Goal: Contribute content: Contribute content

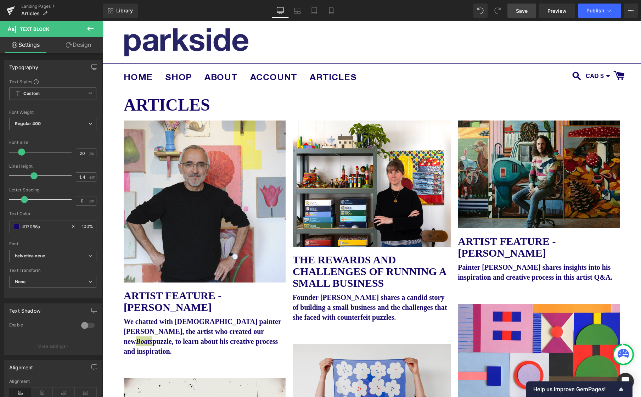
click at [525, 12] on span "Save" at bounding box center [522, 10] width 12 height 7
click at [599, 10] on span "Publish" at bounding box center [595, 11] width 18 height 6
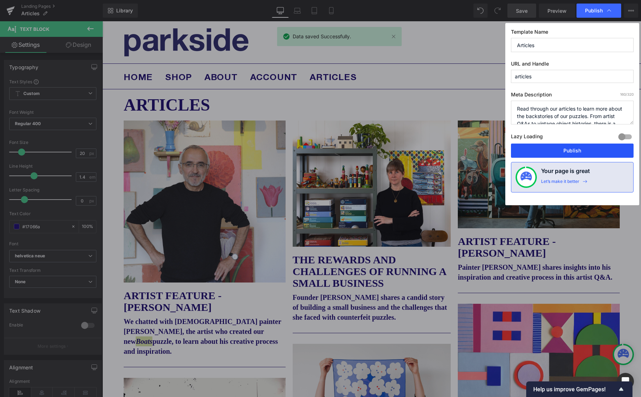
drag, startPoint x: 570, startPoint y: 151, endPoint x: 468, endPoint y: 129, distance: 104.4
click at [570, 151] on button "Publish" at bounding box center [572, 150] width 123 height 14
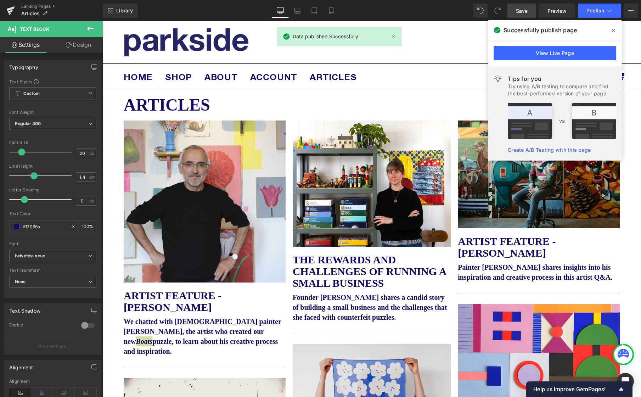
click at [614, 29] on icon at bounding box center [613, 31] width 4 height 4
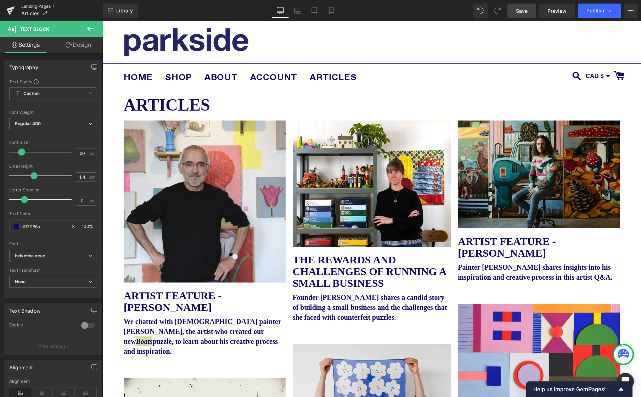
click at [39, 5] on link "Landing Pages" at bounding box center [61, 7] width 81 height 6
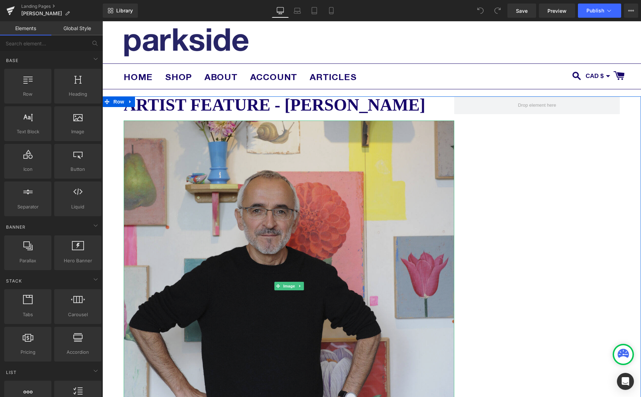
click at [303, 244] on img at bounding box center [289, 285] width 331 height 331
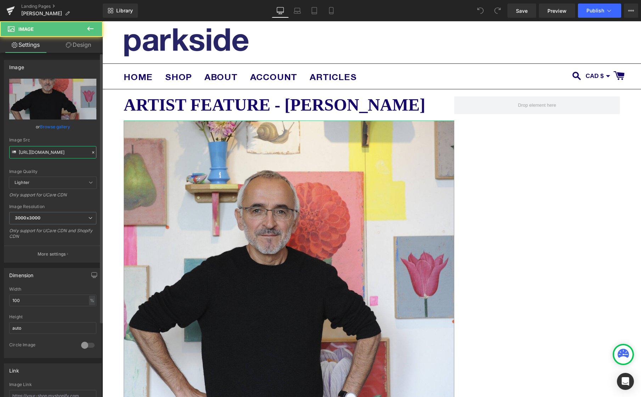
click at [60, 152] on input "https://cdn.shopify.com/s/files/1/0046/1783/0472/files/Martin_Jarrie_3000x3000.…" at bounding box center [52, 152] width 87 height 12
paste input "OCD_JessicaOreck.png?v=1760469500"
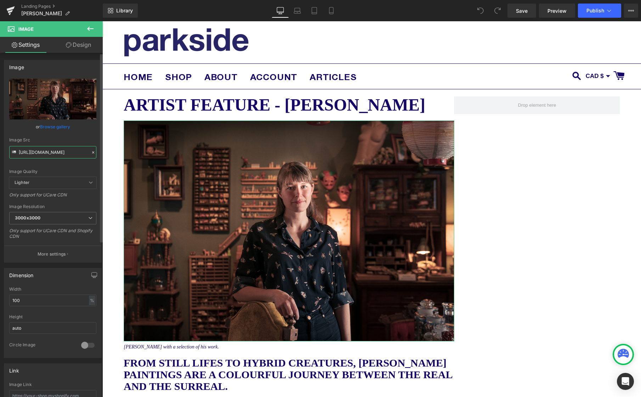
type input "[URL][DOMAIN_NAME]"
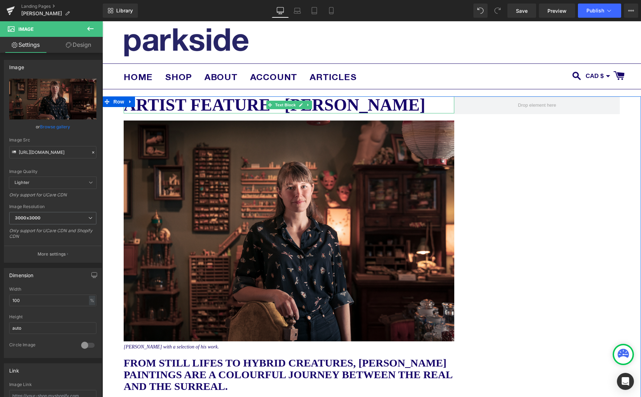
click at [328, 106] on b "Artist Feature - Martin Jarrie" at bounding box center [274, 104] width 301 height 19
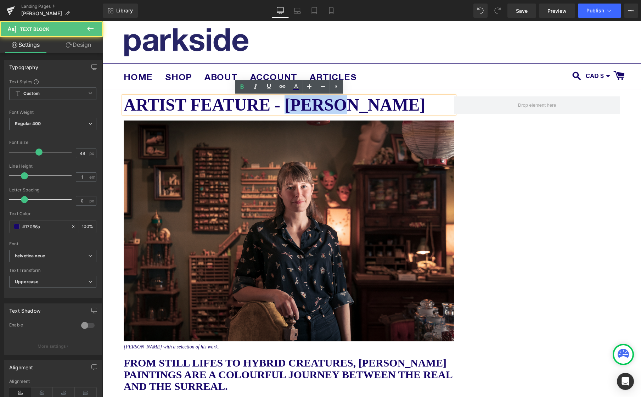
click at [328, 106] on b "Artist Feature - Martin Jarrie" at bounding box center [274, 104] width 301 height 19
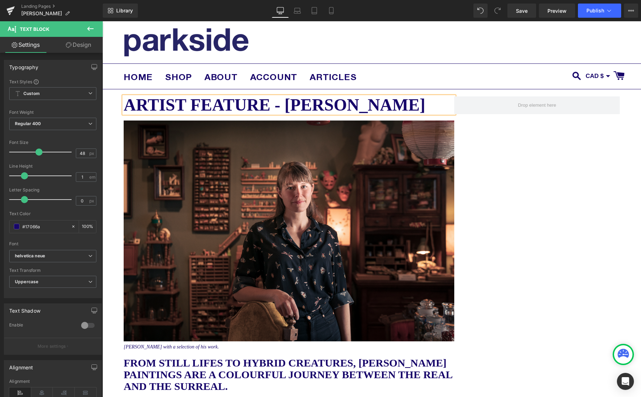
click at [401, 106] on b "Artist Feature - JESSICA Jarrie" at bounding box center [274, 104] width 301 height 19
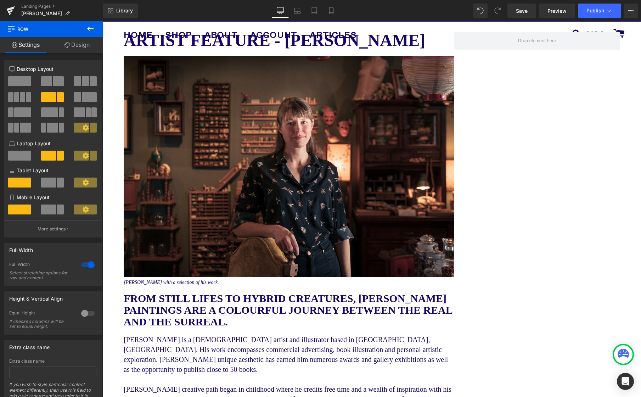
scroll to position [73, 0]
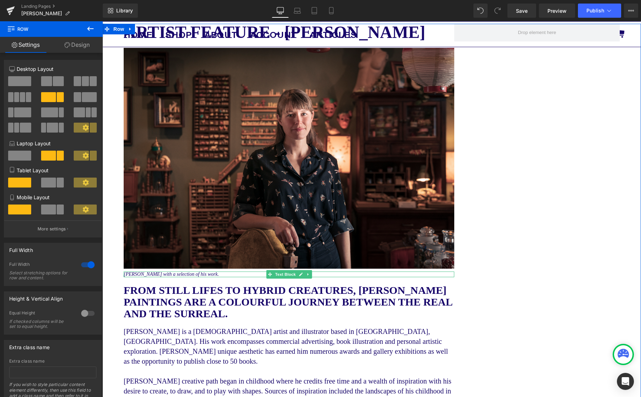
click at [205, 273] on icon "Martin Jarrie with a selection of his work." at bounding box center [171, 273] width 95 height 5
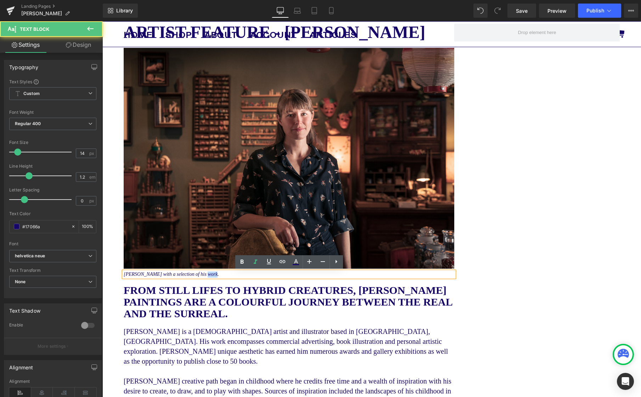
click at [205, 273] on icon "Martin Jarrie with a selection of his work." at bounding box center [171, 273] width 95 height 5
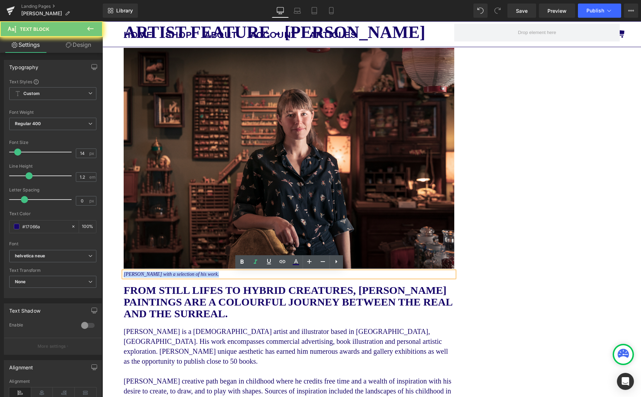
click at [205, 273] on icon "Martin Jarrie with a selection of his work." at bounding box center [171, 273] width 95 height 5
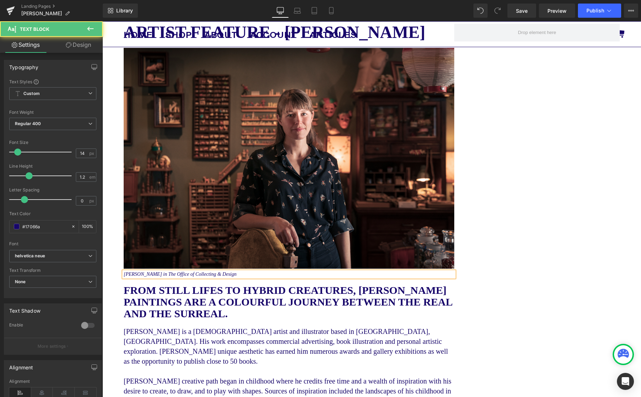
click at [159, 273] on icon "Jessica Oreck in The Office of Collecting & Design" at bounding box center [180, 273] width 113 height 5
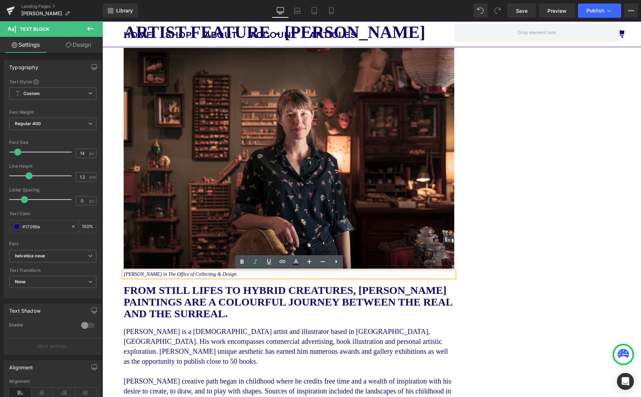
click at [158, 275] on icon "Jessica Oreck in The Office of Collecting & Design" at bounding box center [180, 273] width 113 height 5
click at [162, 276] on icon "Jessica Oreck, The Office of Collecting & Design" at bounding box center [178, 273] width 109 height 5
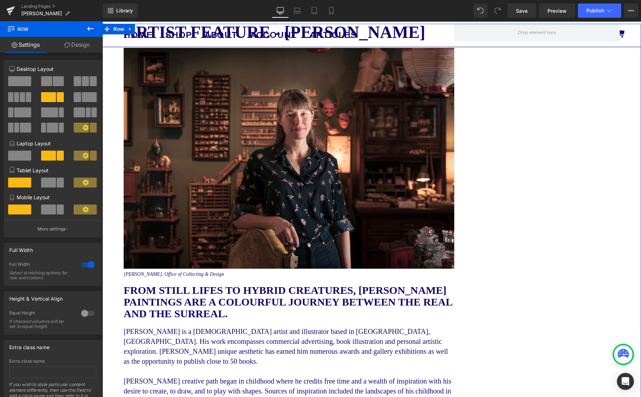
scroll to position [0, 0]
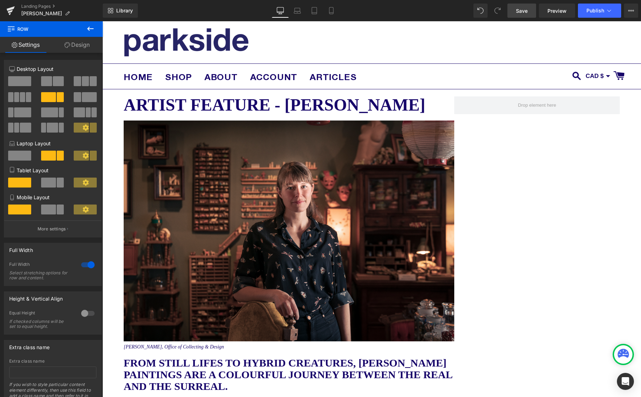
click at [521, 15] on link "Save" at bounding box center [521, 11] width 29 height 14
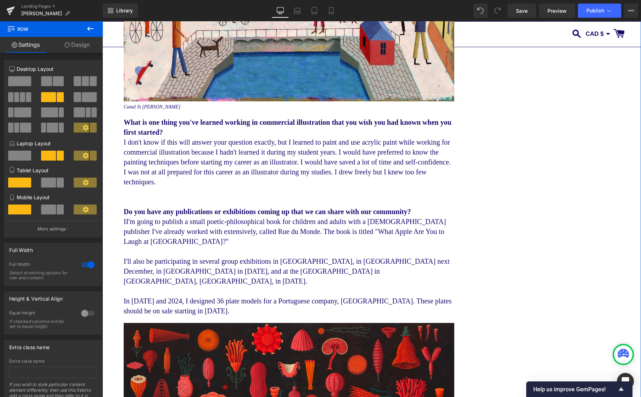
scroll to position [3345, 0]
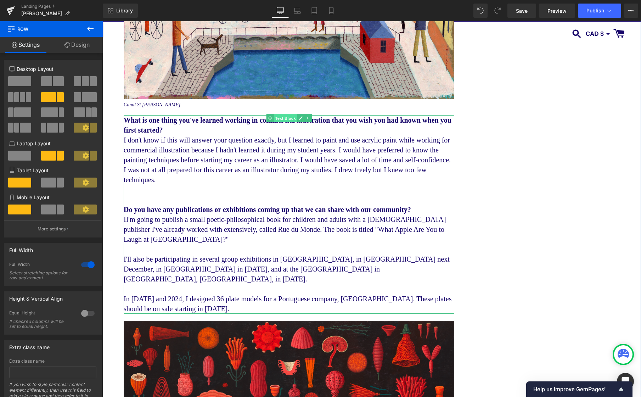
click at [282, 122] on span "Text Block" at bounding box center [284, 118] width 23 height 9
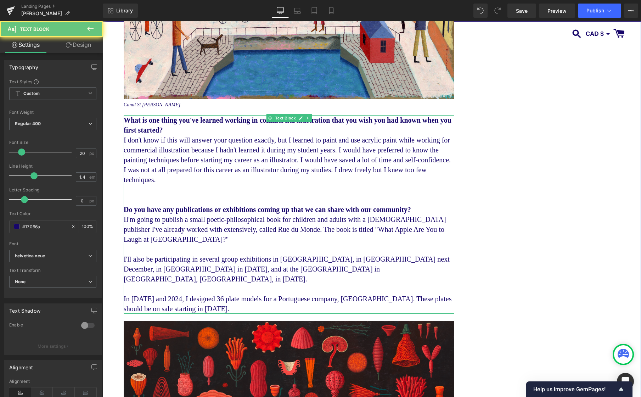
click at [199, 134] on b "What is one thing you've learned working in commercial illustration that you wi…" at bounding box center [288, 125] width 328 height 18
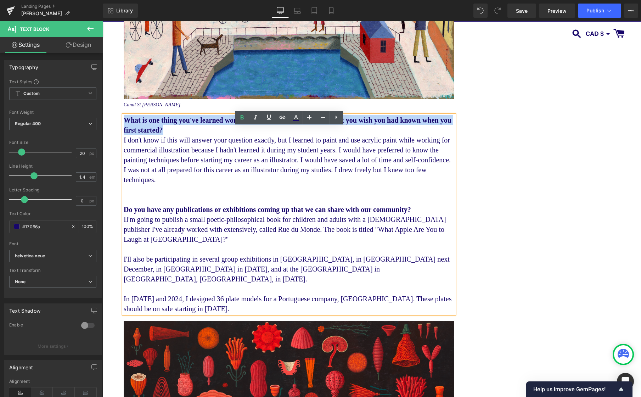
drag, startPoint x: 153, startPoint y: 136, endPoint x: 120, endPoint y: 128, distance: 33.6
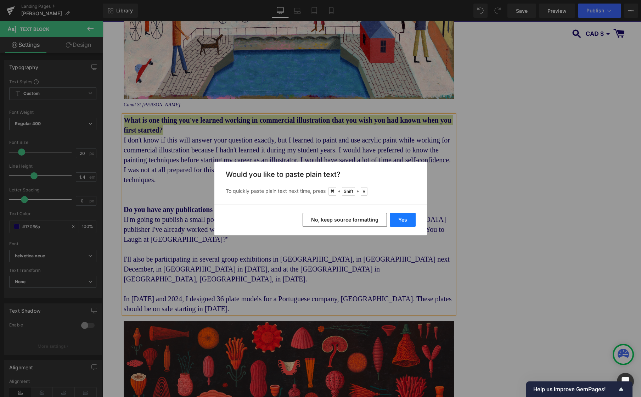
click at [405, 223] on button "Yes" at bounding box center [403, 220] width 26 height 14
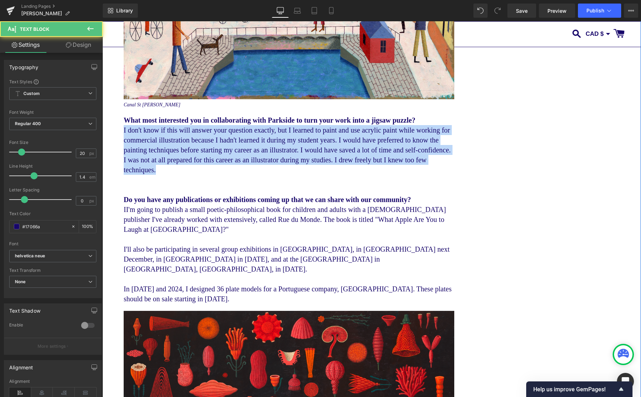
drag, startPoint x: 264, startPoint y: 182, endPoint x: 123, endPoint y: 143, distance: 146.2
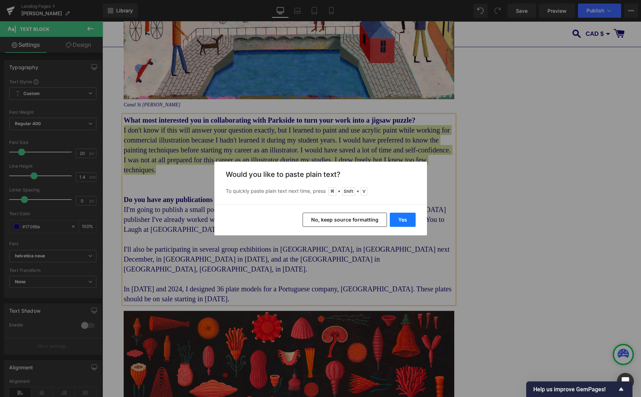
drag, startPoint x: 402, startPoint y: 219, endPoint x: 303, endPoint y: 197, distance: 101.9
click at [402, 219] on button "Yes" at bounding box center [403, 220] width 26 height 14
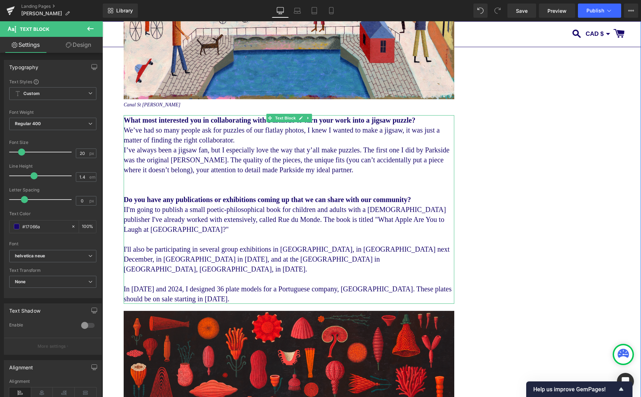
click at [295, 145] on p "We’ve had so many people ask for puzzles of our flatlay photos, I knew I wanted…" at bounding box center [289, 135] width 331 height 20
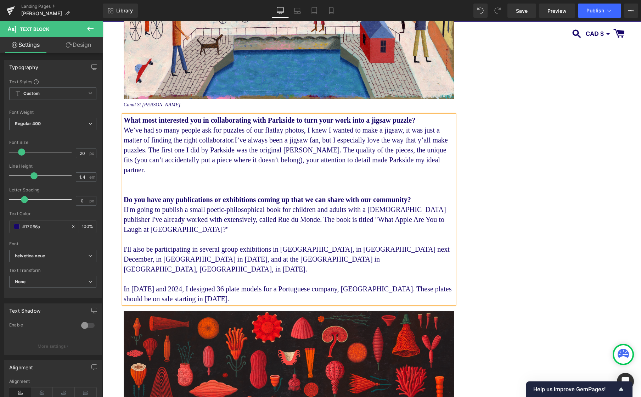
click at [269, 175] on p "We’ve had so many people ask for puzzles of our flatlay photos, I knew I wanted…" at bounding box center [289, 150] width 331 height 50
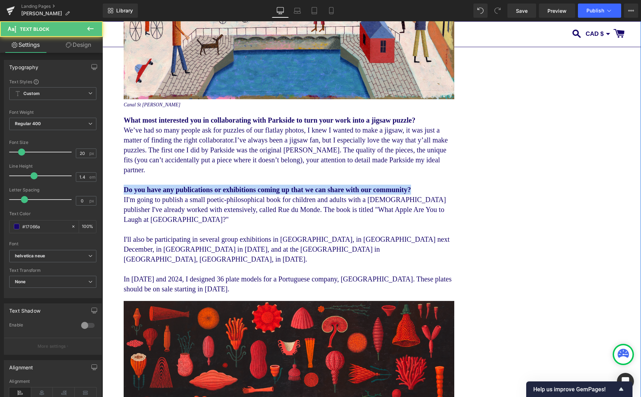
drag, startPoint x: 445, startPoint y: 202, endPoint x: 105, endPoint y: 205, distance: 340.1
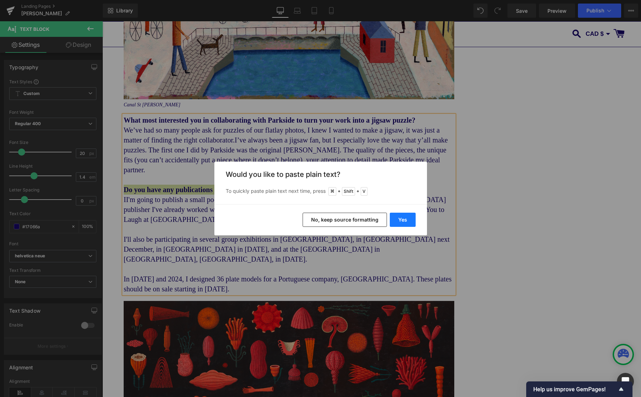
click at [403, 220] on button "Yes" at bounding box center [403, 220] width 26 height 14
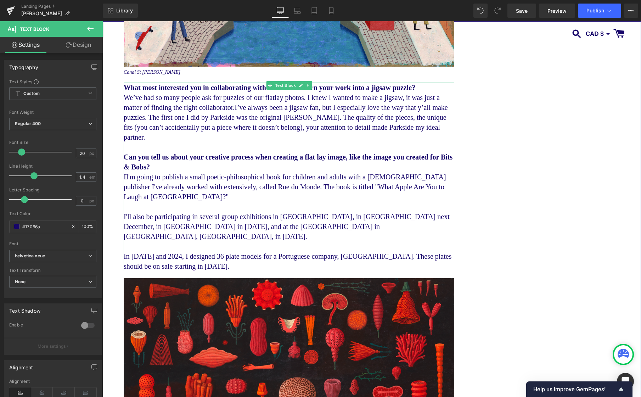
scroll to position [3396, 0]
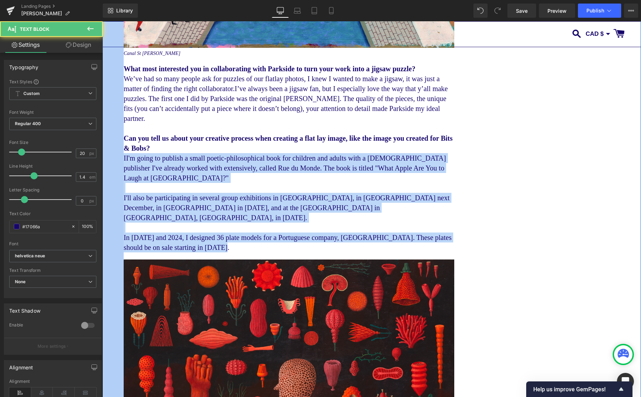
drag, startPoint x: 208, startPoint y: 232, endPoint x: 118, endPoint y: 172, distance: 107.9
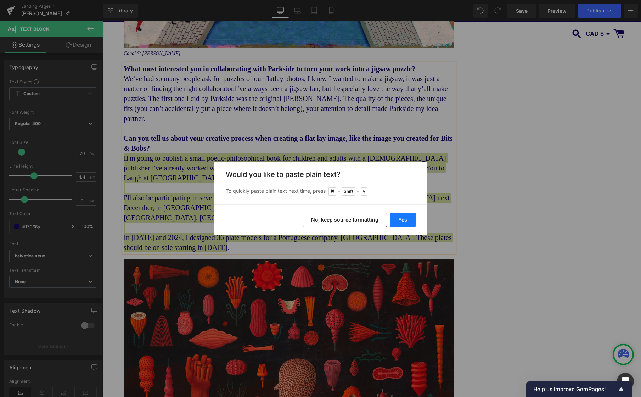
click at [400, 219] on button "Yes" at bounding box center [403, 220] width 26 height 14
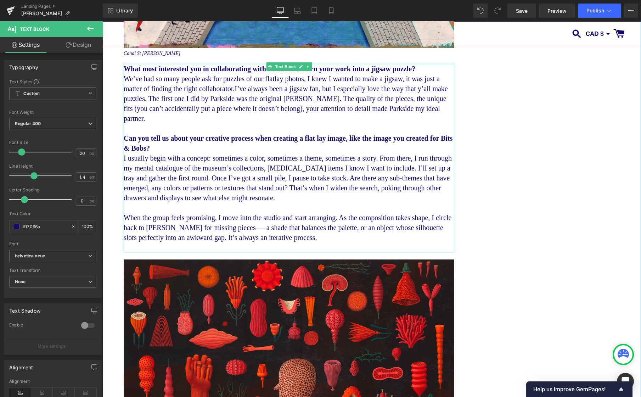
click at [382, 242] on p "When the group feels promising, I move into the studio and start arranging. As …" at bounding box center [289, 228] width 331 height 30
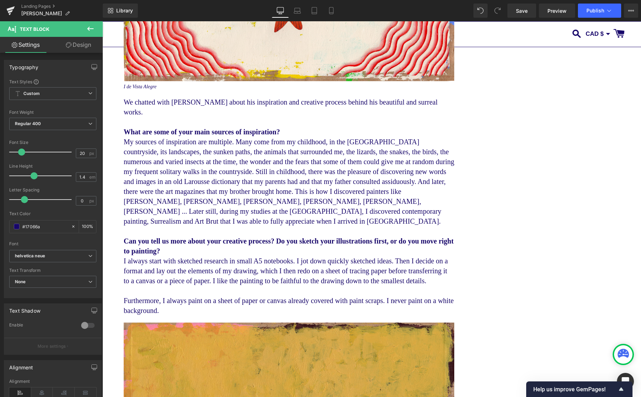
scroll to position [804, 0]
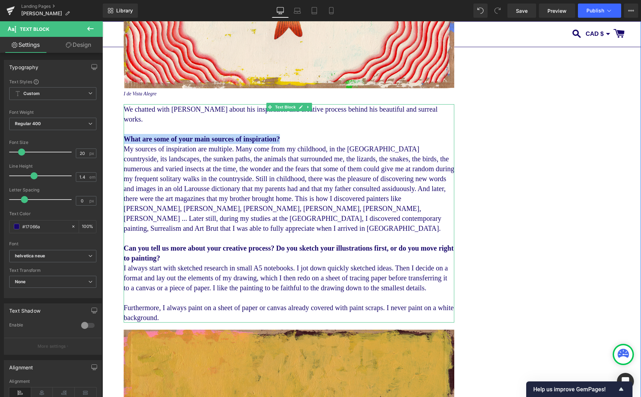
drag, startPoint x: 185, startPoint y: 128, endPoint x: 126, endPoint y: 126, distance: 59.6
click at [126, 134] on p "What are some of your main sources of inspiration?" at bounding box center [289, 139] width 331 height 10
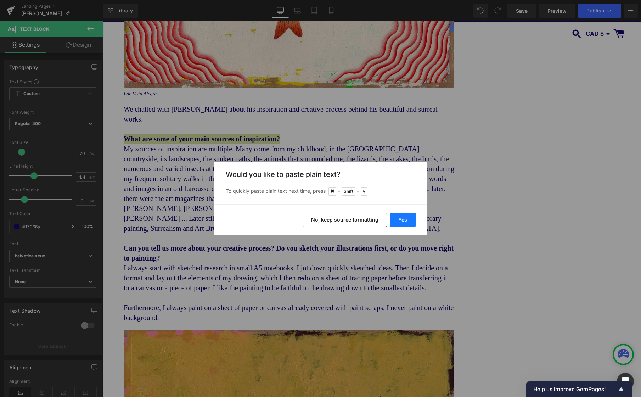
drag, startPoint x: 417, startPoint y: 213, endPoint x: 413, endPoint y: 215, distance: 4.3
click at [414, 216] on div "Yes No, keep source formatting" at bounding box center [320, 219] width 213 height 31
click at [408, 218] on button "Yes" at bounding box center [403, 220] width 26 height 14
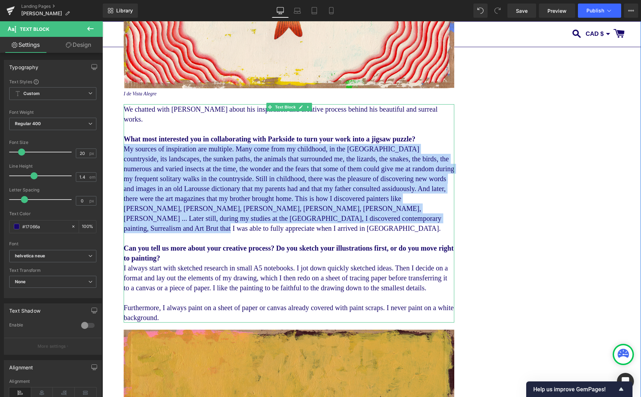
drag, startPoint x: 243, startPoint y: 221, endPoint x: 126, endPoint y: 139, distance: 143.3
click at [126, 144] on p "My sources of inspiration are multiple. Many come from my childhood, in the Ven…" at bounding box center [289, 188] width 331 height 89
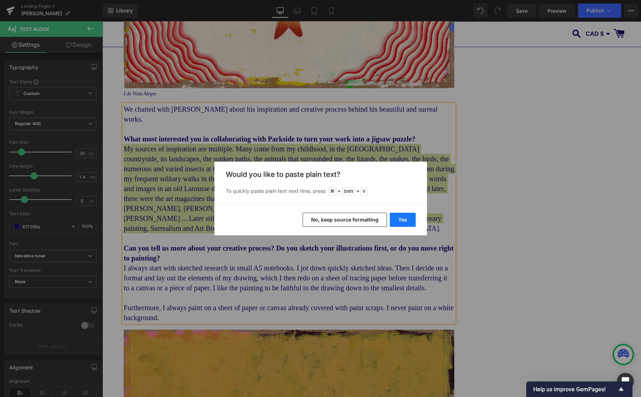
click at [406, 220] on button "Yes" at bounding box center [403, 220] width 26 height 14
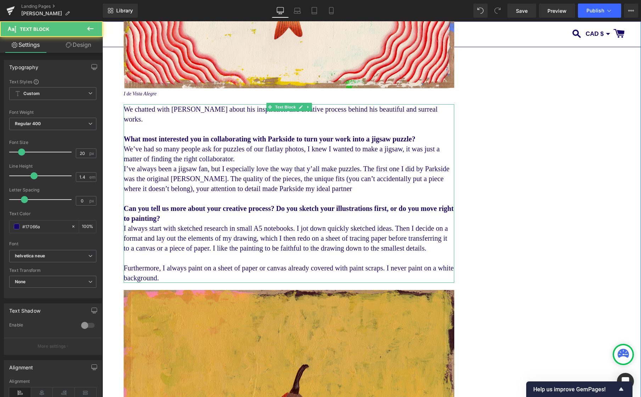
click at [310, 148] on p "We’ve had so many people ask for puzzles of our flatlay photos, I knew I wanted…" at bounding box center [289, 154] width 331 height 20
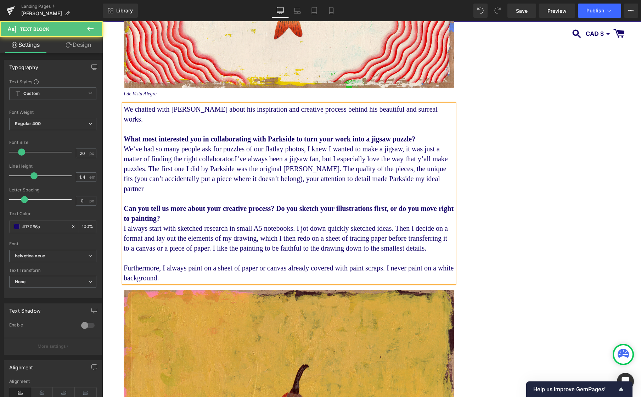
click at [251, 182] on p "We’ve had so many people ask for puzzles of our flatlay photos, I knew I wanted…" at bounding box center [289, 169] width 331 height 50
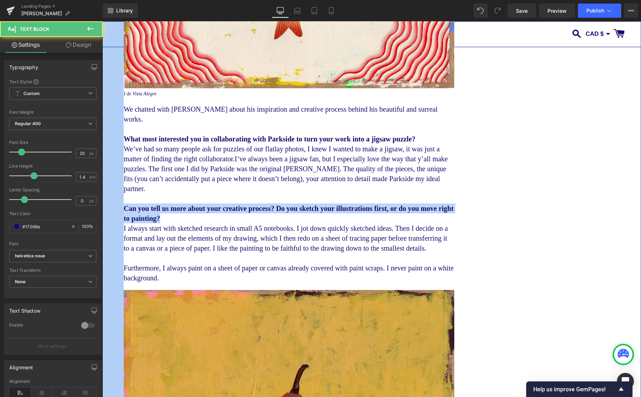
drag, startPoint x: 152, startPoint y: 207, endPoint x: 123, endPoint y: 199, distance: 29.6
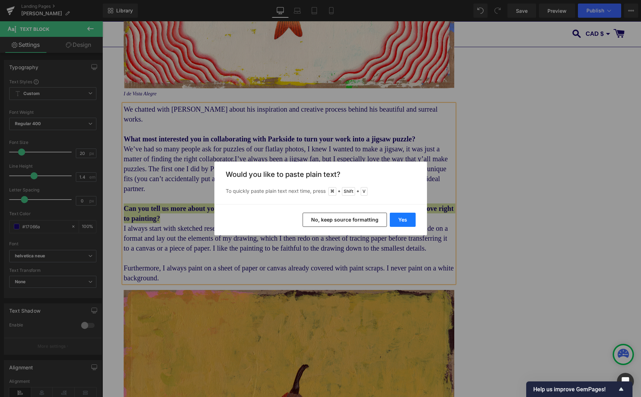
click at [403, 218] on button "Yes" at bounding box center [403, 220] width 26 height 14
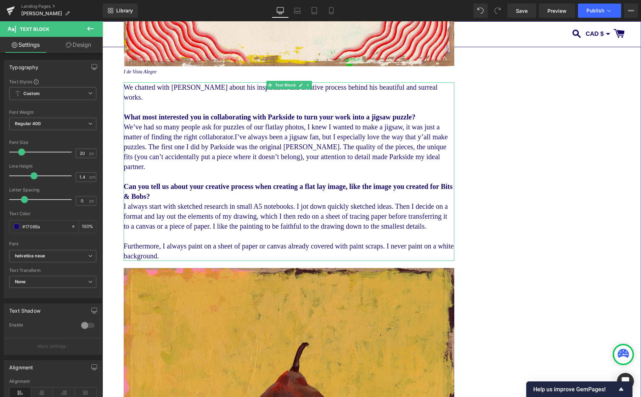
scroll to position [827, 0]
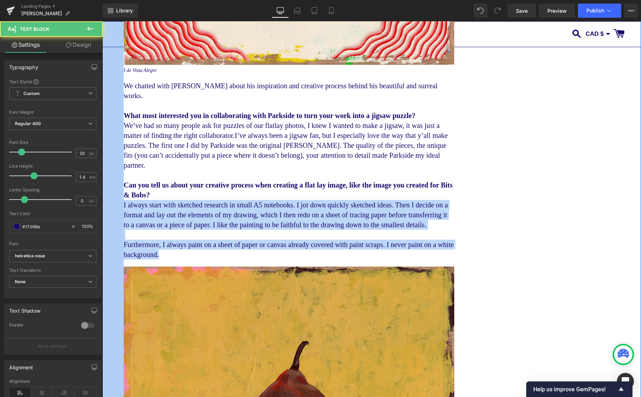
drag, startPoint x: 222, startPoint y: 256, endPoint x: 122, endPoint y: 198, distance: 115.4
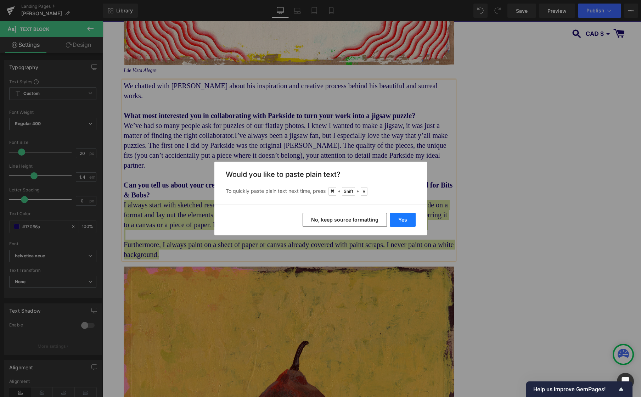
click at [404, 221] on button "Yes" at bounding box center [403, 220] width 26 height 14
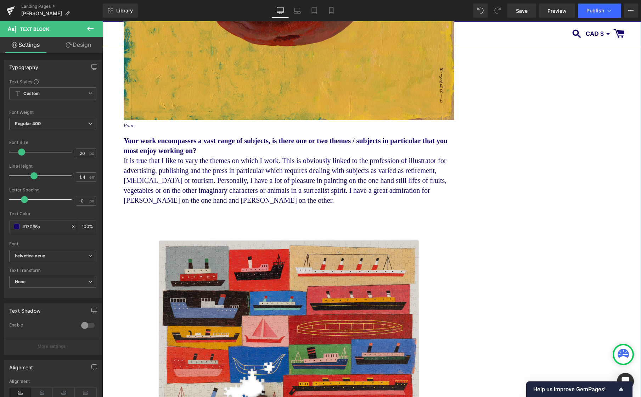
scroll to position [1467, 0]
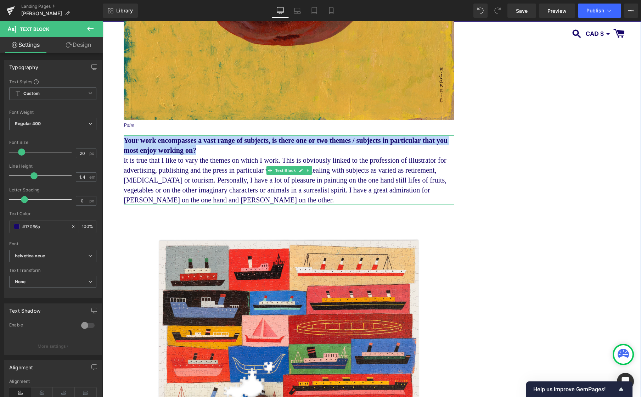
drag, startPoint x: 180, startPoint y: 138, endPoint x: 125, endPoint y: 130, distance: 54.8
click at [125, 135] on p "Your work encompasses a vast range of subjects, is there one or two themes / su…" at bounding box center [289, 145] width 331 height 20
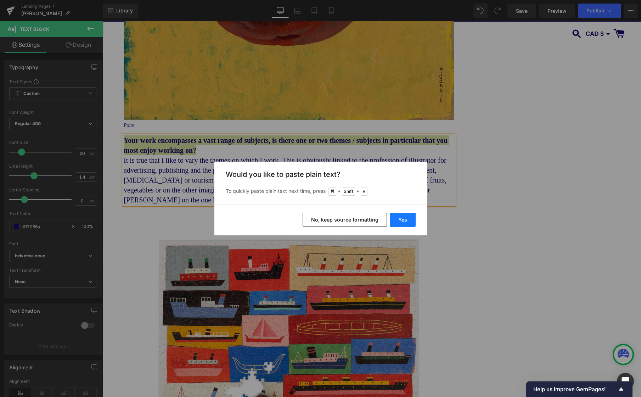
click at [401, 221] on button "Yes" at bounding box center [403, 220] width 26 height 14
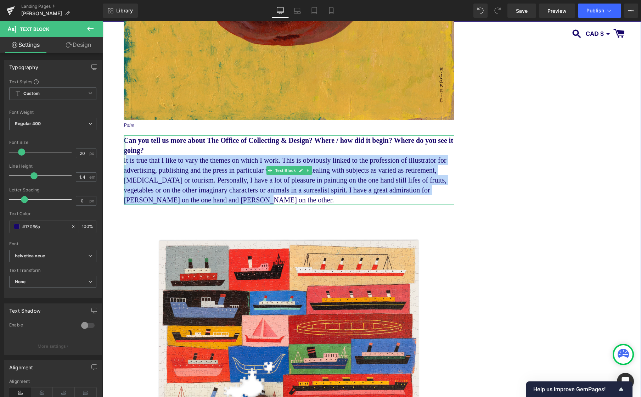
drag, startPoint x: 324, startPoint y: 188, endPoint x: 125, endPoint y: 153, distance: 202.8
click at [125, 153] on div "Can you tell us more about The Office of Collecting & Design? Where / how did i…" at bounding box center [289, 169] width 331 height 69
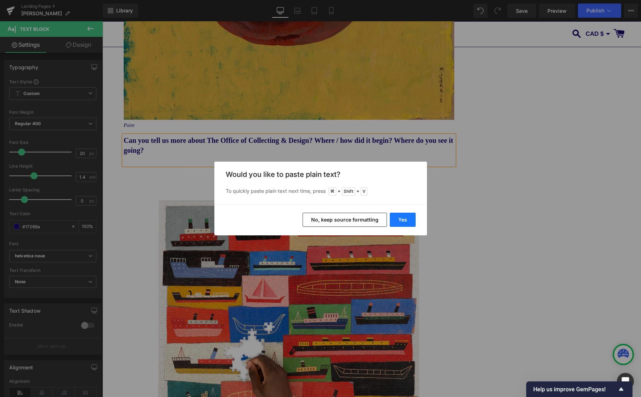
click at [404, 219] on button "Yes" at bounding box center [403, 220] width 26 height 14
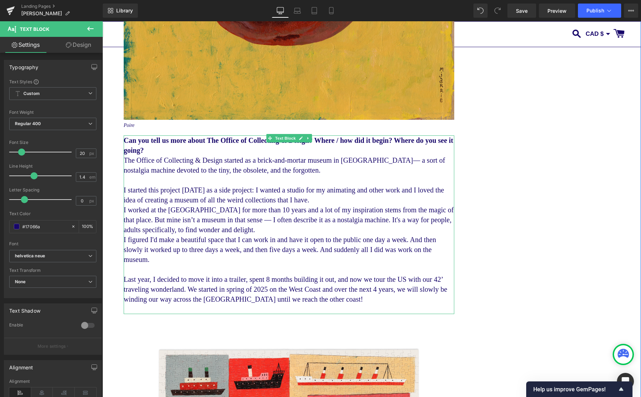
click at [394, 292] on p "Last year, I decided to move it into a trailer, spent 8 months building it out,…" at bounding box center [289, 289] width 331 height 30
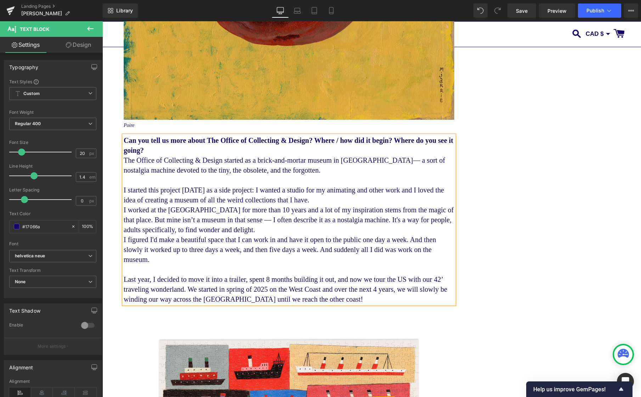
click at [388, 193] on p "I started this project five years ago as a side project: I wanted a studio for …" at bounding box center [289, 195] width 331 height 20
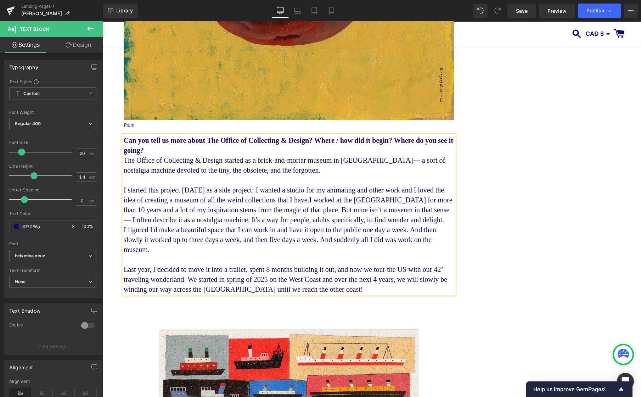
click at [351, 223] on p "I started this project five years ago as a side project: I wanted a studio for …" at bounding box center [289, 205] width 331 height 40
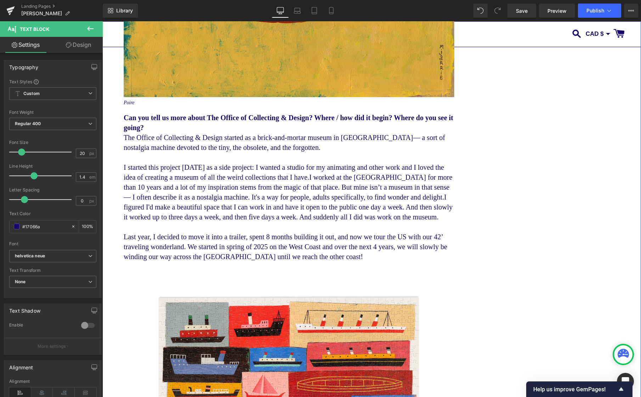
scroll to position [1717, 0]
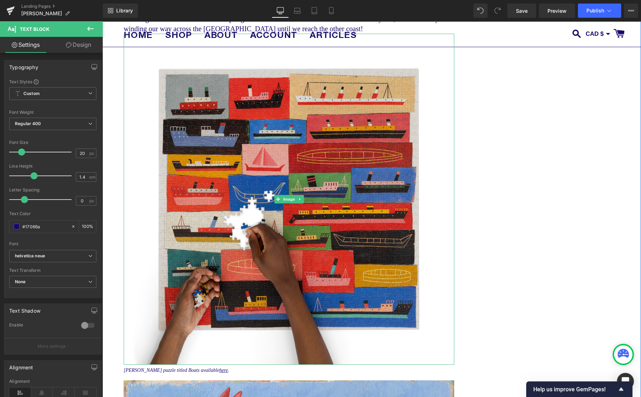
click at [301, 171] on img at bounding box center [289, 199] width 331 height 331
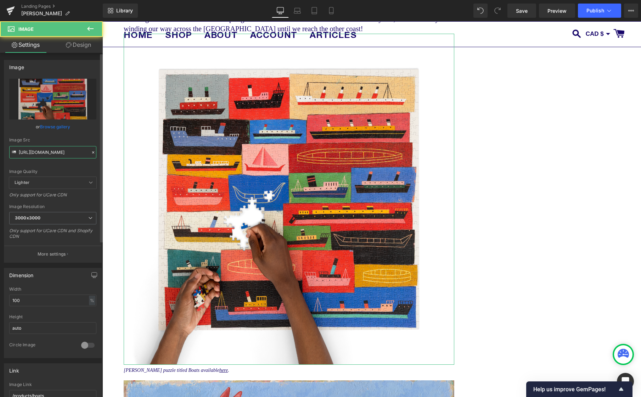
click at [50, 153] on input "https://cdn.shopify.com/s/files/1/0046/1783/0472/files/Parkside_Boats_3_transpa…" at bounding box center [52, 152] width 87 height 12
paste input "its_Bobs_3_transparent.png?v=1757454567"
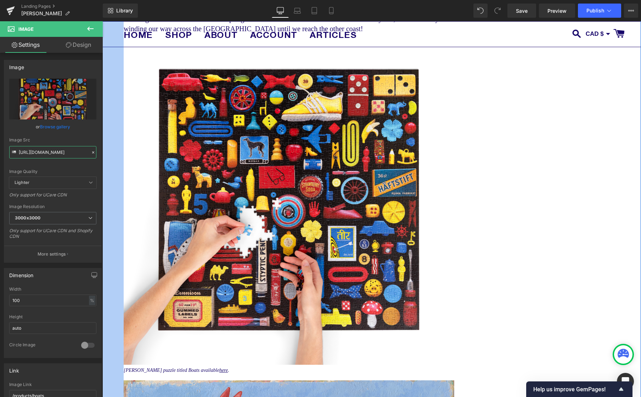
type input "https://cdn.shopify.com/s/files/1/0046/1783/0472/files/Parkside_Bits_Bobs_3_tra…"
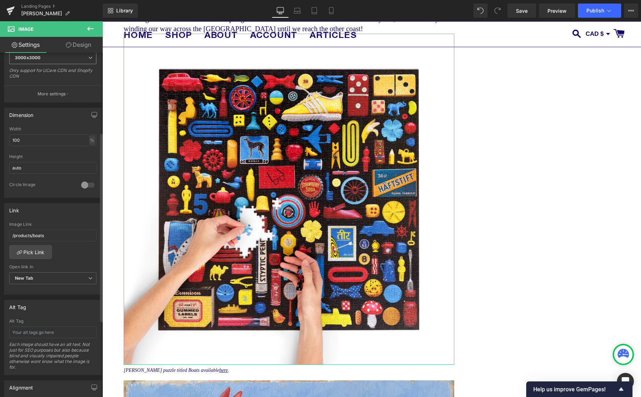
scroll to position [181, 0]
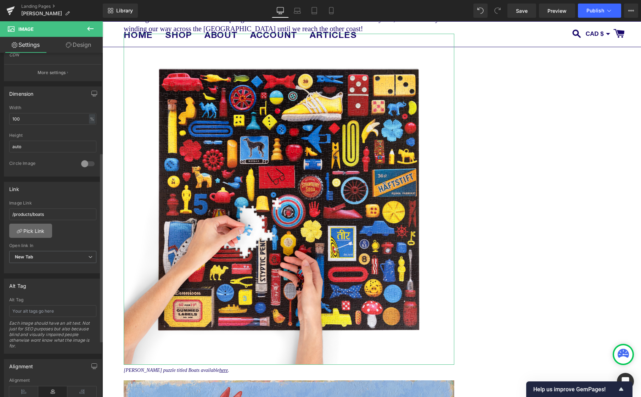
click at [38, 230] on link "Pick Link" at bounding box center [30, 231] width 43 height 14
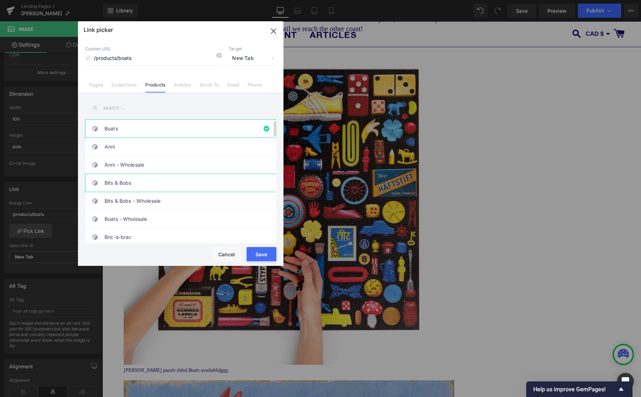
click at [165, 184] on link "Bits & Bobs" at bounding box center [183, 183] width 156 height 18
type input "/products/bits-bobs"
click at [262, 255] on button "Save" at bounding box center [262, 254] width 30 height 14
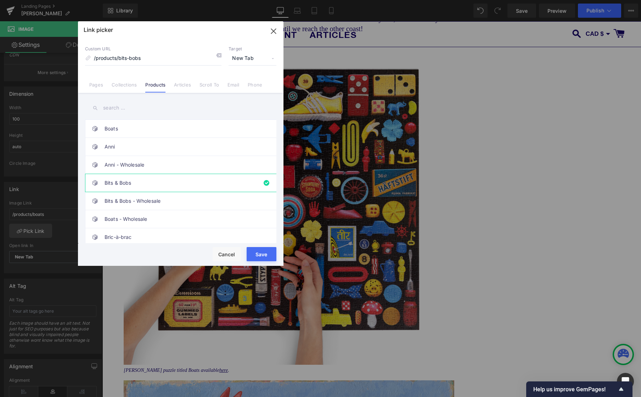
type input "/products/bits-bobs"
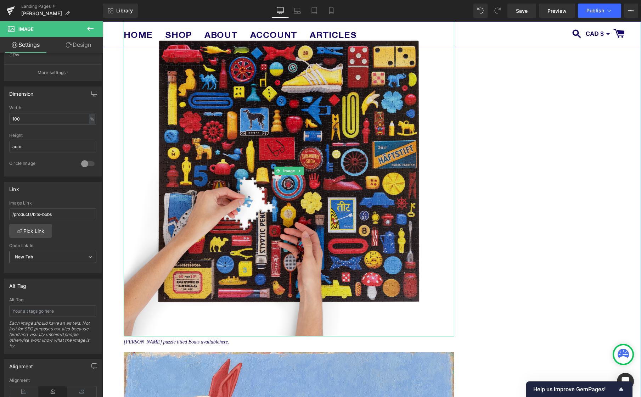
scroll to position [1767, 0]
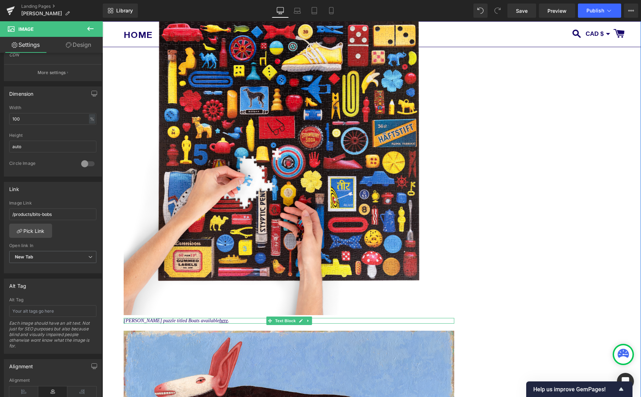
click at [147, 322] on icon "Martin Jarrie's puzzle titled Boats available here ." at bounding box center [177, 320] width 106 height 5
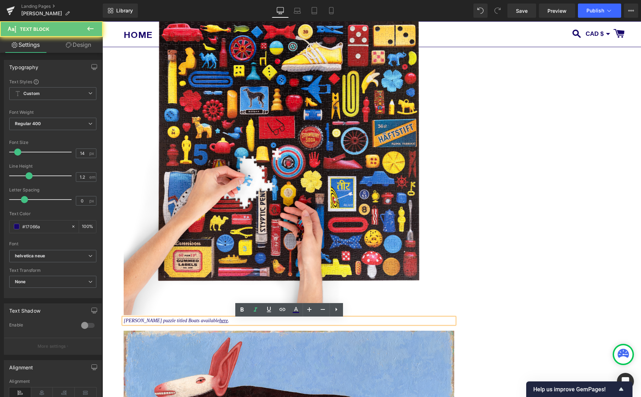
click at [147, 322] on icon "Martin Jarrie's puzzle titled Boats available here ." at bounding box center [177, 320] width 106 height 5
drag, startPoint x: 155, startPoint y: 321, endPoint x: 158, endPoint y: 324, distance: 4.0
click at [155, 321] on icon "Martin Jarrie's puzzle titled Boats available here ." at bounding box center [177, 320] width 106 height 5
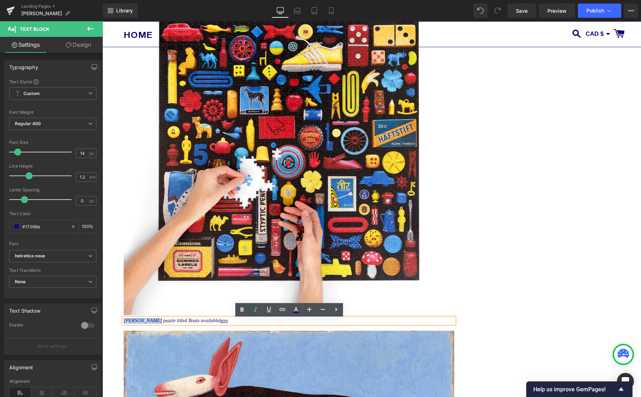
drag, startPoint x: 144, startPoint y: 322, endPoint x: 120, endPoint y: 320, distance: 24.2
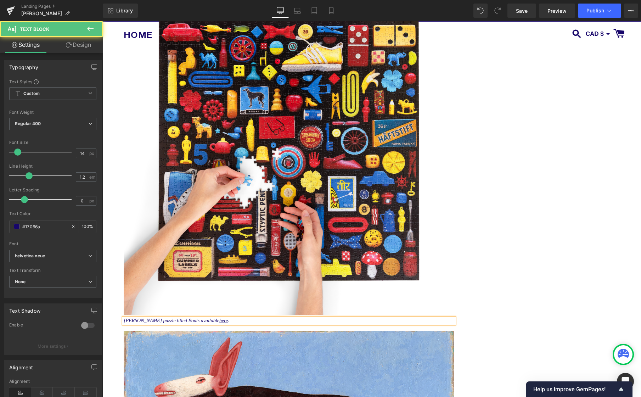
click at [193, 320] on icon "Jessica Oreck's puzzle titled Boats available here ." at bounding box center [177, 320] width 106 height 5
click at [260, 321] on link "here" at bounding box center [264, 320] width 9 height 5
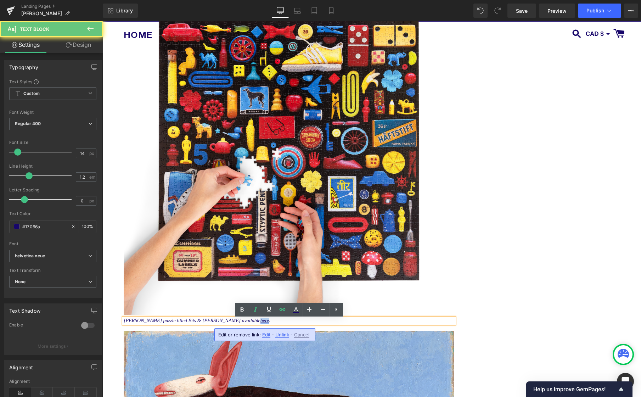
click at [260, 321] on link "here" at bounding box center [264, 320] width 9 height 5
click at [265, 335] on span "Edit" at bounding box center [266, 335] width 8 height 6
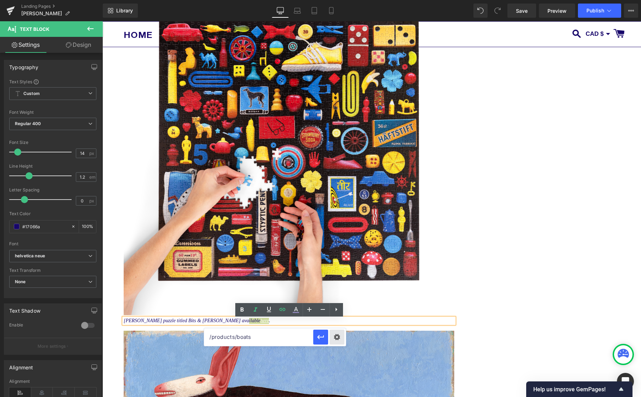
click at [338, 0] on div "Text Color Highlight Color #333333 Edit or remove link: Edit - Unlink - Cancel …" at bounding box center [320, 0] width 641 height 0
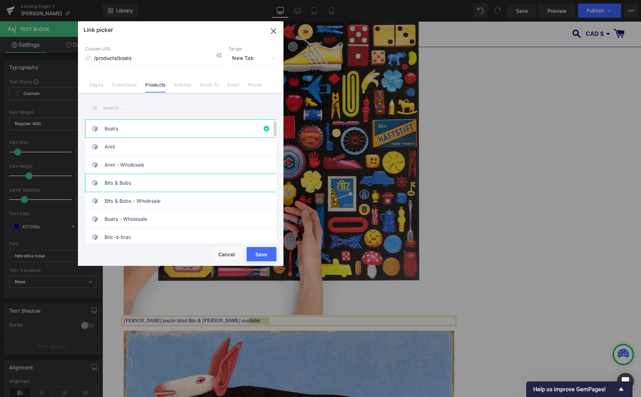
click at [159, 184] on link "Bits & Bobs" at bounding box center [183, 183] width 156 height 18
type input "/products/bits-bobs"
drag, startPoint x: 264, startPoint y: 256, endPoint x: 162, endPoint y: 235, distance: 104.6
click at [264, 256] on button "Save" at bounding box center [262, 254] width 30 height 14
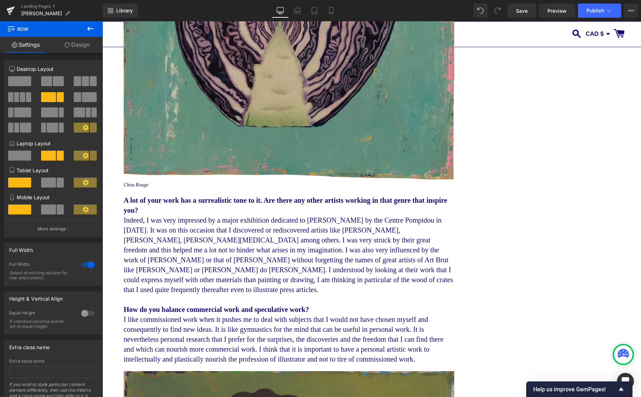
scroll to position [2484, 0]
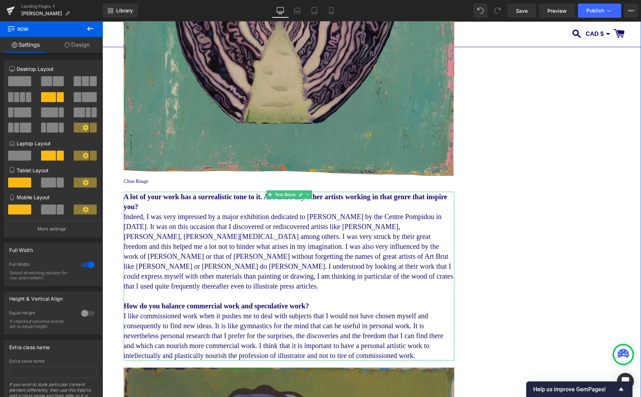
click at [185, 206] on p "A lot of your work has a surrealistic tone to it. Are there any other artists w…" at bounding box center [289, 202] width 331 height 20
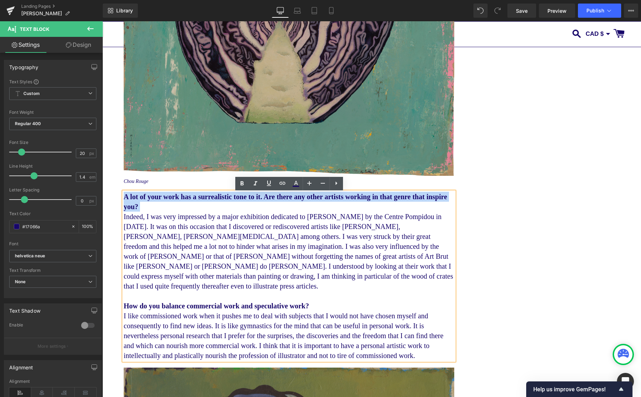
drag, startPoint x: 184, startPoint y: 209, endPoint x: 125, endPoint y: 197, distance: 60.4
click at [125, 197] on p "A lot of your work has a surrealistic tone to it. Are there any other artists w…" at bounding box center [289, 202] width 331 height 20
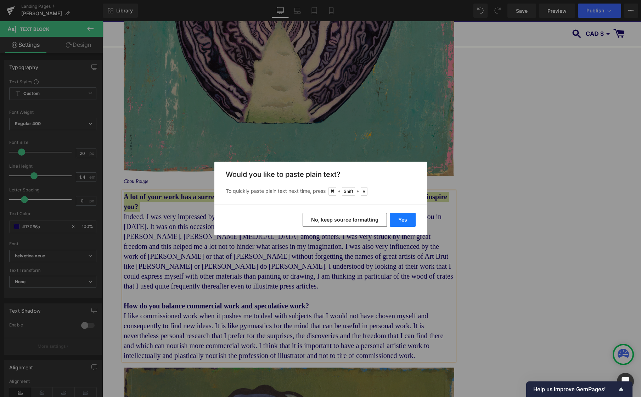
click at [408, 217] on button "Yes" at bounding box center [403, 220] width 26 height 14
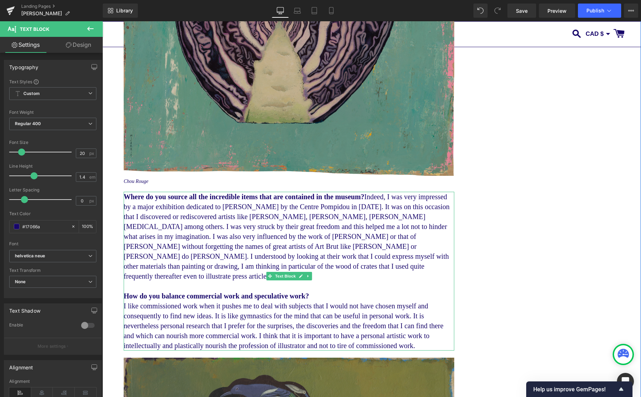
click at [393, 198] on span "Where do you source all the incredible items that are contained in the museum? …" at bounding box center [287, 236] width 326 height 87
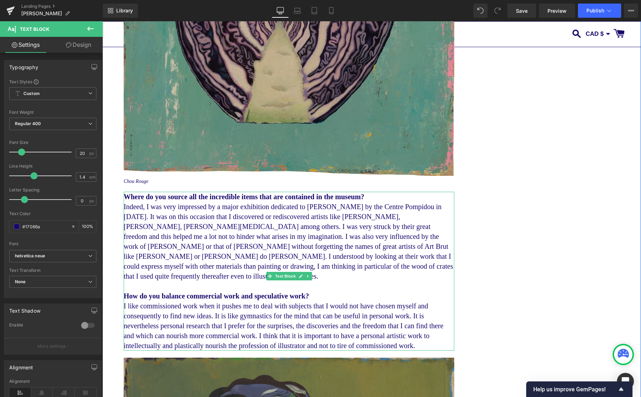
click at [245, 258] on span "Indeed, I was very impressed by a major exhibition dedicated to André Breton by…" at bounding box center [288, 241] width 329 height 77
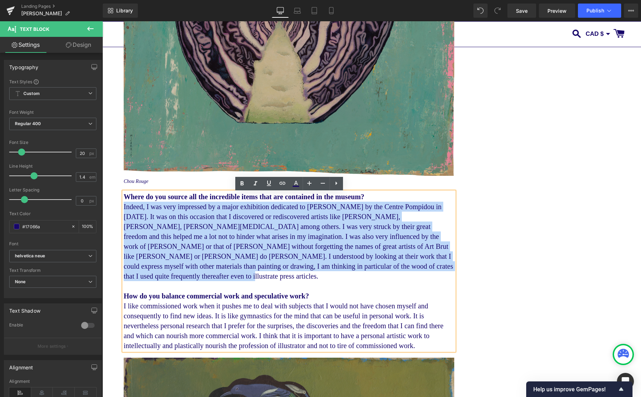
drag, startPoint x: 258, startPoint y: 278, endPoint x: 124, endPoint y: 212, distance: 149.4
click at [124, 212] on p "Indeed, I was very impressed by a major exhibition dedicated to André Breton by…" at bounding box center [289, 241] width 331 height 79
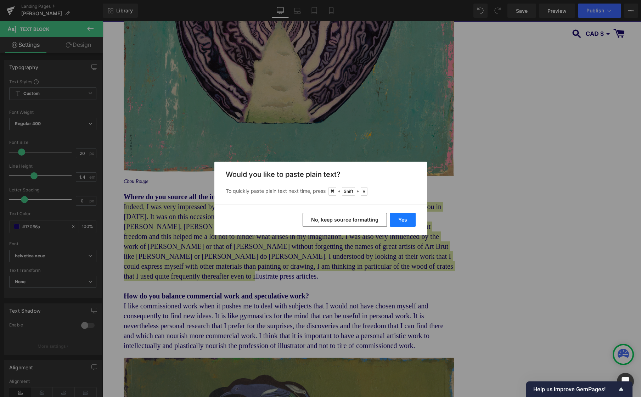
click at [409, 215] on button "Yes" at bounding box center [403, 220] width 26 height 14
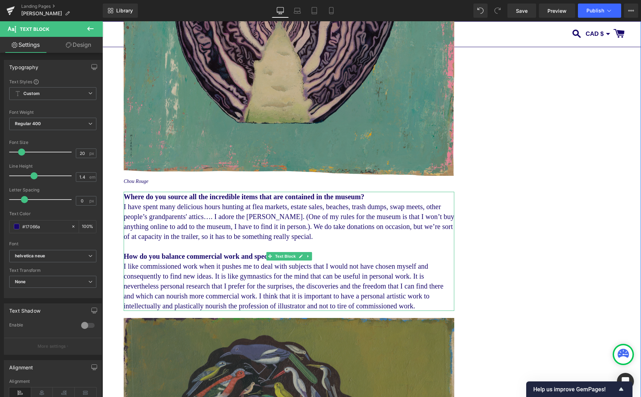
scroll to position [2503, 0]
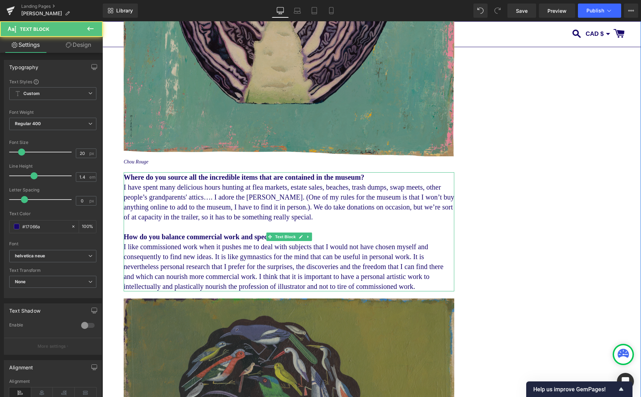
click at [211, 238] on b "How do you balance commercial work and speculative work?" at bounding box center [216, 237] width 185 height 8
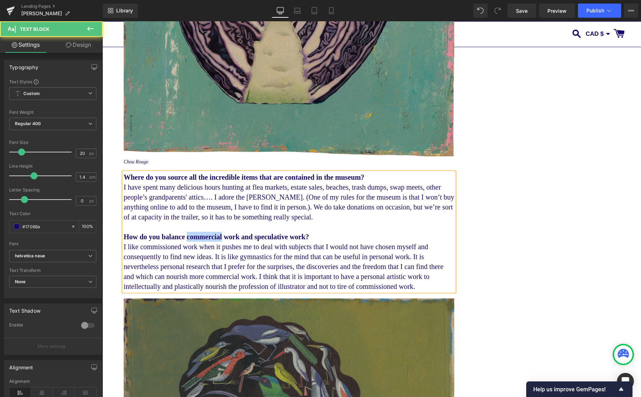
click at [211, 238] on b "How do you balance commercial work and speculative work?" at bounding box center [216, 237] width 185 height 8
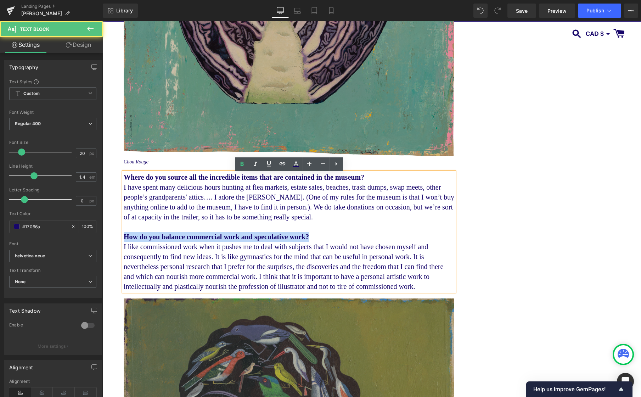
drag, startPoint x: 298, startPoint y: 237, endPoint x: 124, endPoint y: 239, distance: 174.3
click at [124, 239] on p "How do you balance commercial work and speculative work?" at bounding box center [289, 237] width 331 height 10
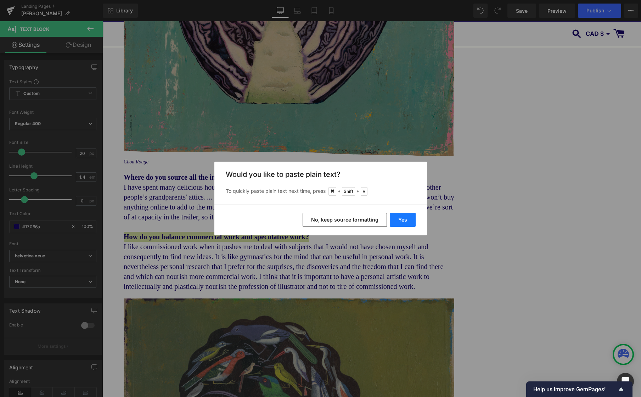
click at [410, 215] on button "Yes" at bounding box center [403, 220] width 26 height 14
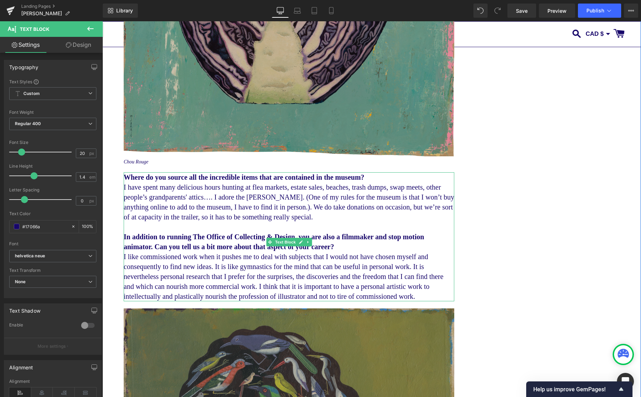
click at [198, 301] on p "I like commissioned work when it pushes me to deal with subjects that I would n…" at bounding box center [289, 277] width 331 height 50
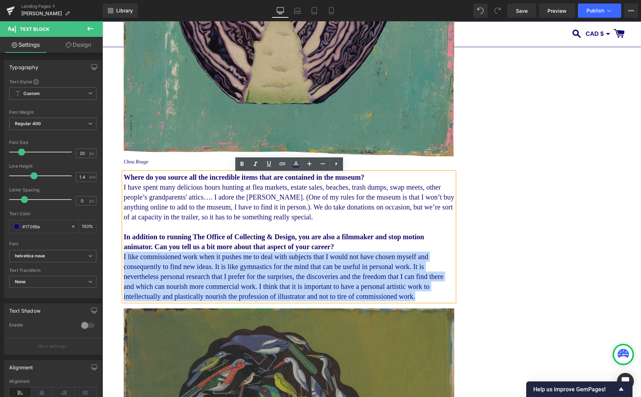
drag, startPoint x: 169, startPoint y: 304, endPoint x: 124, endPoint y: 257, distance: 64.9
click at [124, 257] on p "I like commissioned work when it pushes me to deal with subjects that I would n…" at bounding box center [289, 277] width 331 height 50
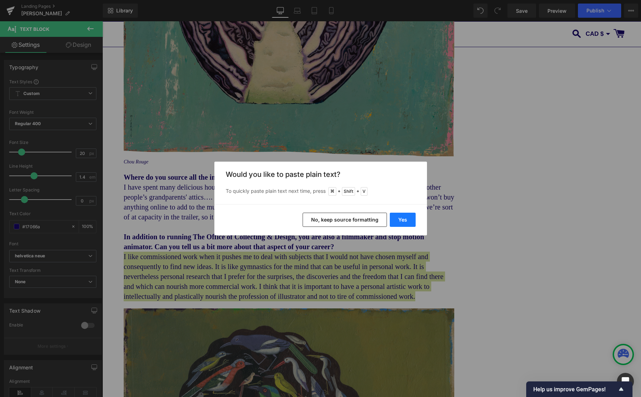
click at [406, 221] on button "Yes" at bounding box center [403, 220] width 26 height 14
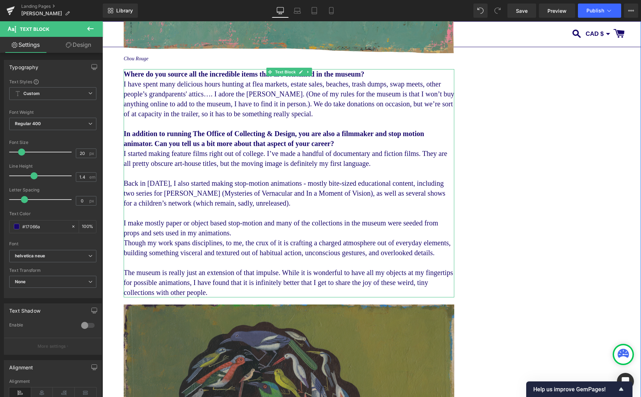
scroll to position [2637, 0]
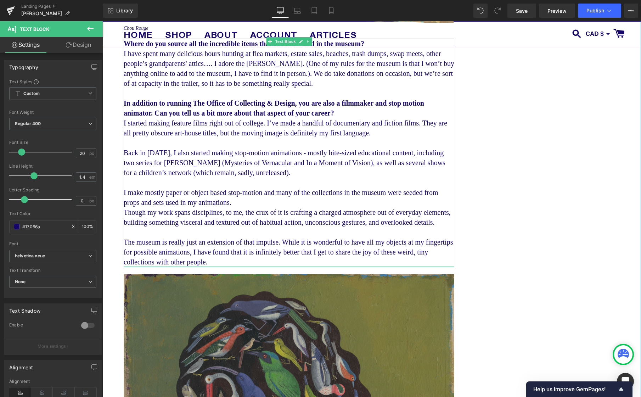
click at [297, 205] on p "I make mostly paper or object based stop-motion and many of the collections in …" at bounding box center [289, 197] width 331 height 20
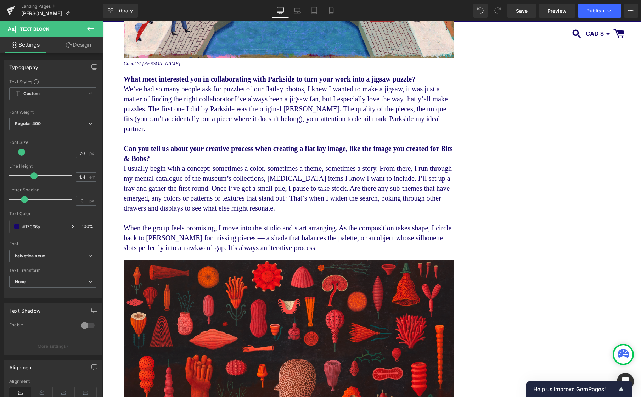
scroll to position [3519, 0]
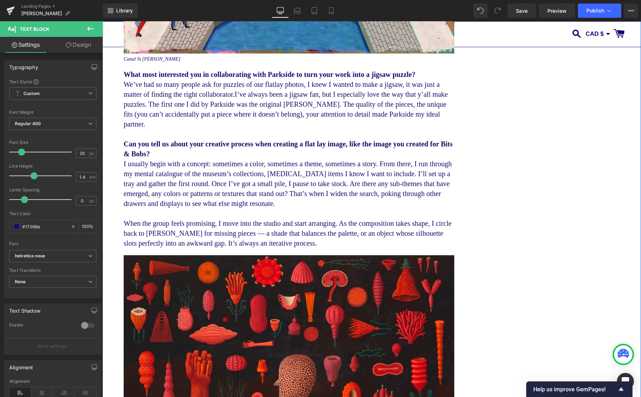
click at [181, 75] on b "What most interested you in collaborating with Parkside to turn your work into …" at bounding box center [270, 74] width 292 height 8
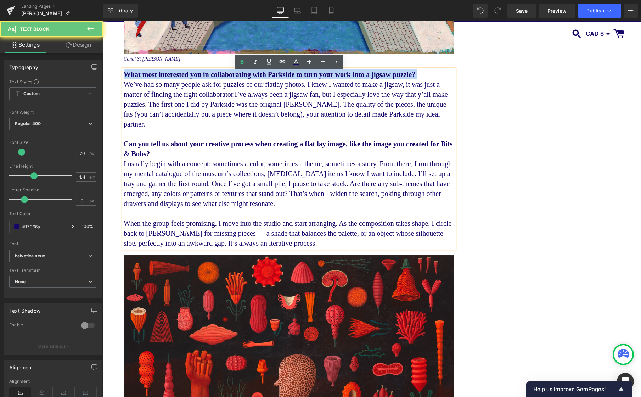
click at [181, 75] on b "What most interested you in collaborating with Parkside to turn your work into …" at bounding box center [270, 74] width 292 height 8
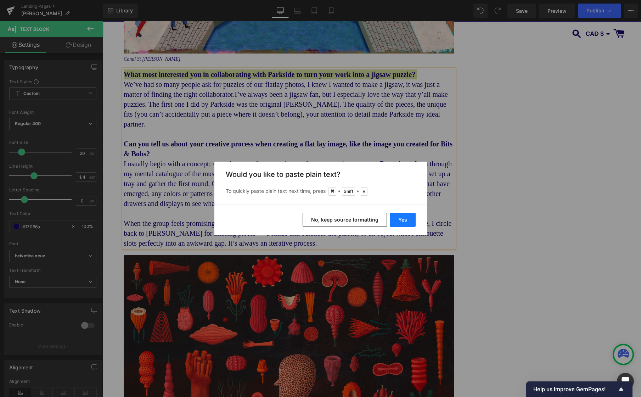
click at [401, 219] on button "Yes" at bounding box center [403, 220] width 26 height 14
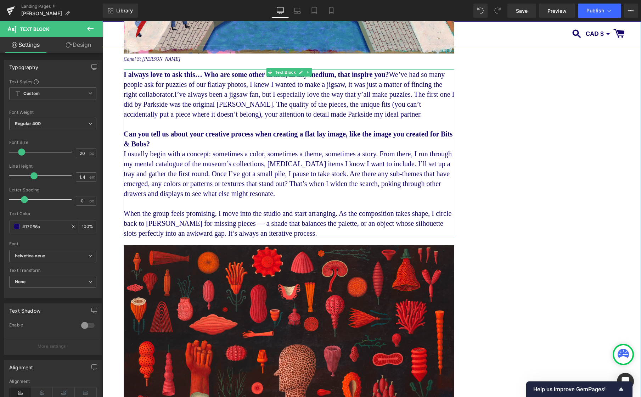
click at [417, 77] on span "I always love to ask this… Who are some other artists, in any medium, that insp…" at bounding box center [284, 84] width 321 height 28
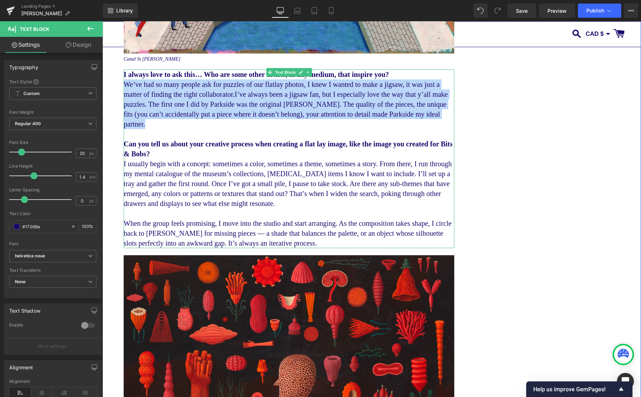
drag, startPoint x: 250, startPoint y: 128, endPoint x: 128, endPoint y: 88, distance: 129.1
click at [126, 87] on p "We’ve had so many people ask for puzzles of our flatlay photos, I knew I wanted…" at bounding box center [289, 104] width 331 height 50
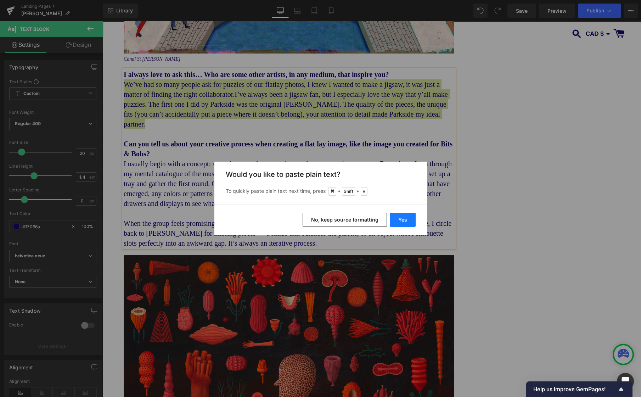
click at [404, 221] on button "Yes" at bounding box center [403, 220] width 26 height 14
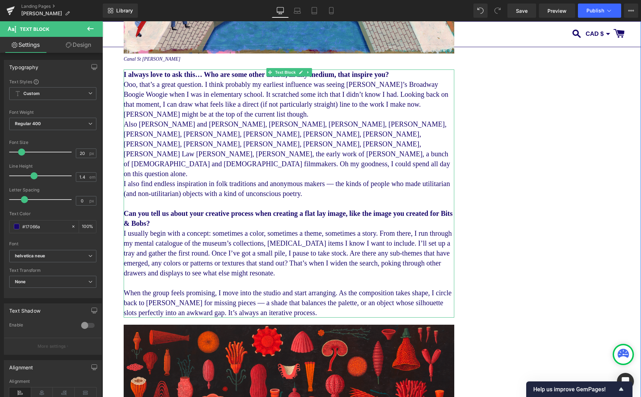
click at [194, 109] on p "Ooo, that’s a great question. I think probably my earliest influence was seeing…" at bounding box center [289, 94] width 331 height 30
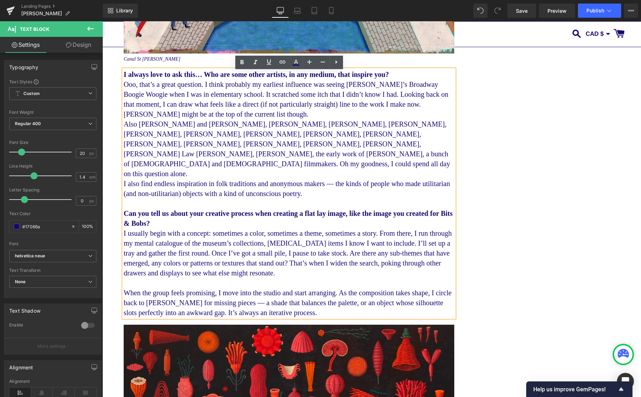
scroll to position [3519, 0]
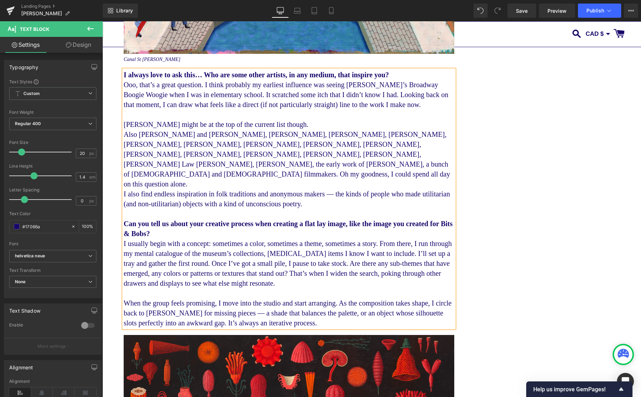
drag, startPoint x: 346, startPoint y: 140, endPoint x: 343, endPoint y: 137, distance: 3.8
click at [345, 129] on p "Nicholson Baker might be at the top of the current list though." at bounding box center [289, 124] width 331 height 10
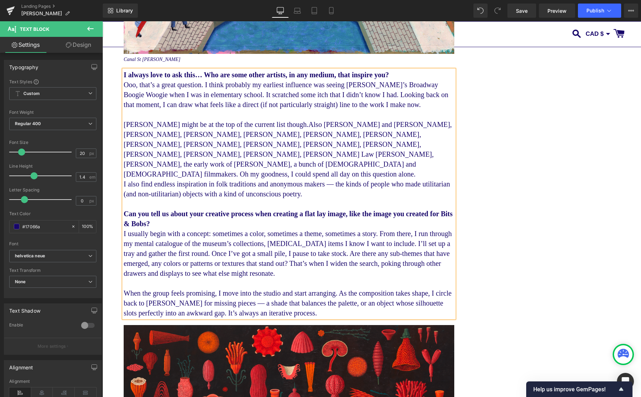
click at [173, 179] on p "Nicholson Baker might be at the top of the current list though. Also Charles an…" at bounding box center [289, 149] width 331 height 60
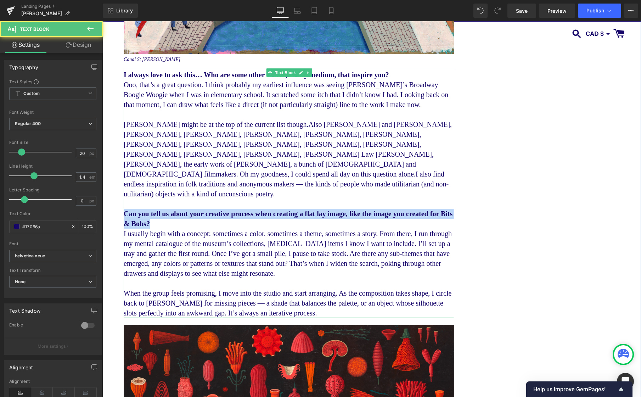
drag, startPoint x: 211, startPoint y: 226, endPoint x: 126, endPoint y: 215, distance: 86.4
click at [126, 215] on p "Can you tell us about your creative process when creating a flat lay image, lik…" at bounding box center [289, 219] width 331 height 20
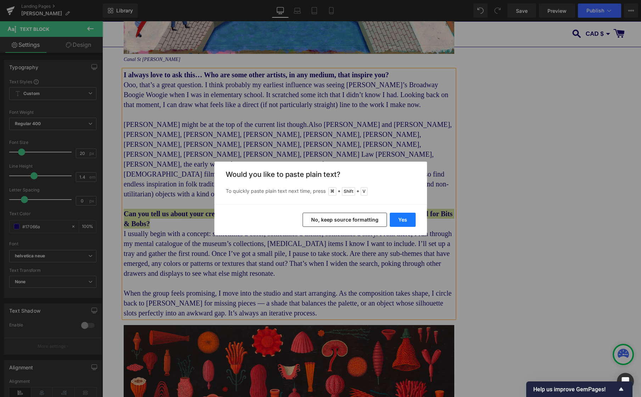
click at [408, 216] on button "Yes" at bounding box center [403, 220] width 26 height 14
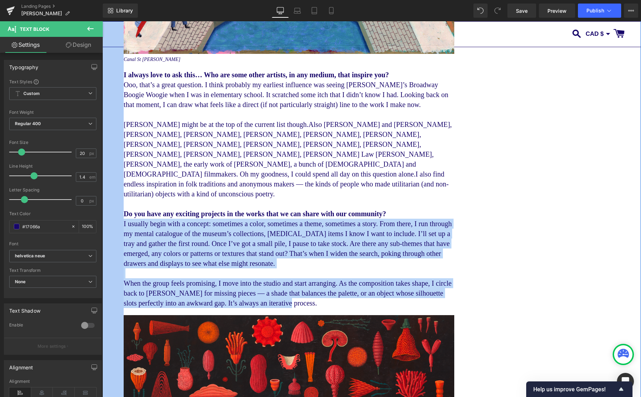
drag, startPoint x: 375, startPoint y: 303, endPoint x: 124, endPoint y: 227, distance: 262.6
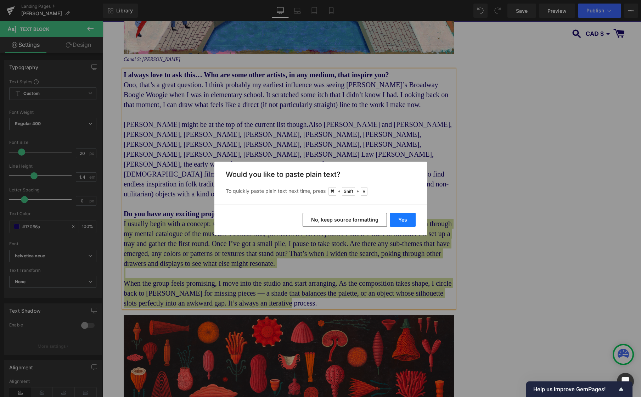
click at [404, 221] on button "Yes" at bounding box center [403, 220] width 26 height 14
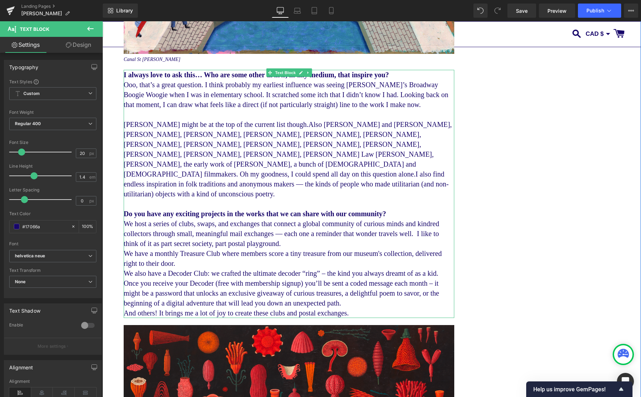
click at [350, 245] on p "We host a series of clubs, swaps, and exchanges that connect a global community…" at bounding box center [289, 234] width 331 height 30
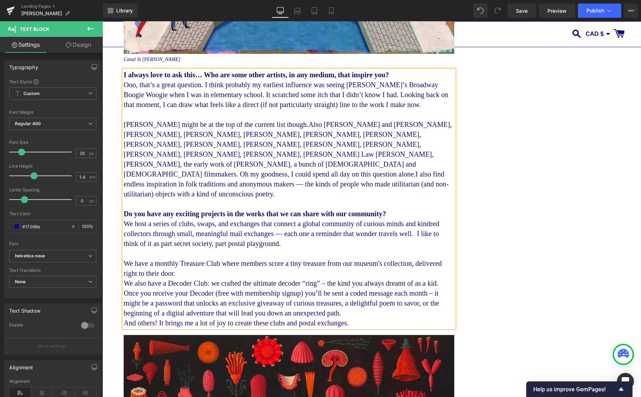
click at [224, 277] on p "We have a monthly Treasure Club where members score a tiny treasure from our mu…" at bounding box center [289, 268] width 331 height 20
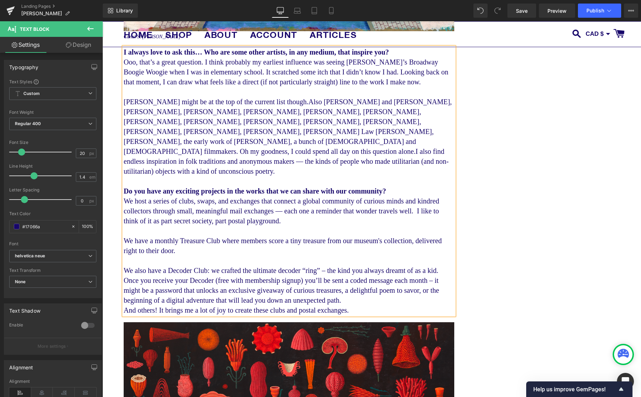
scroll to position [3547, 0]
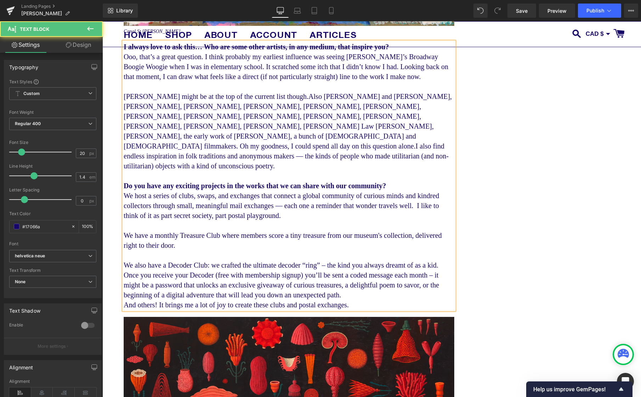
click at [156, 300] on p "We also have a Decoder Club: we crafted the ultimate decoder “ring” – the kind …" at bounding box center [289, 280] width 331 height 40
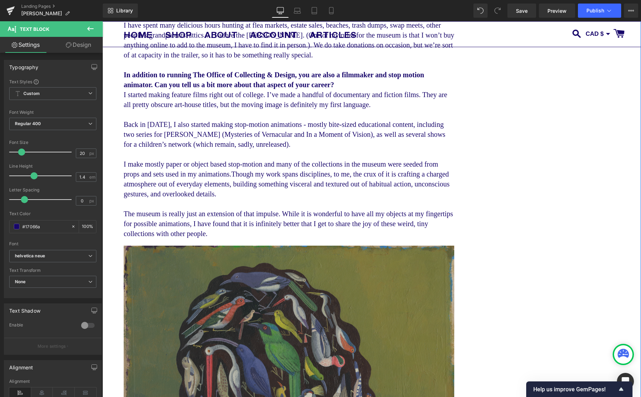
scroll to position [2654, 0]
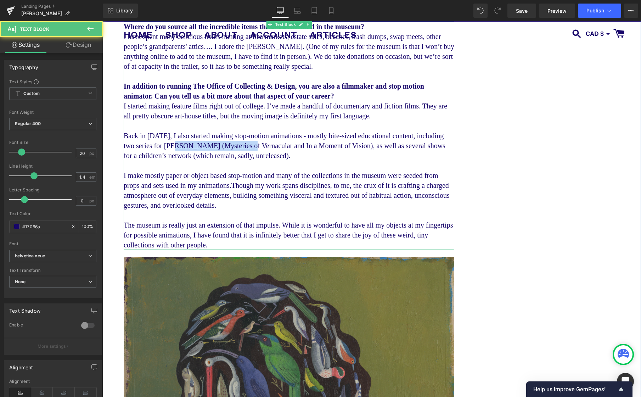
drag, startPoint x: 244, startPoint y: 148, endPoint x: 217, endPoint y: 148, distance: 26.6
click at [217, 148] on p "Back in 2011, I also started making stop-motion animations - mostly bite-sized …" at bounding box center [289, 146] width 331 height 30
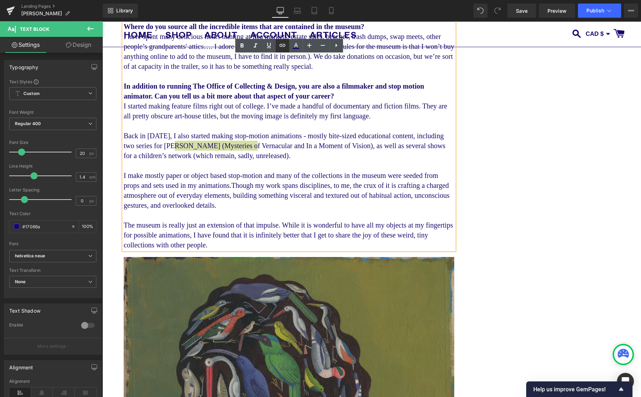
click at [283, 47] on icon at bounding box center [282, 45] width 9 height 9
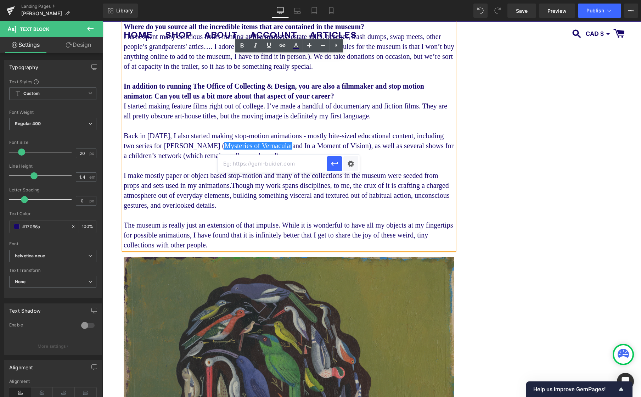
click at [303, 164] on input "text" at bounding box center [272, 164] width 109 height 18
paste input "https://ed.ted.com/mysteries-of-vernacular"
type input "https://ed.ted.com/mysteries-of-vernacular"
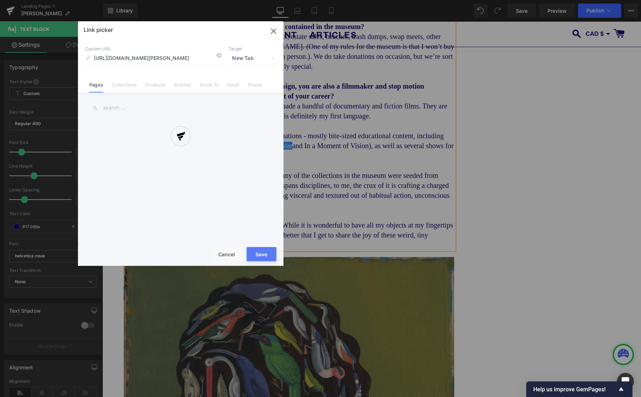
click at [354, 0] on div "Text Color Highlight Color #333333 Edit or remove link: Edit - Unlink - Cancel …" at bounding box center [320, 0] width 641 height 0
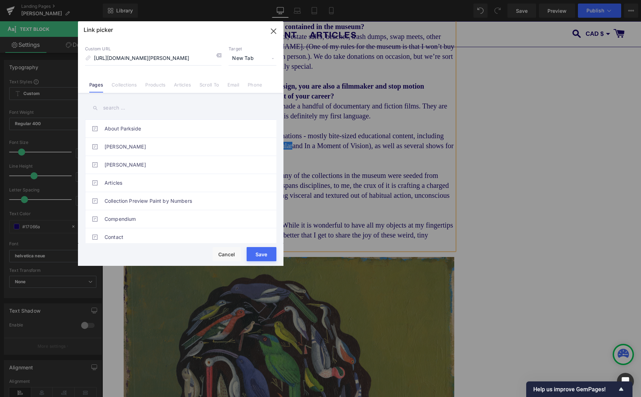
click at [265, 254] on button "Save" at bounding box center [262, 254] width 30 height 14
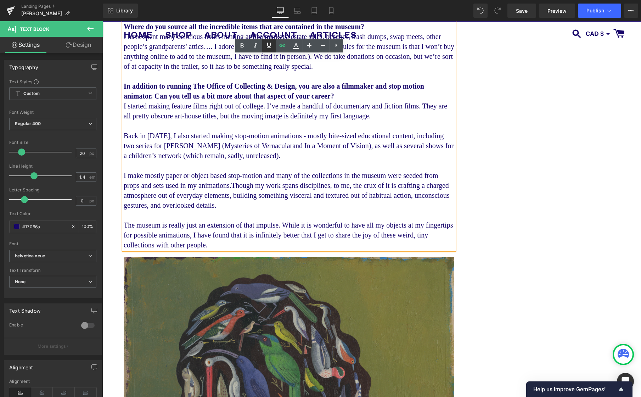
drag, startPoint x: 269, startPoint y: 45, endPoint x: 272, endPoint y: 51, distance: 7.2
click at [269, 45] on icon at bounding box center [269, 45] width 9 height 9
click at [360, 166] on p at bounding box center [289, 165] width 331 height 10
drag, startPoint x: 375, startPoint y: 148, endPoint x: 339, endPoint y: 154, distance: 36.3
click at [320, 150] on p "Back in 2011, I also started making stop-motion animations - mostly bite-sized …" at bounding box center [289, 146] width 331 height 30
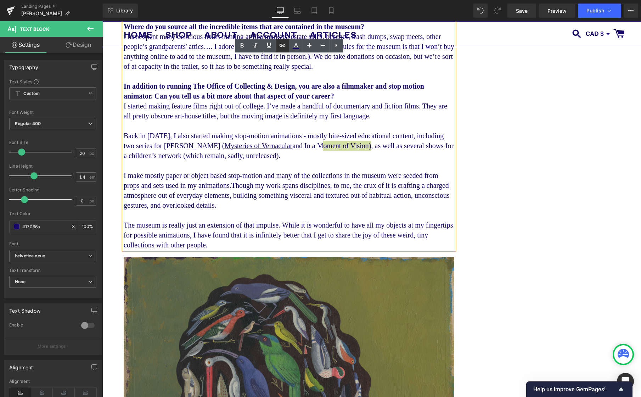
click at [282, 45] on icon at bounding box center [282, 45] width 6 height 3
click at [386, 168] on input "text" at bounding box center [366, 164] width 109 height 18
paste input "https://momentofvision.com/"
type input "https://momentofvision.com/"
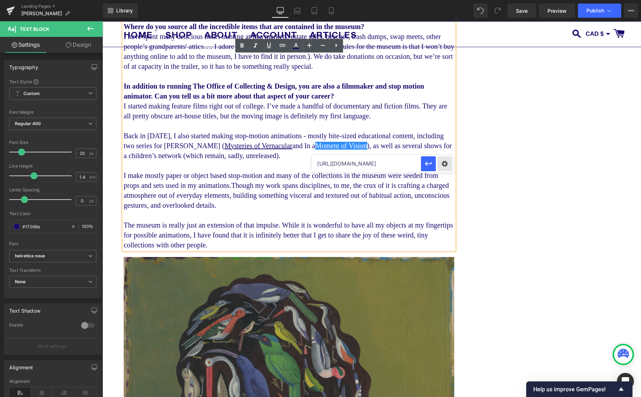
click at [446, 0] on div "Text Color Highlight Color #333333 Edit or remove link: Edit - Unlink - Cancel …" at bounding box center [320, 0] width 641 height 0
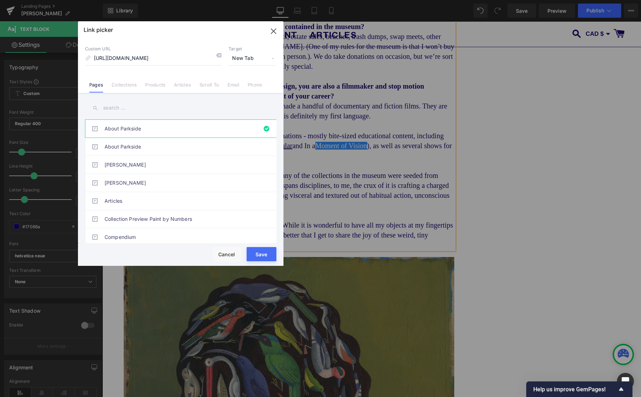
drag, startPoint x: 265, startPoint y: 256, endPoint x: 222, endPoint y: 207, distance: 65.3
click at [265, 256] on button "Save" at bounding box center [262, 254] width 30 height 14
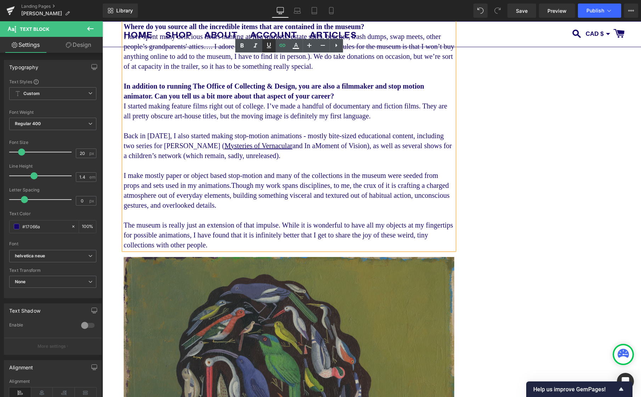
click at [268, 43] on icon at bounding box center [269, 45] width 9 height 9
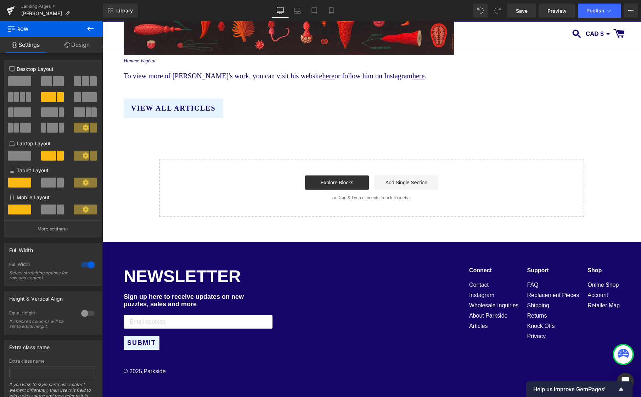
scroll to position [4302, 0]
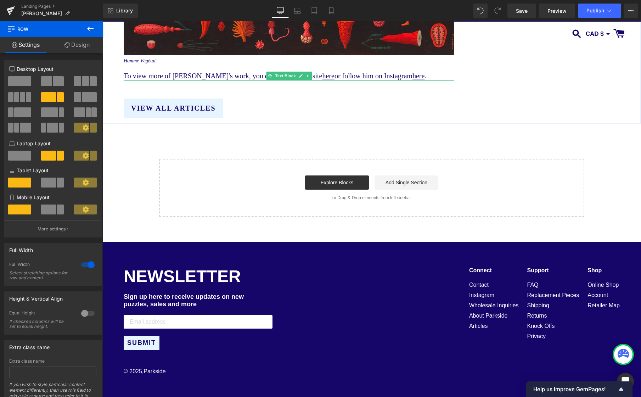
click at [218, 74] on span "To view more of Martin Jarries's work, you can visit his website" at bounding box center [223, 76] width 198 height 8
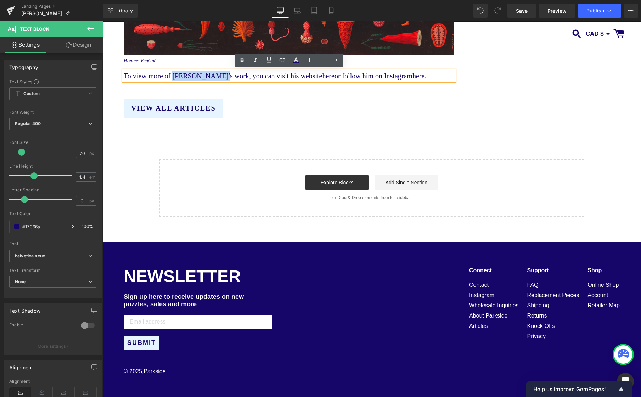
drag, startPoint x: 217, startPoint y: 74, endPoint x: 176, endPoint y: 76, distance: 40.5
click at [176, 76] on span "To view more of Martin Jarries's work, you can visit his website" at bounding box center [223, 76] width 198 height 8
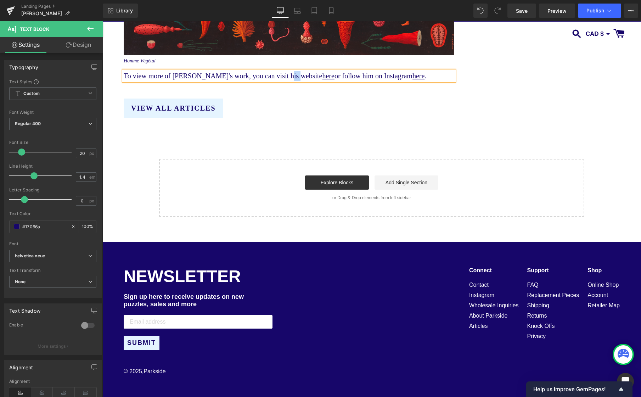
drag, startPoint x: 300, startPoint y: 75, endPoint x: 296, endPoint y: 80, distance: 6.3
click at [293, 75] on span "To view more of Jessica Orecks's work, you can visit his website" at bounding box center [223, 76] width 198 height 8
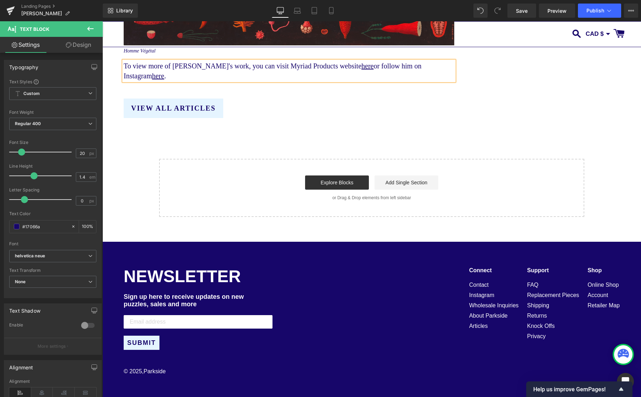
drag, startPoint x: 388, startPoint y: 74, endPoint x: 392, endPoint y: 89, distance: 15.9
click at [388, 74] on span "or follow him on Instagram" at bounding box center [273, 71] width 298 height 18
drag, startPoint x: 391, startPoint y: 74, endPoint x: 394, endPoint y: 86, distance: 12.1
click at [391, 75] on span "or follow him on Instagram" at bounding box center [273, 71] width 299 height 18
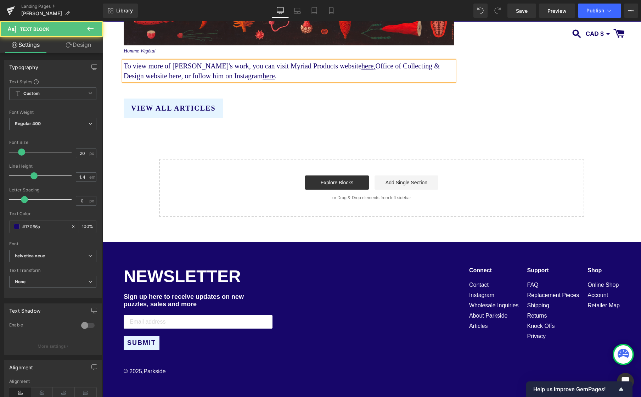
click at [236, 80] on span "Office of Collecting & Design website here, or follow him on Instagram" at bounding box center [282, 71] width 316 height 18
click at [373, 70] on link "here" at bounding box center [367, 66] width 12 height 8
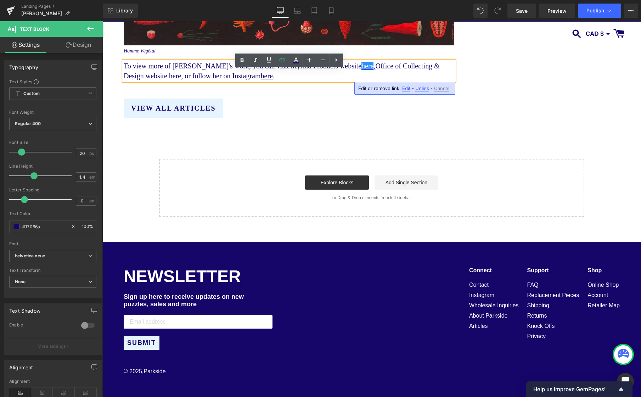
drag, startPoint x: 303, startPoint y: 68, endPoint x: 402, endPoint y: 91, distance: 102.4
click at [405, 89] on span "Edit" at bounding box center [406, 88] width 8 height 6
click at [359, 91] on input "https://martinjarrie.com/" at bounding box center [366, 91] width 109 height 18
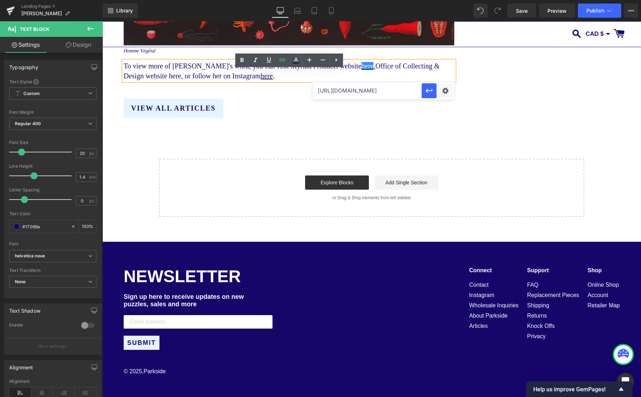
paste input "yriapodproductions"
click at [184, 80] on span "Office of Collecting & Design website here, or follow her on Instagram" at bounding box center [282, 71] width 316 height 18
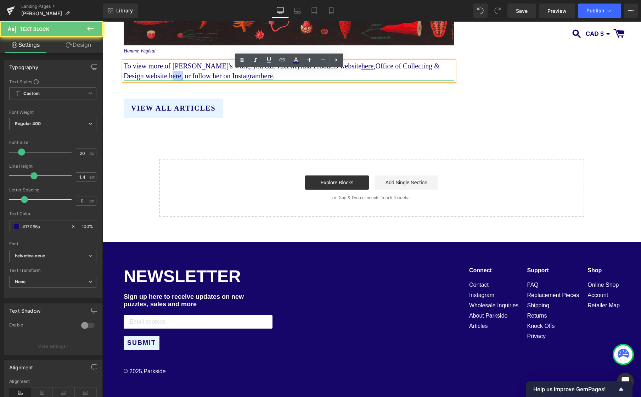
click at [184, 80] on span "Office of Collecting & Design website here, or follow her on Instagram" at bounding box center [282, 71] width 316 height 18
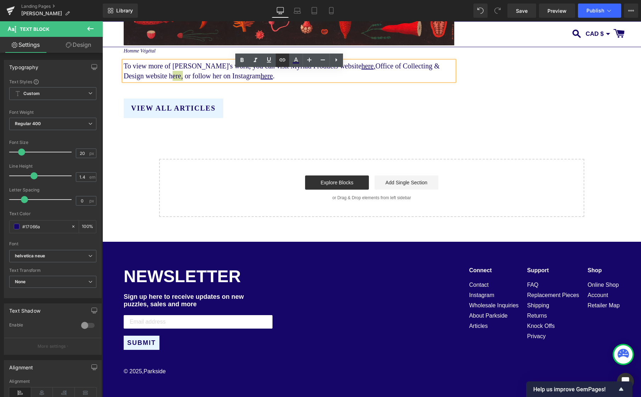
click at [286, 63] on icon at bounding box center [282, 60] width 9 height 9
click at [215, 98] on input "text" at bounding box center [206, 101] width 109 height 18
paste input "https://www.officeofcollecting.com/"
click at [287, 0] on div "Text Color Highlight Color #333333 Edit or remove link: Edit - Unlink - Cancel …" at bounding box center [320, 0] width 641 height 0
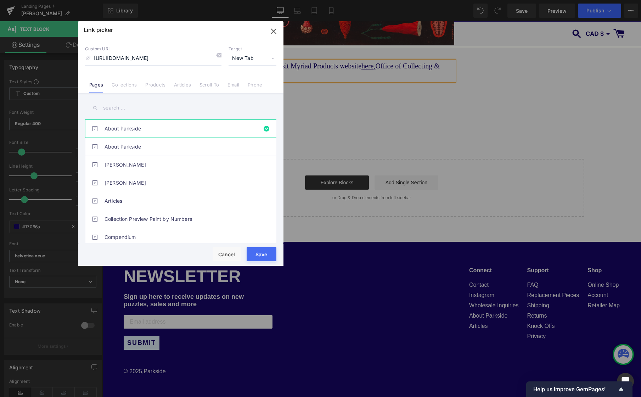
click at [265, 256] on button "Save" at bounding box center [262, 254] width 30 height 14
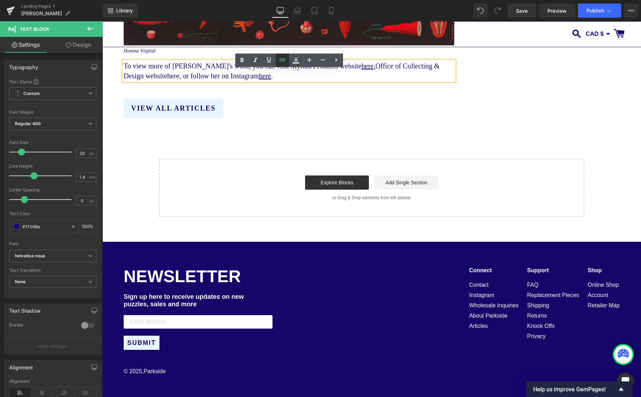
drag, startPoint x: 270, startPoint y: 59, endPoint x: 277, endPoint y: 65, distance: 9.3
click at [270, 60] on icon at bounding box center [269, 60] width 9 height 9
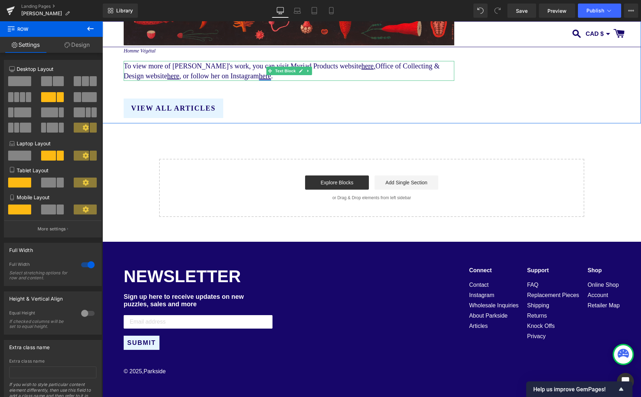
click at [271, 80] on link "here" at bounding box center [265, 76] width 12 height 8
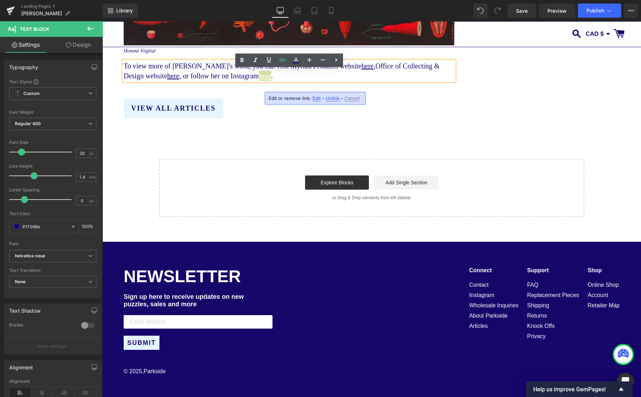
drag, startPoint x: 315, startPoint y: 100, endPoint x: 321, endPoint y: 107, distance: 9.3
click at [315, 100] on span "Edit" at bounding box center [316, 98] width 8 height 6
click at [325, 102] on input "https://www.instagram.com/martinjarrie/" at bounding box center [308, 101] width 109 height 18
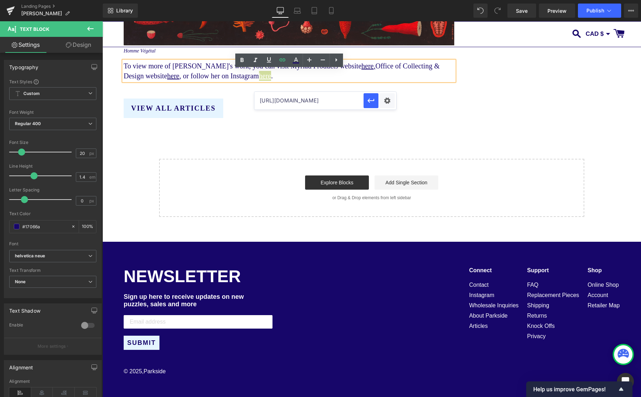
paste input "office.of.collecting"
type input "https://www.instagram.com/office.of.collecting/"
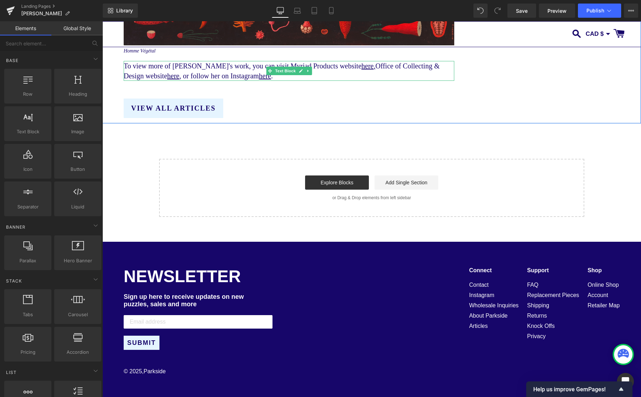
click at [340, 70] on span "To view more of Jessica Orecks's work, you can visit Myriad Products website" at bounding box center [243, 66] width 238 height 8
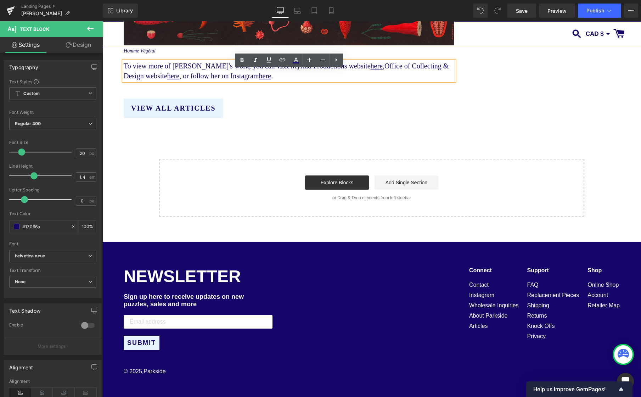
drag, startPoint x: 353, startPoint y: 74, endPoint x: 352, endPoint y: 96, distance: 22.0
click at [353, 70] on span "To view more of Jessica Orecks's work, you can visit Myriad Productions website" at bounding box center [247, 66] width 247 height 8
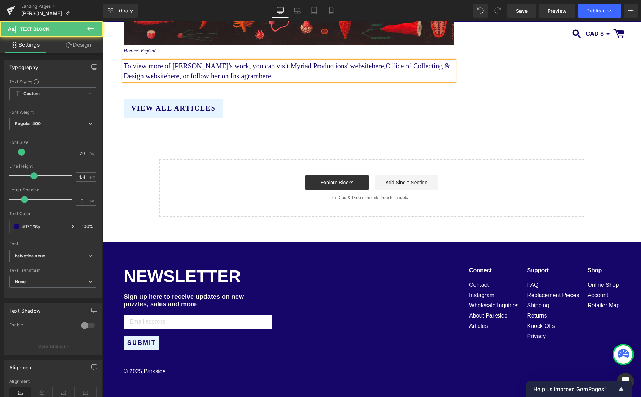
drag, startPoint x: 310, startPoint y: 74, endPoint x: 311, endPoint y: 86, distance: 11.4
click at [310, 70] on span "To view more of Jessica Orecks's work, you can visit Myriad Productions' website" at bounding box center [248, 66] width 248 height 8
drag, startPoint x: 185, startPoint y: 82, endPoint x: 186, endPoint y: 92, distance: 10.3
click at [185, 80] on span "Office of Collecting & Design website here , or follow her on Instagram" at bounding box center [287, 71] width 326 height 18
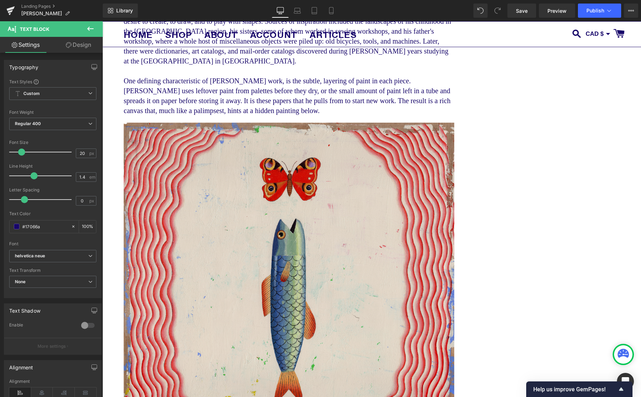
scroll to position [516, 0]
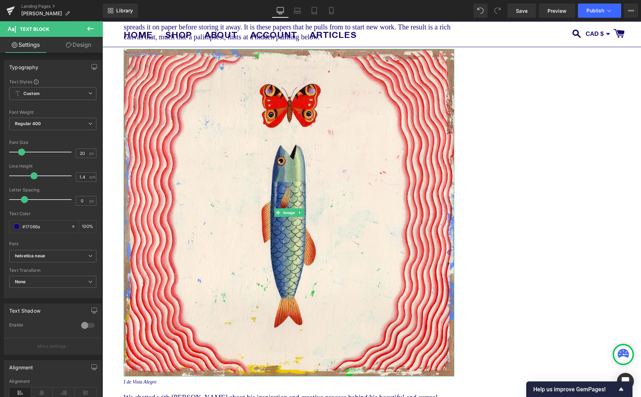
drag, startPoint x: 292, startPoint y: 204, endPoint x: 118, endPoint y: 118, distance: 194.4
click at [292, 208] on span "Image" at bounding box center [289, 212] width 15 height 9
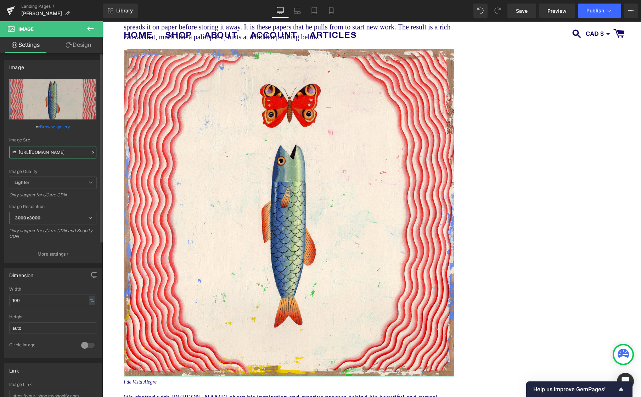
click at [42, 154] on input "https://cdn.shopify.com/s/files/1/0046/1783/0472/files/Martin_Jarrie_I_de_Vista…" at bounding box center [52, 152] width 87 height 12
type input "https://cdn.shopify.com/s/files/1/0046/1783/0472/files/Jessica_Oreck_2_3000x300…"
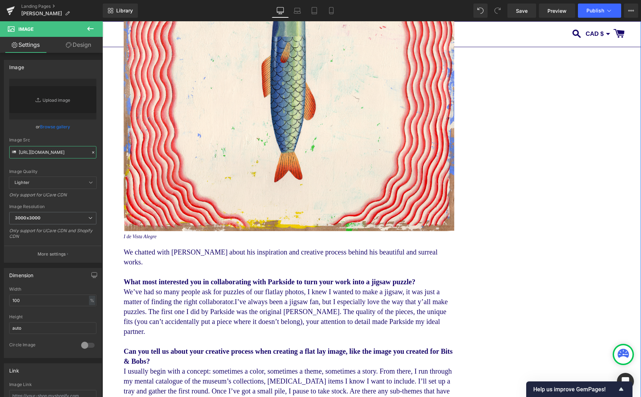
scroll to position [670, 0]
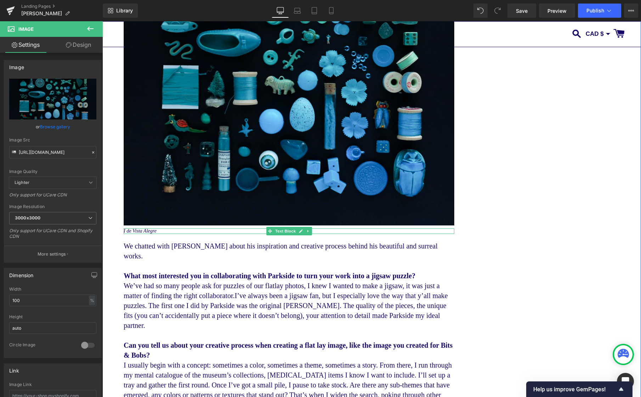
click at [142, 228] on icon "I de Vista Alegre" at bounding box center [140, 230] width 33 height 5
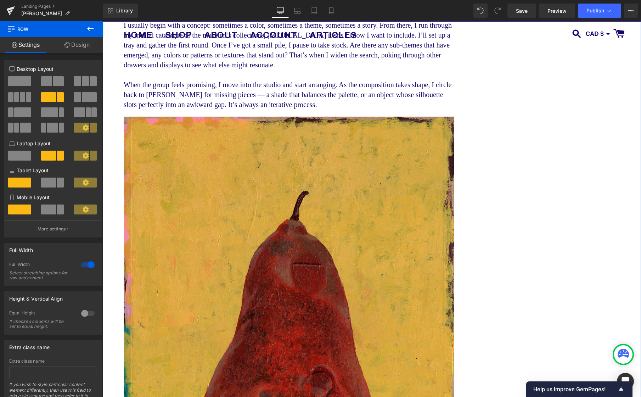
scroll to position [1018, 0]
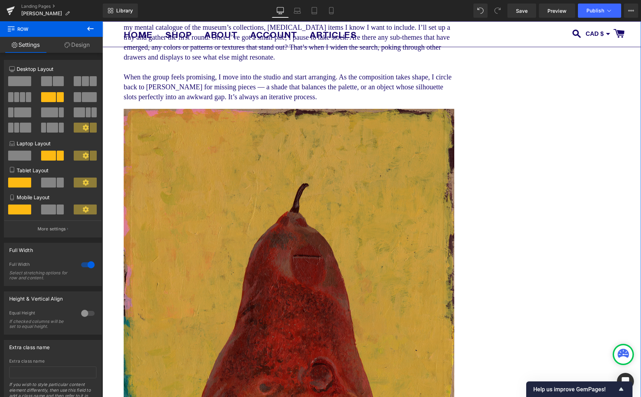
click at [313, 167] on img at bounding box center [289, 340] width 331 height 463
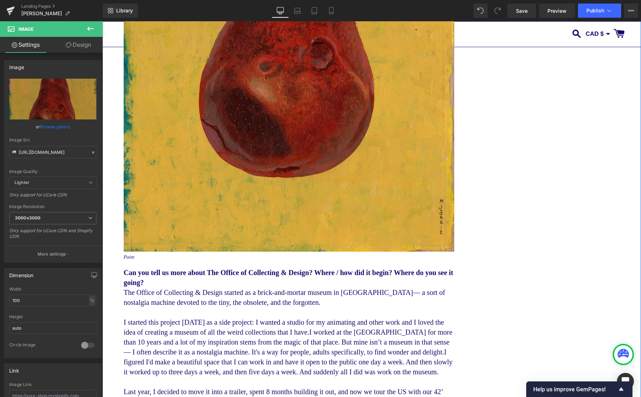
scroll to position [1312, 0]
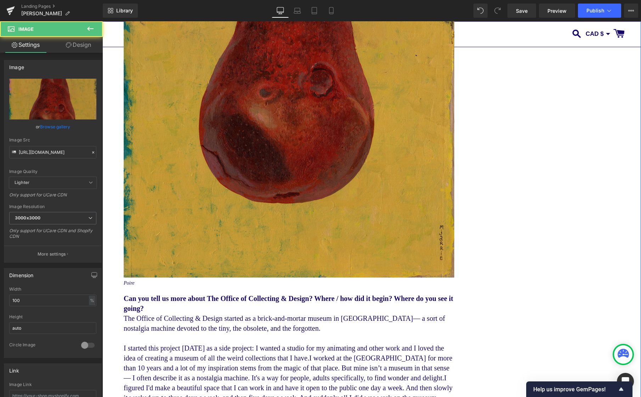
click at [299, 143] on img at bounding box center [289, 45] width 331 height 463
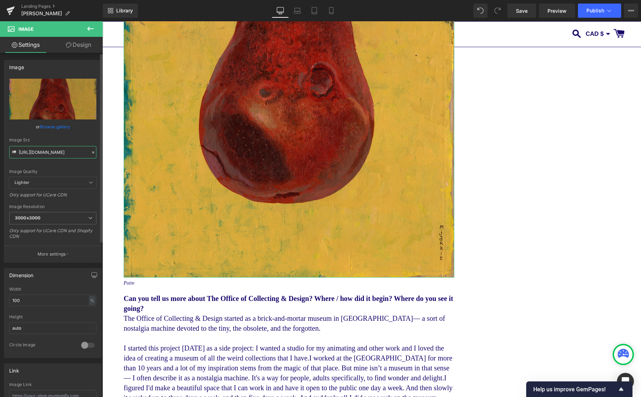
click at [42, 154] on input "https://cdn.shopify.com/s/files/1/0046/1783/0472/files/Martin_Jarrie_Poire_3000…" at bounding box center [52, 152] width 87 height 12
paste input "OCD_OTR_Flatlay.png?v=1760474018"
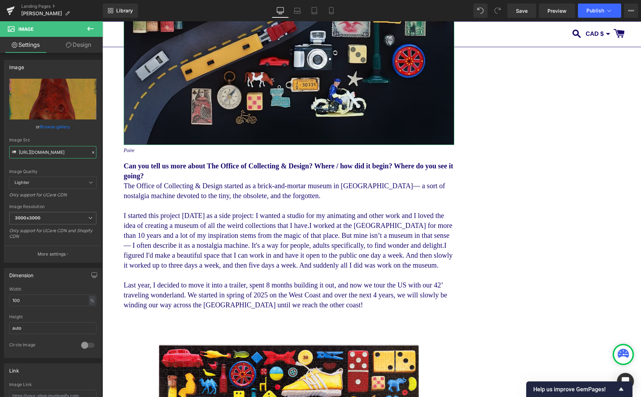
type input "https://cdn.shopify.com/s/files/1/0046/1783/0472/files/OCD_OTR_Flatlay_3000x300…"
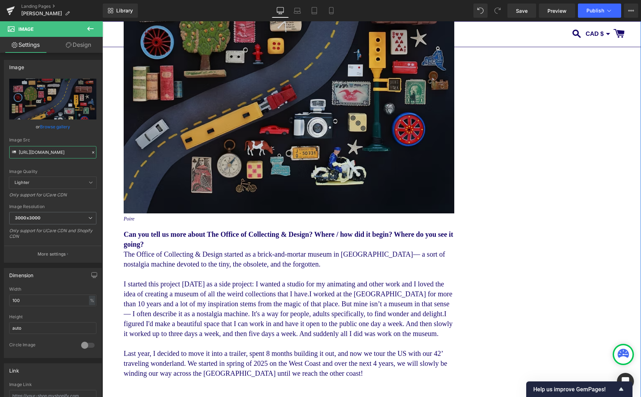
scroll to position [1244, 0]
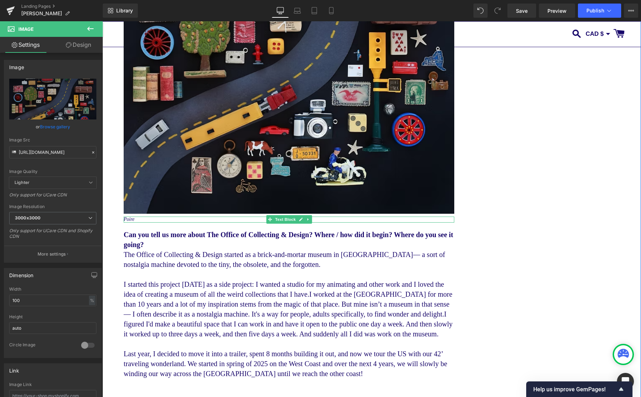
click at [130, 216] on icon "Poire" at bounding box center [129, 218] width 11 height 5
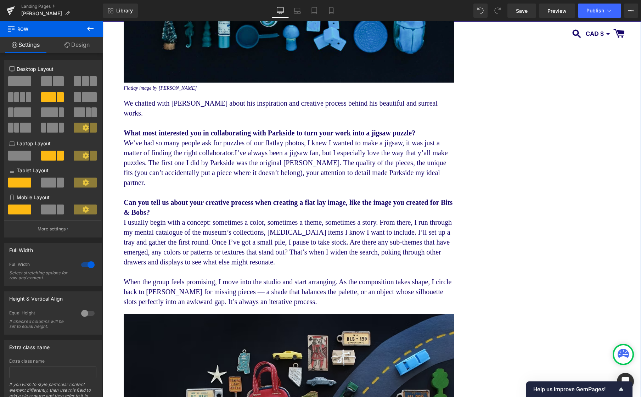
scroll to position [820, 0]
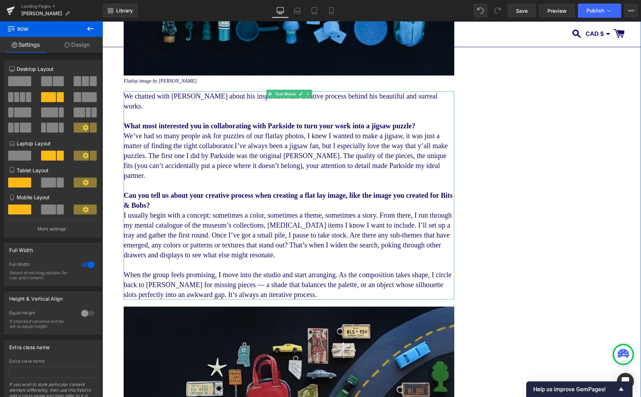
click at [341, 191] on b "Can you tell us about your creative process when creating a flat lay image, lik…" at bounding box center [288, 200] width 329 height 18
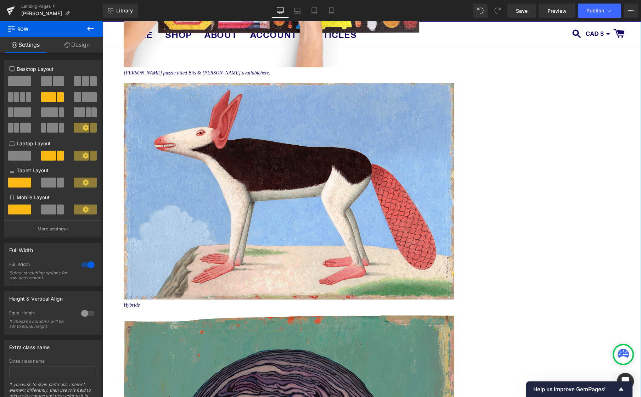
scroll to position [1981, 0]
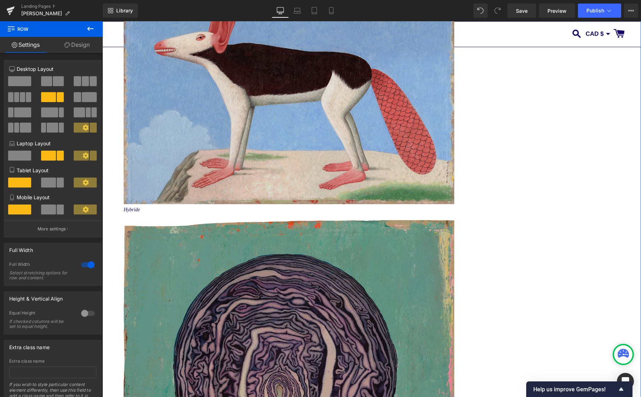
click at [316, 76] on img at bounding box center [289, 96] width 331 height 216
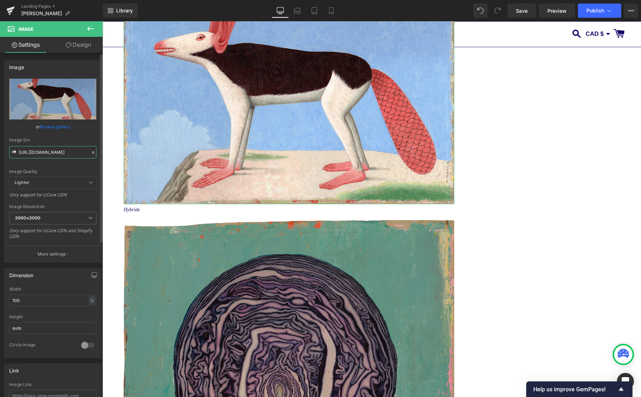
click at [72, 154] on input "https://cdn.shopify.com/s/files/1/0046/1783/0472/files/Martin_Jarrie_Hybride_2_…" at bounding box center [52, 152] width 87 height 12
paste input "OCD_Mobile_Trailer--2.png?v=1760474235"
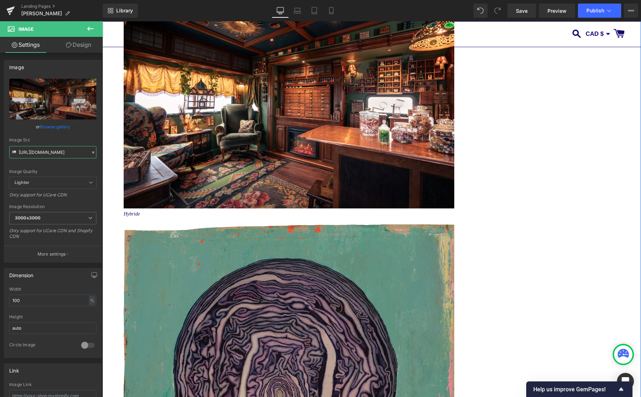
type input "https://cdn.shopify.com/s/files/1/0046/1783/0472/files/OCD_Mobile_Trailer--2_30…"
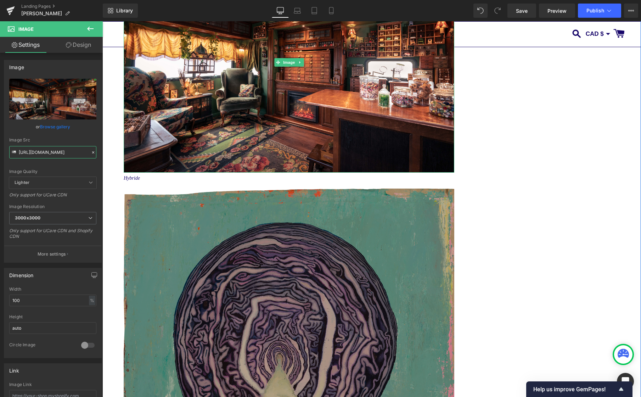
scroll to position [2119, 0]
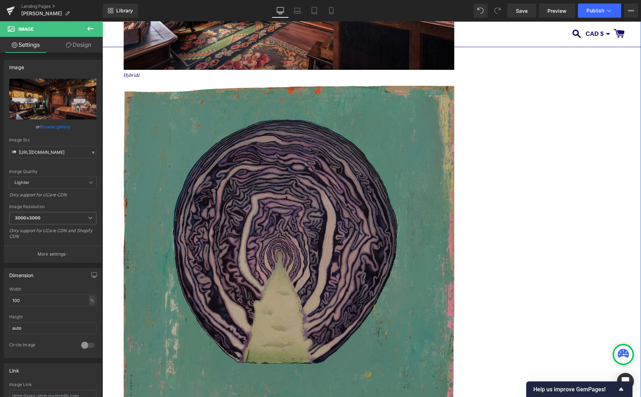
click at [302, 227] on img at bounding box center [289, 251] width 331 height 330
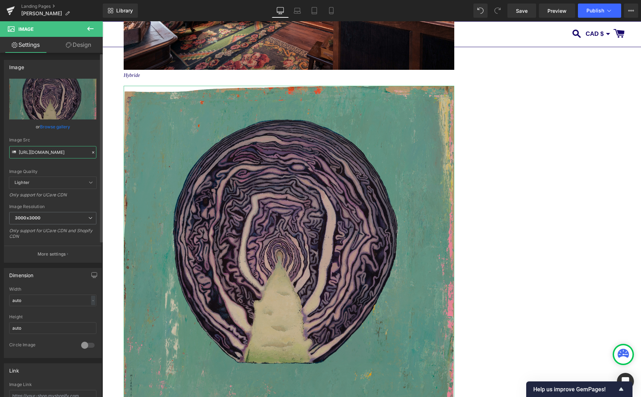
click at [63, 151] on input "https://cdn.shopify.com/s/files/1/0046/1783/0472/files/Martin_Jarrie_Chou_rouge…" at bounding box center [52, 152] width 87 height 12
paste input "OCD_Mobile_Trailer--6.png?v=1760474410"
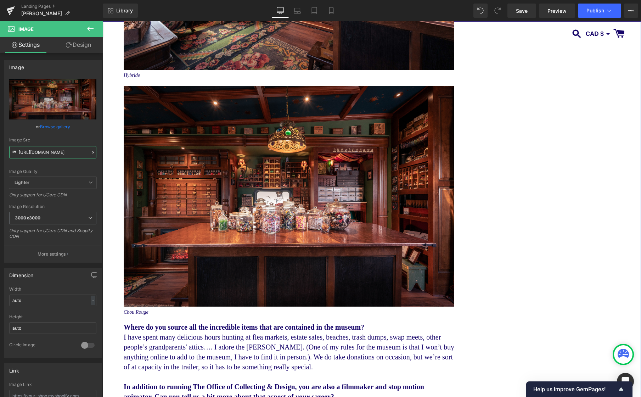
type input "https://cdn.shopify.com/s/files/1/0046/1783/0472/files/OCD_Mobile_Trailer--6_30…"
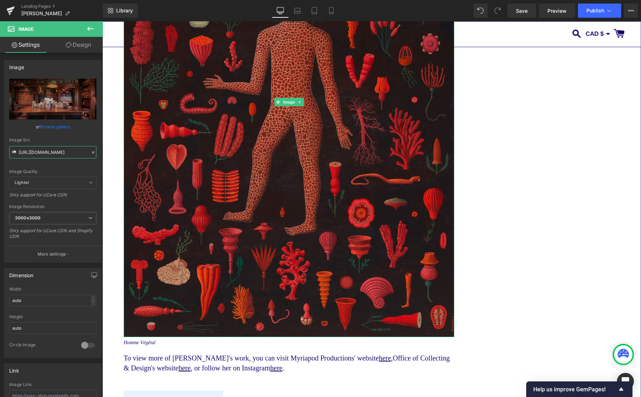
scroll to position [3827, 0]
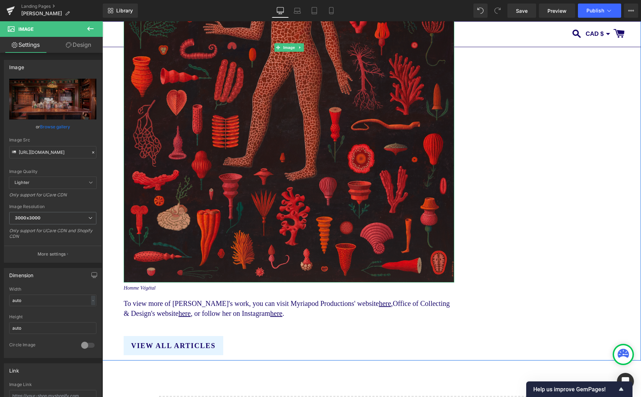
click at [295, 94] on img at bounding box center [289, 47] width 331 height 470
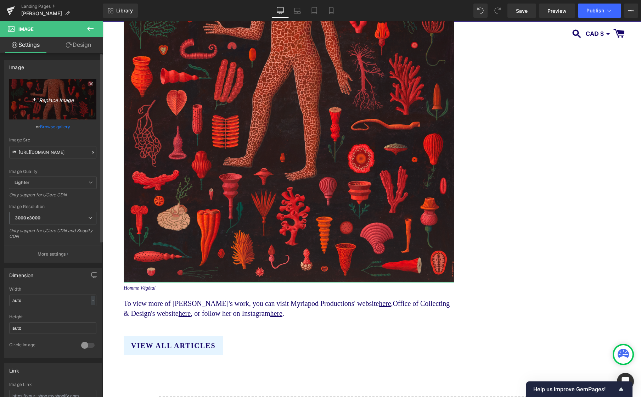
click at [54, 101] on icon "Replace Image" at bounding box center [52, 99] width 57 height 9
click at [69, 150] on input "https://cdn.shopify.com/s/files/1/0046/1783/0472/files/Martin_Jarrie_Homme_vege…" at bounding box center [52, 152] width 87 height 12
paste input "Jessica_Oreck_3.png?v=1760473826"
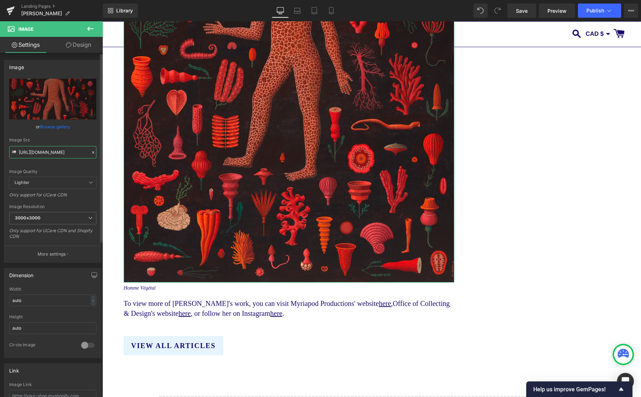
scroll to position [0, 122]
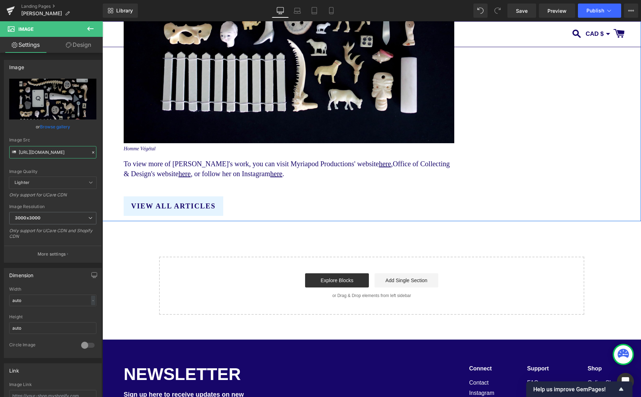
type input "https://cdn.shopify.com/s/files/1/0046/1783/0472/files/Jessica_Oreck_3_3000x300…"
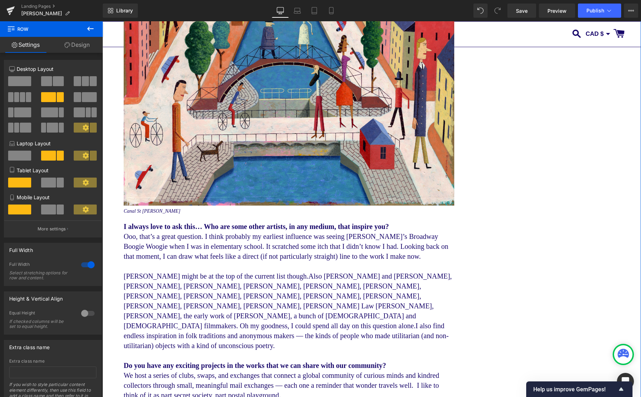
scroll to position [3026, 0]
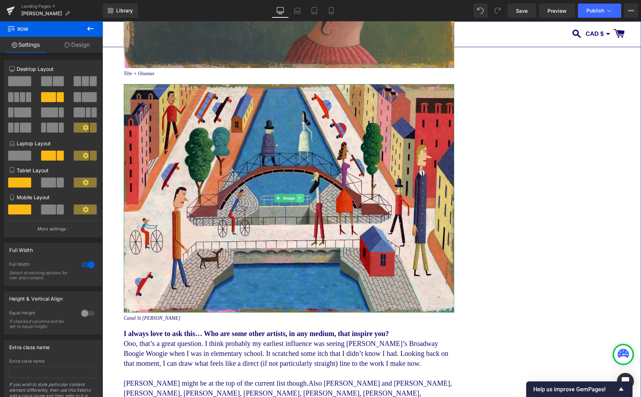
click at [300, 200] on icon at bounding box center [300, 198] width 4 height 4
click at [302, 200] on icon at bounding box center [304, 198] width 4 height 4
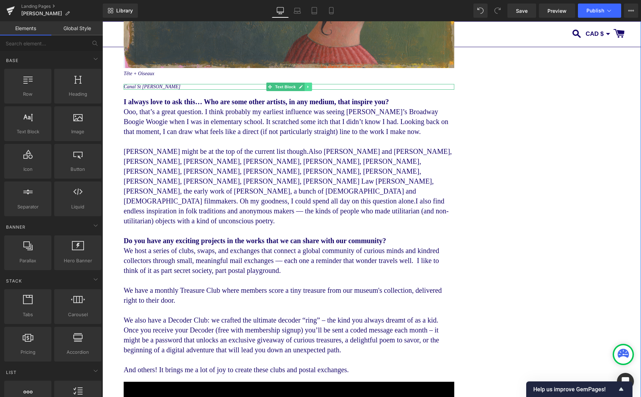
click at [306, 87] on icon at bounding box center [308, 87] width 4 height 4
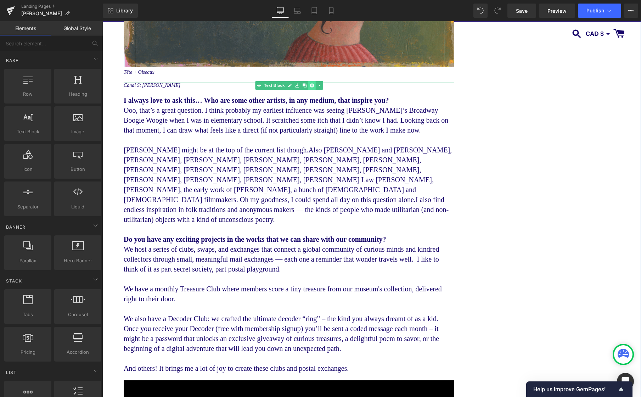
scroll to position [3028, 0]
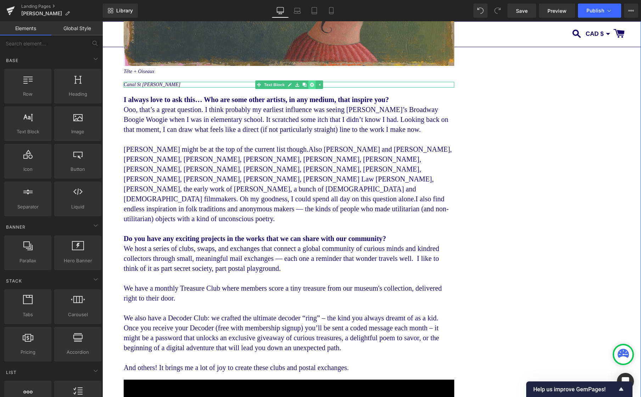
click at [311, 86] on icon at bounding box center [312, 85] width 4 height 4
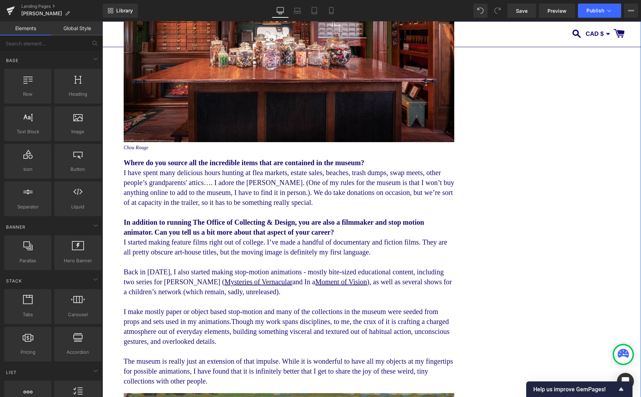
scroll to position [2625, 0]
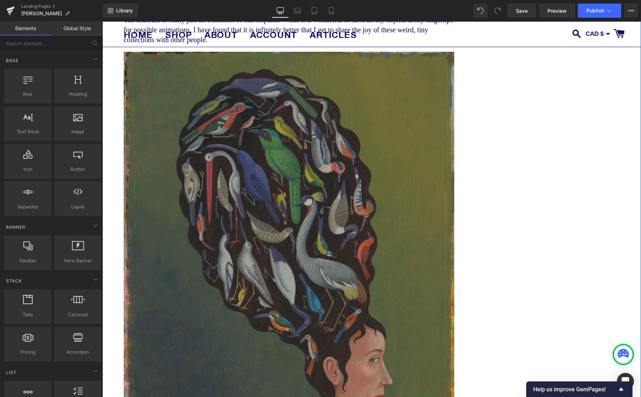
click at [311, 189] on img at bounding box center [289, 260] width 331 height 417
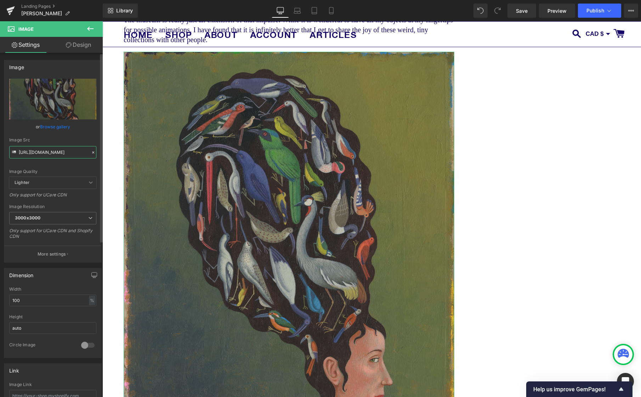
click at [51, 152] on input "https://cdn.shopify.com/s/files/1/0046/1783/0472/files/Martin_Jarrie_Tete_et_oi…" at bounding box center [52, 152] width 87 height 12
paste input "OCD_Mobile_Trailer--6.png?v=1760474410"
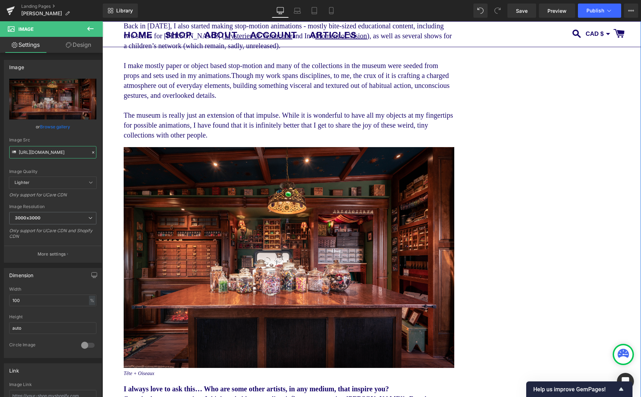
scroll to position [2607, 0]
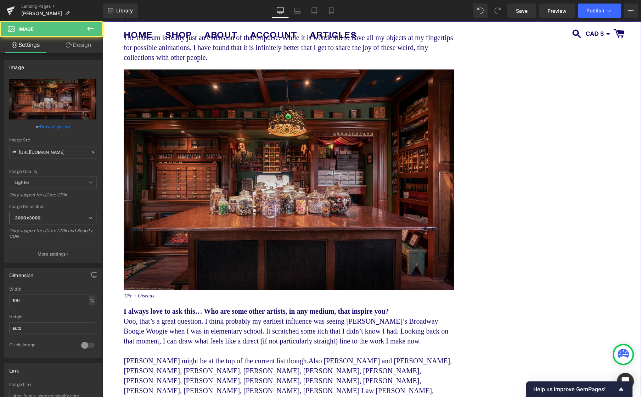
click at [284, 198] on img at bounding box center [289, 179] width 331 height 221
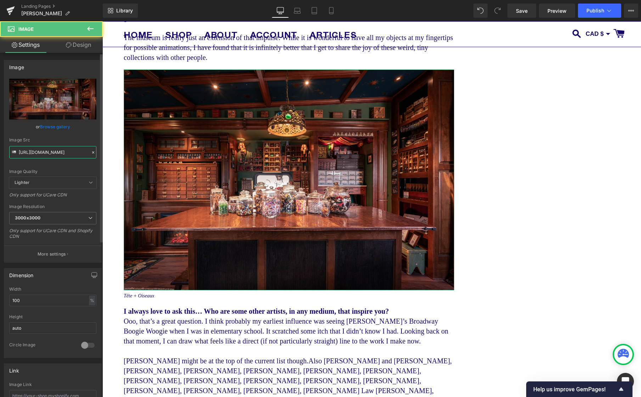
click at [69, 151] on input "https://cdn.shopify.com/s/files/1/0046/1783/0472/files/OCD_Mobile_Trailer--6_30…" at bounding box center [52, 152] width 87 height 12
paste input "9.png?v=1760475638"
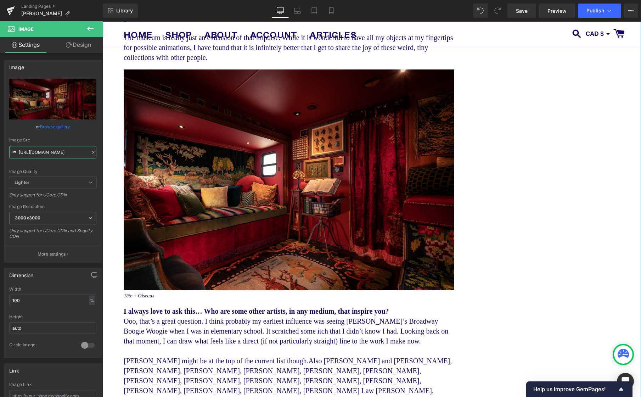
type input "https://cdn.shopify.com/s/files/1/0046/1783/0472/files/OCD_Mobile_Trailer--9_30…"
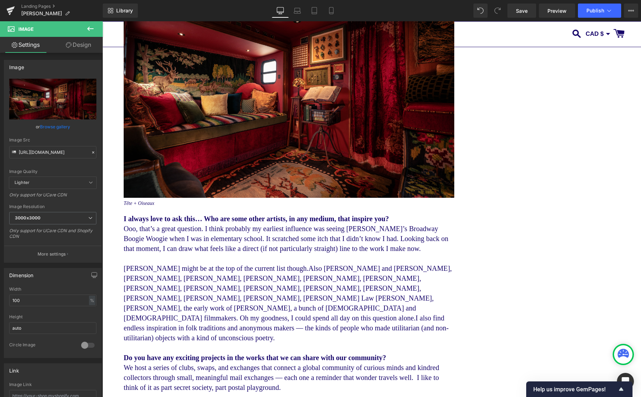
scroll to position [0, 0]
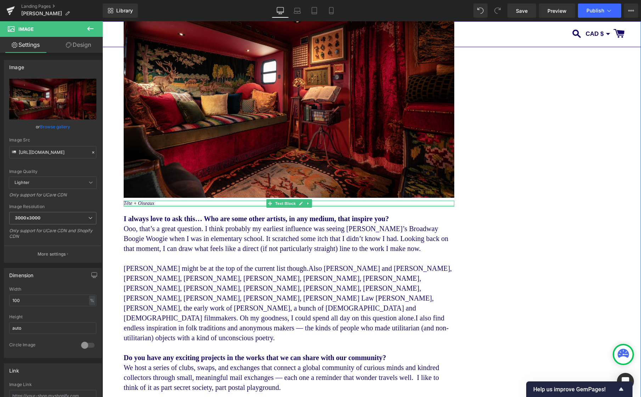
click at [143, 207] on div at bounding box center [289, 206] width 331 height 2
click at [143, 206] on icon "Tête + Oiseaux" at bounding box center [139, 203] width 30 height 5
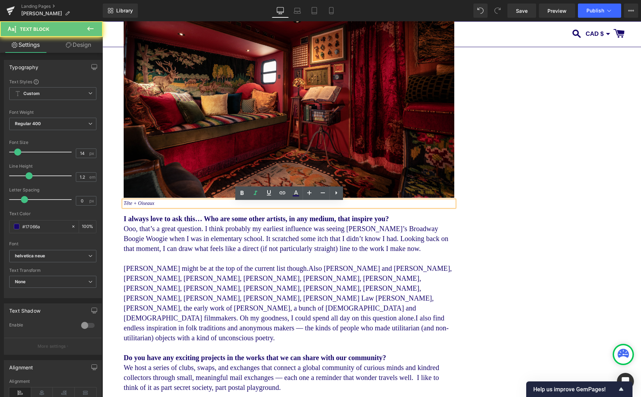
click at [146, 205] on icon "Tête + Oiseaux" at bounding box center [139, 203] width 30 height 5
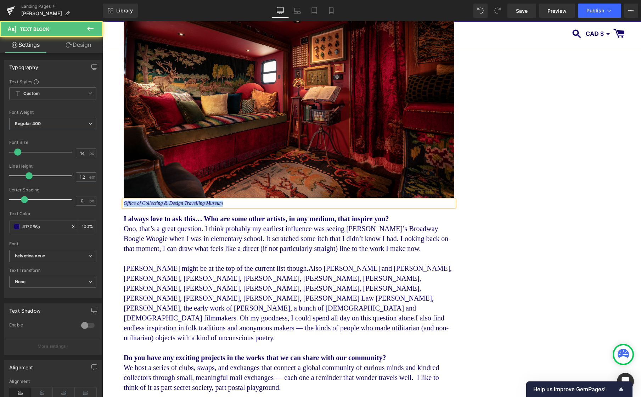
drag, startPoint x: 229, startPoint y: 207, endPoint x: 159, endPoint y: 219, distance: 70.9
click at [124, 206] on icon "Office of Collecting & Design Travelling Museum" at bounding box center [173, 203] width 99 height 5
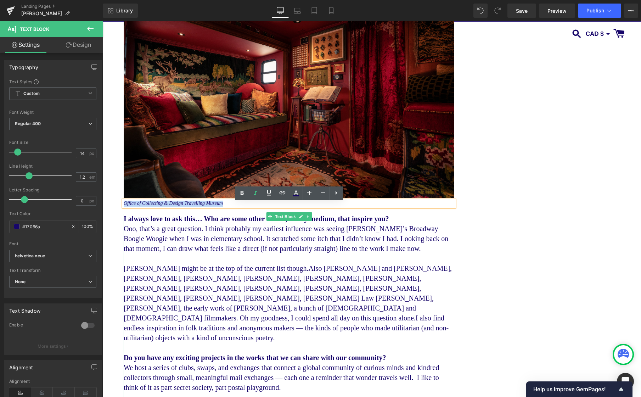
copy icon "Office of Collecting & Design Travelling Museum"
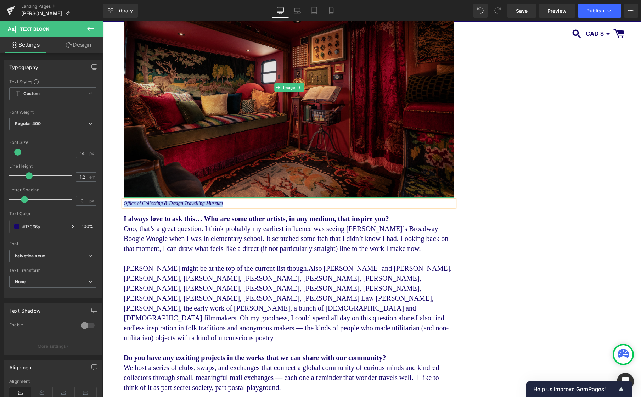
copy icon "Office of Collecting & Design Travelling Museum"
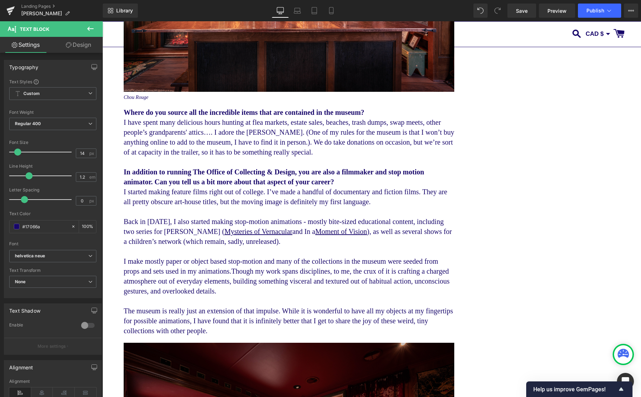
scroll to position [2306, 0]
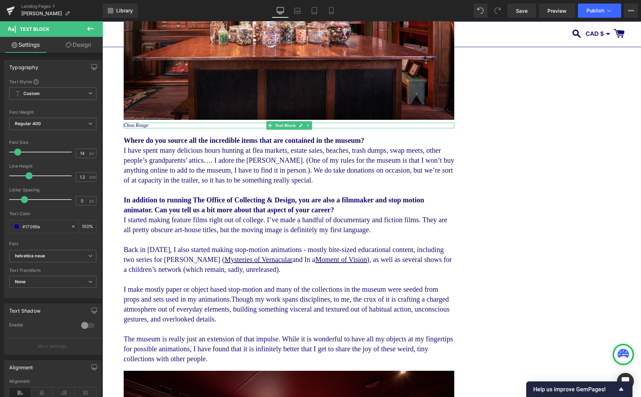
click at [139, 126] on icon "Chou Rouge" at bounding box center [136, 125] width 25 height 5
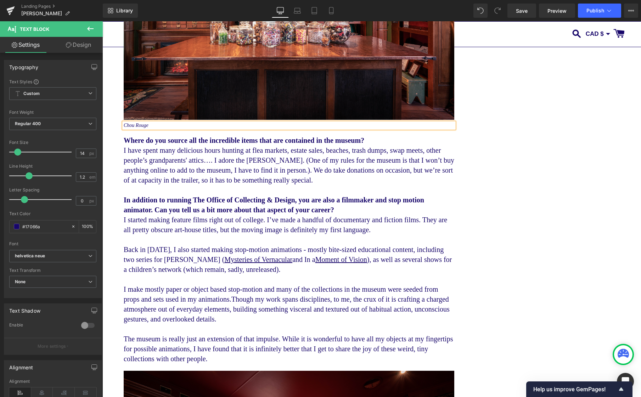
click at [139, 126] on icon "Chou Rouge" at bounding box center [136, 125] width 25 height 5
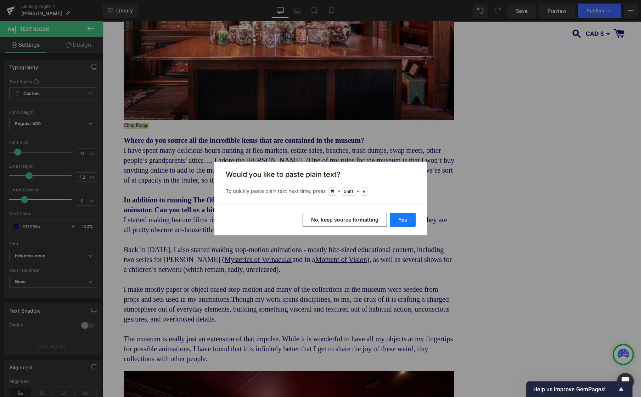
click at [407, 218] on button "Yes" at bounding box center [403, 220] width 26 height 14
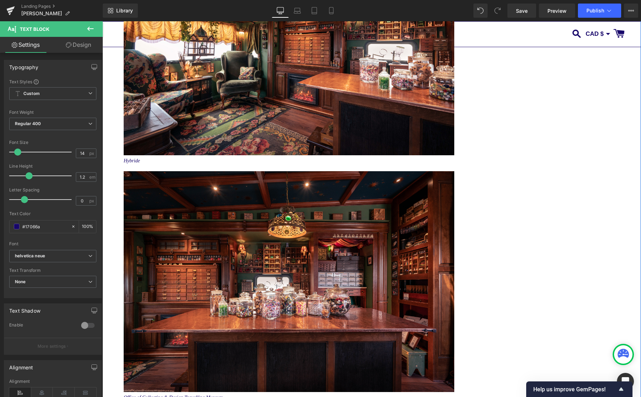
scroll to position [1959, 0]
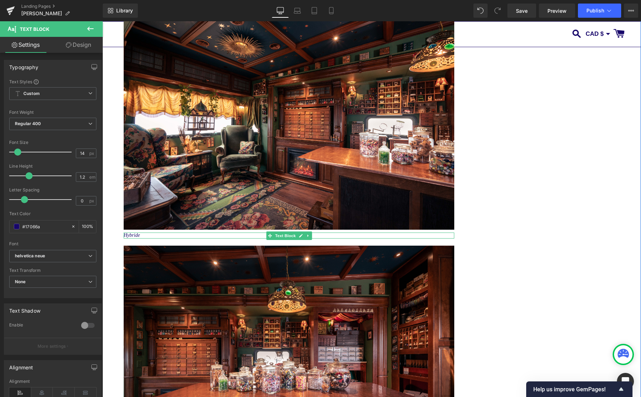
click at [130, 237] on icon "Hybride" at bounding box center [132, 234] width 16 height 5
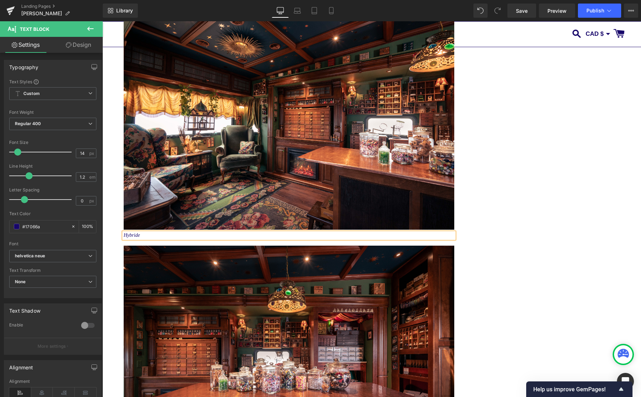
click at [130, 237] on icon "Hybride" at bounding box center [132, 234] width 16 height 5
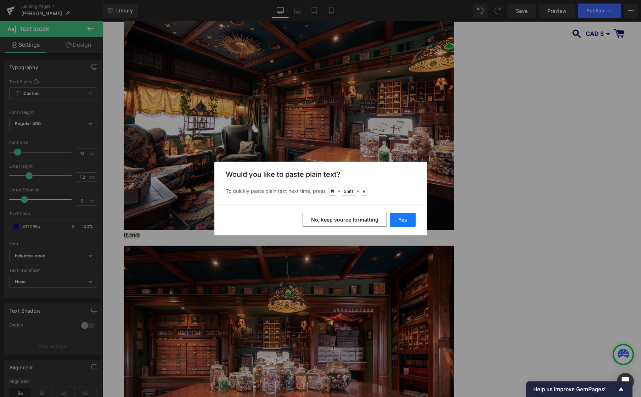
click at [402, 216] on button "Yes" at bounding box center [403, 220] width 26 height 14
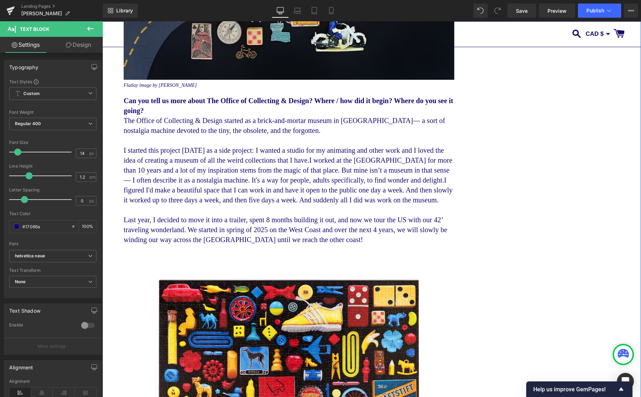
scroll to position [1346, 0]
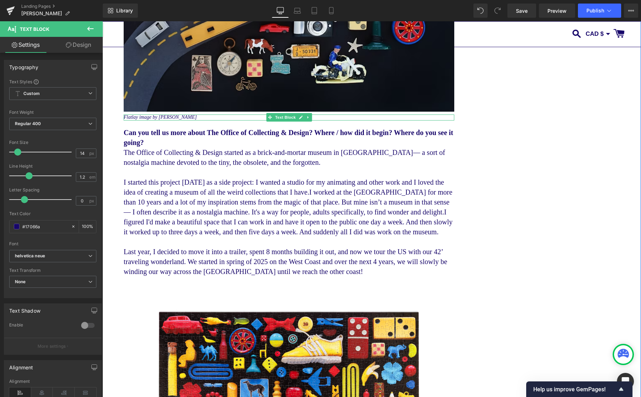
click at [163, 114] on icon "Flatlay image by Jessica Oreck" at bounding box center [160, 116] width 73 height 5
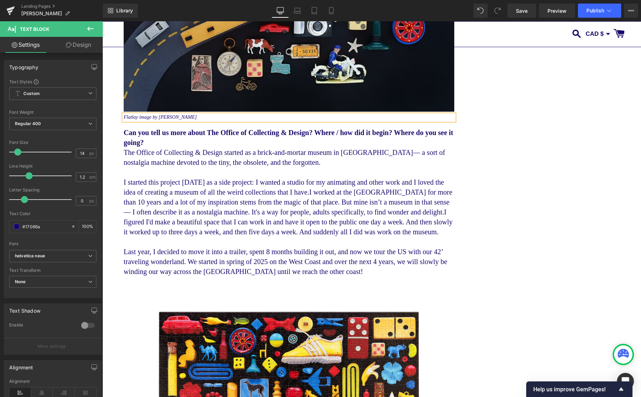
click at [163, 114] on icon "Flatlay image by Jessica Oreck" at bounding box center [160, 116] width 73 height 5
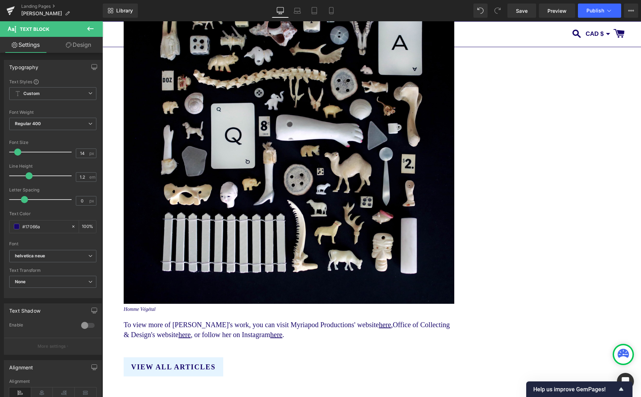
scroll to position [3327, 0]
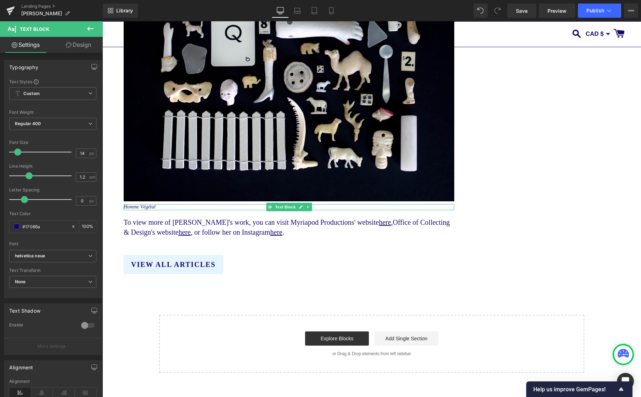
click at [142, 209] on icon "Homme Végétal" at bounding box center [140, 206] width 32 height 5
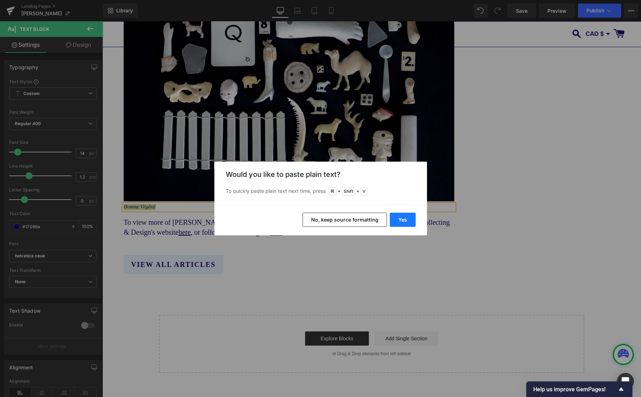
drag, startPoint x: 400, startPoint y: 219, endPoint x: 309, endPoint y: 197, distance: 94.3
click at [400, 219] on button "Yes" at bounding box center [403, 220] width 26 height 14
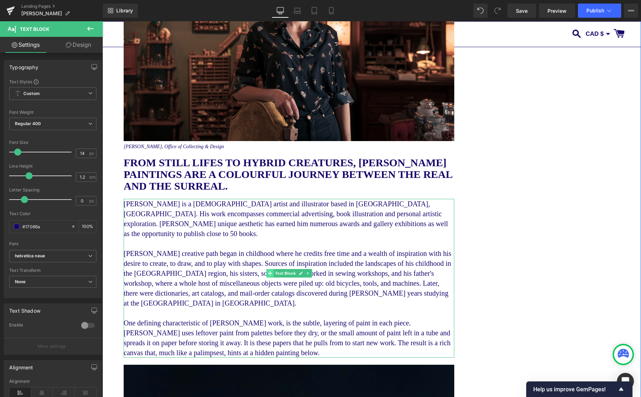
scroll to position [238, 0]
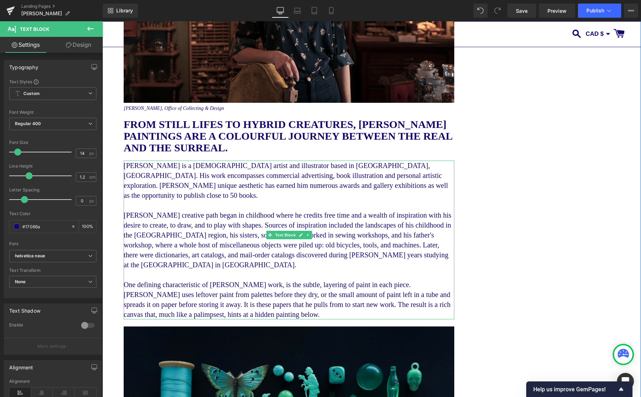
click at [199, 252] on p "Martin’s creative path began in childhood where he credits free time and a weal…" at bounding box center [289, 244] width 331 height 69
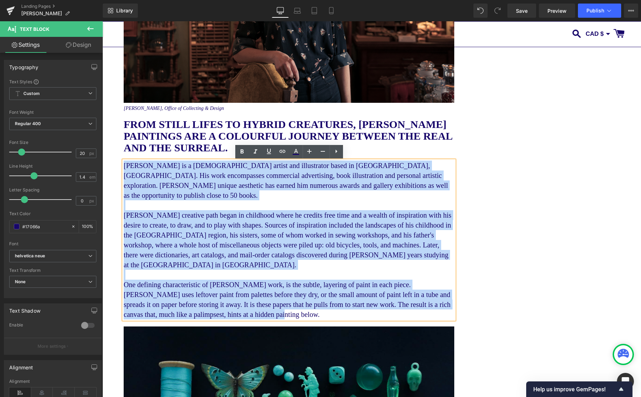
drag, startPoint x: 349, startPoint y: 305, endPoint x: 116, endPoint y: 169, distance: 270.1
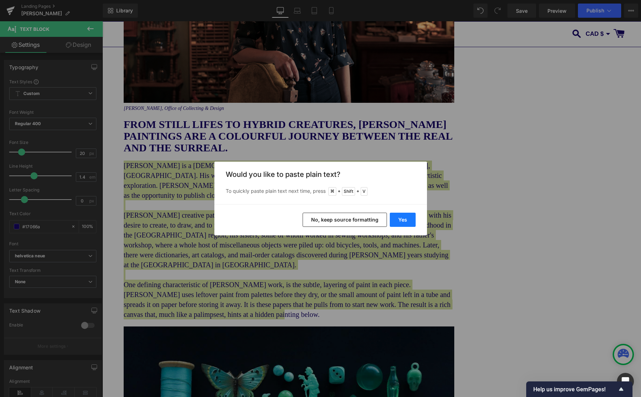
click at [410, 220] on button "Yes" at bounding box center [403, 220] width 26 height 14
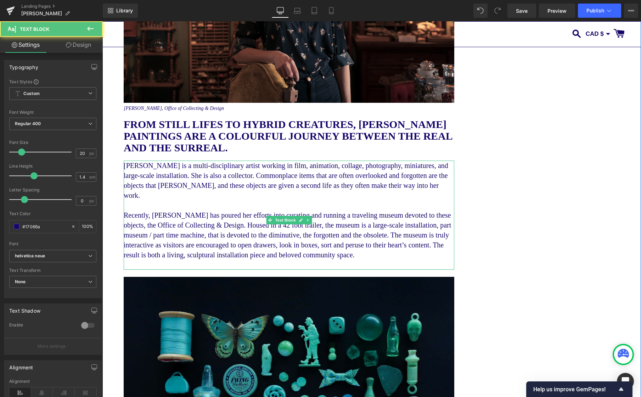
click at [225, 260] on p "Recently, Jessica has poured her efforts into curating and running a traveling …" at bounding box center [289, 235] width 331 height 50
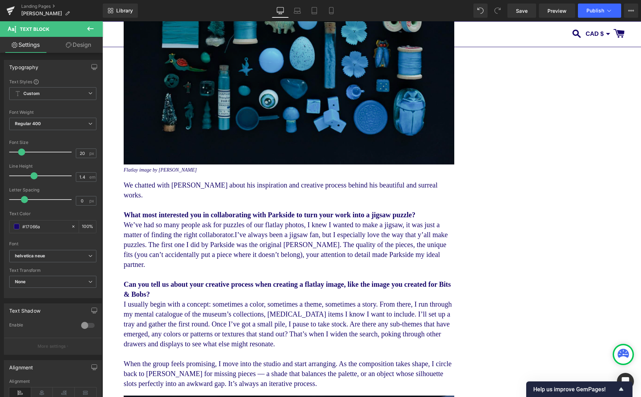
scroll to position [643, 0]
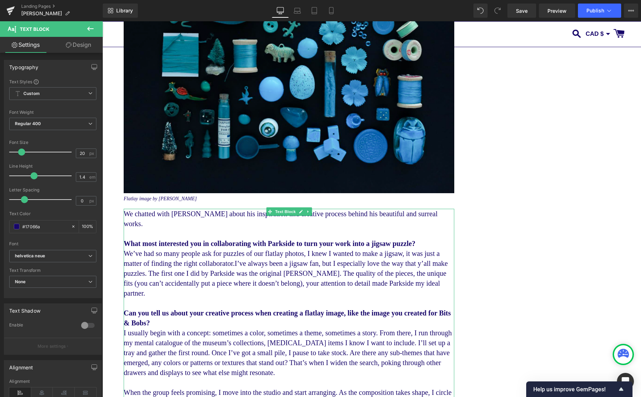
click at [185, 224] on p "We chatted with Martin about his inspiration and creative process behind his be…" at bounding box center [289, 219] width 331 height 20
click at [228, 228] on p "We chatted with Jessica about his inspiration and creative process behind his b…" at bounding box center [289, 219] width 331 height 20
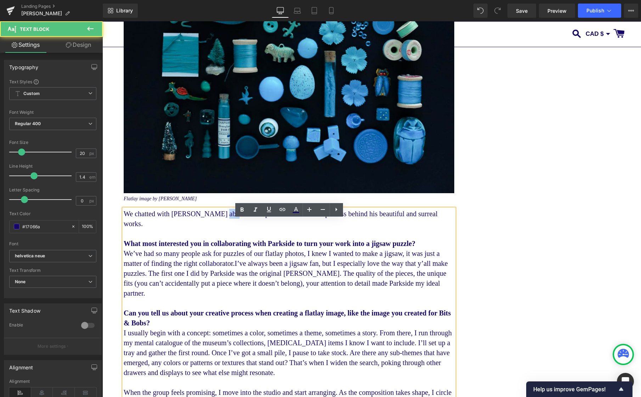
click at [228, 228] on p "We chatted with Jessica about his inspiration and creative process behind his b…" at bounding box center [289, 219] width 331 height 20
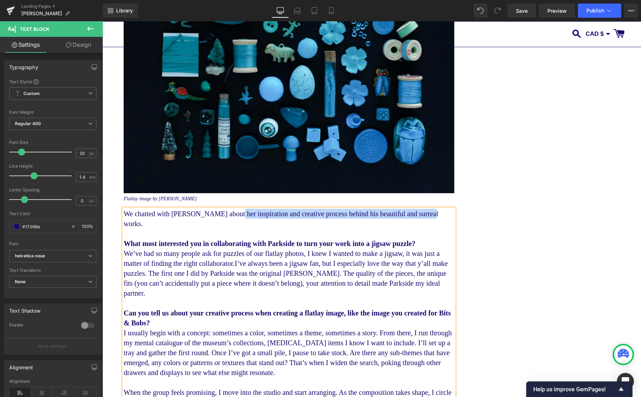
drag, startPoint x: 140, startPoint y: 236, endPoint x: 235, endPoint y: 223, distance: 95.8
click at [236, 223] on p "We chatted with Jessica about her inspiration and creative process behind his b…" at bounding box center [289, 219] width 331 height 20
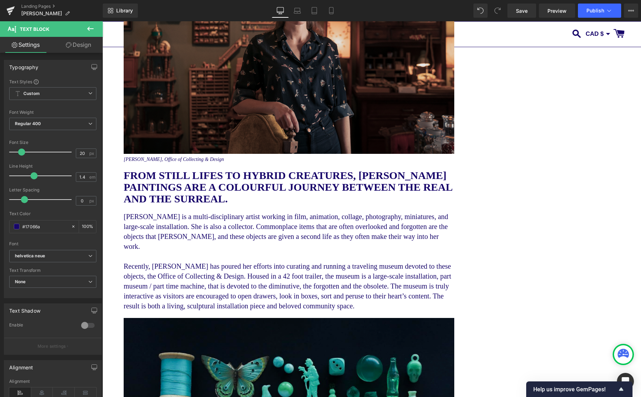
scroll to position [152, 0]
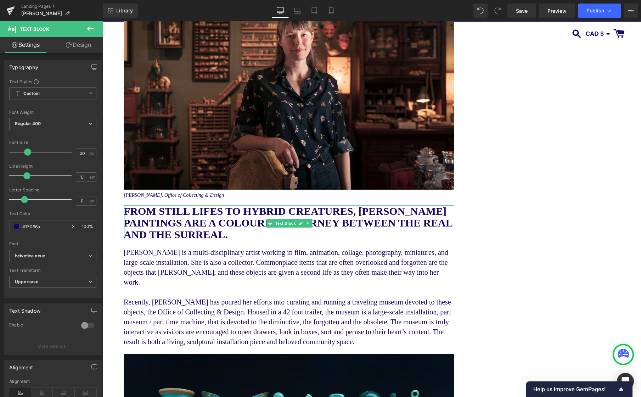
drag, startPoint x: 224, startPoint y: 237, endPoint x: 124, endPoint y: 211, distance: 102.4
click at [124, 211] on div "FROM STILL LIFES TO HYBRID CREATURES, MARTIN JARRIE'S PAINTINGS ARE A COLOURFUL…" at bounding box center [289, 222] width 331 height 35
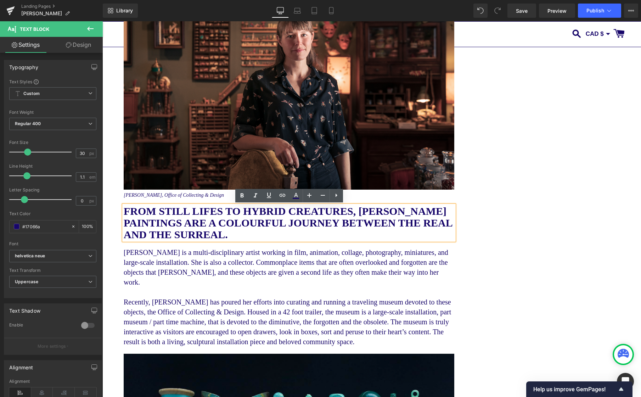
click at [218, 224] on b "FROM STILL LIFES TO HYBRID CREATURES, MARTIN JARRIE'S PAINTINGS ARE A COLOURFUL…" at bounding box center [288, 222] width 328 height 35
drag, startPoint x: 224, startPoint y: 236, endPoint x: 126, endPoint y: 210, distance: 101.5
click at [126, 210] on b "FROM STILL LIFES TO HYBRID CREATURES, MARTIN JARRIE'S PAINTINGS ARE A COLOURFUL…" at bounding box center [288, 222] width 328 height 35
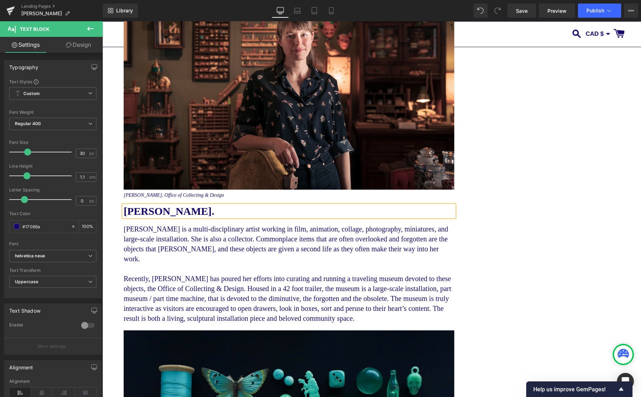
click at [126, 212] on b "JESSICA ORECK." at bounding box center [169, 211] width 91 height 12
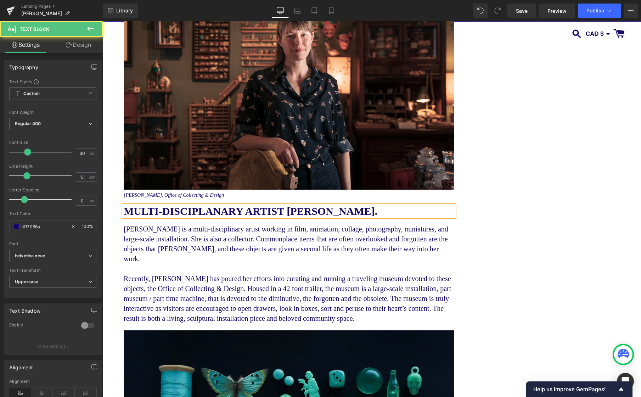
click at [193, 208] on b "MULTI-DISCIPLANARY ARTIST JESSICA ORECK." at bounding box center [251, 211] width 254 height 12
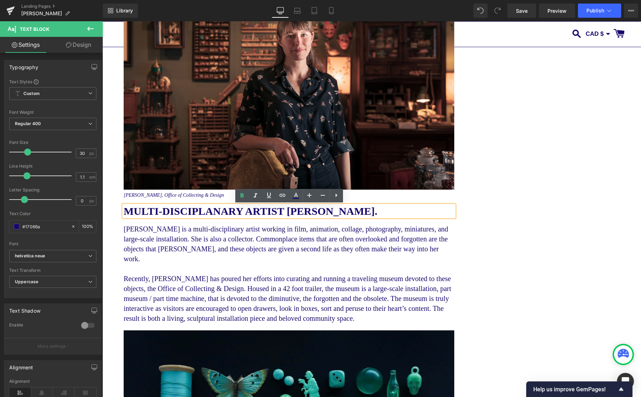
click at [207, 211] on b "MULTI-DISCIPLANARY ARTIST JESSICA ORECK." at bounding box center [251, 211] width 254 height 12
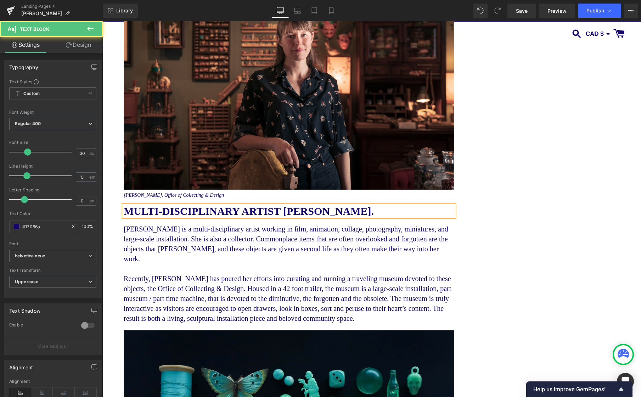
click at [385, 213] on p "MULTI-DISCIPLINARY ARTIST JESSICA ORECK." at bounding box center [289, 211] width 331 height 12
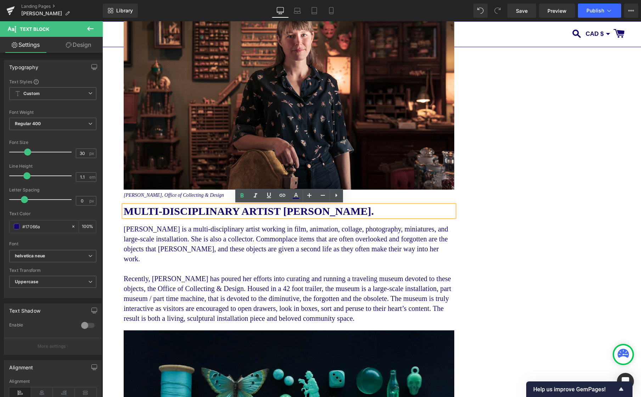
click at [365, 210] on b "MULTI-DISCIPLINARY ARTIST JESSICA ORECK." at bounding box center [249, 211] width 250 height 12
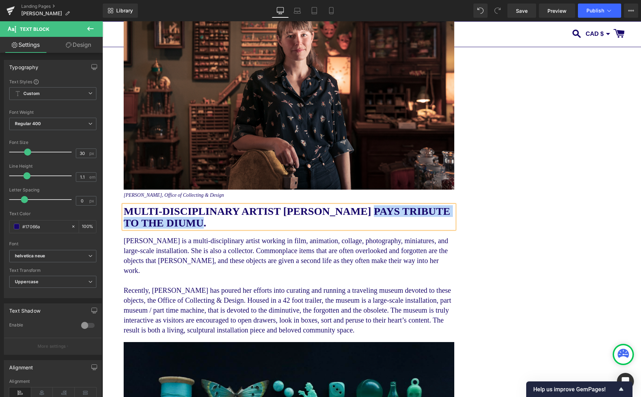
drag, startPoint x: 202, startPoint y: 222, endPoint x: 371, endPoint y: 218, distance: 169.4
click at [369, 209] on b "MULTI-DISCIPLINARY ARTIST JESSICA ORECK PAYS TRIBUTE TO THE DIUMU." at bounding box center [287, 216] width 326 height 23
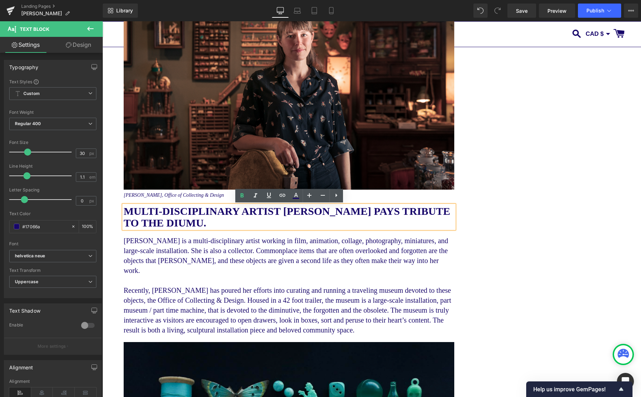
drag, startPoint x: 211, startPoint y: 225, endPoint x: 201, endPoint y: 224, distance: 10.7
click at [211, 225] on p "MULTI-DISCIPLINARY ARTIST JESSICA ORECK PAYS TRIBUTE TO THE DIUMU." at bounding box center [289, 216] width 331 height 23
drag, startPoint x: 203, startPoint y: 223, endPoint x: 371, endPoint y: 215, distance: 168.8
click at [371, 215] on b "MULTI-DISCIPLINARY ARTIST JESSICA ORECK PAYS TRIBUTE TO THE DIUMU." at bounding box center [287, 216] width 326 height 23
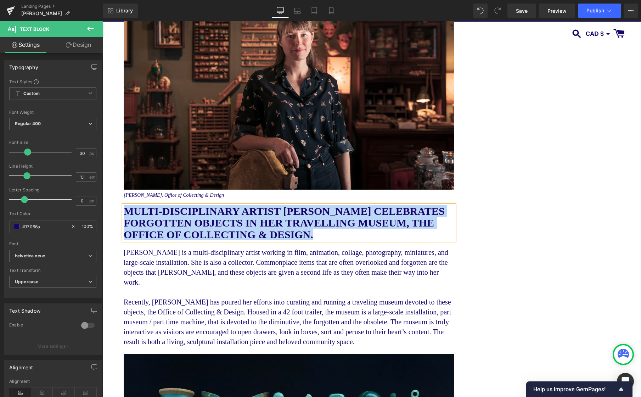
drag, startPoint x: 311, startPoint y: 237, endPoint x: 121, endPoint y: 205, distance: 193.2
copy b "MULTI-DISCIPLINARY ARTIST JESSICA ORECK CELEBRATES FORGOTTEN OBJECTS IN HER TRA…"
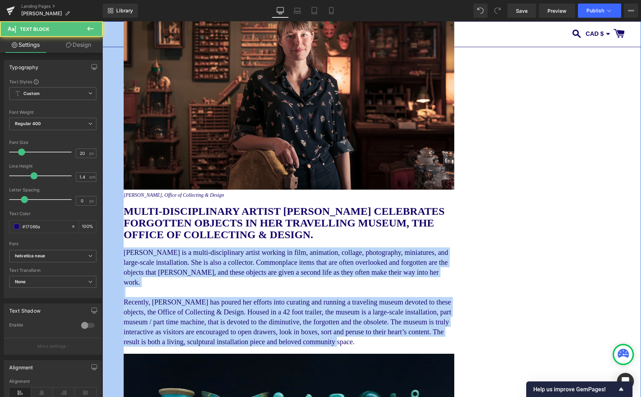
drag, startPoint x: 132, startPoint y: 265, endPoint x: 123, endPoint y: 252, distance: 15.3
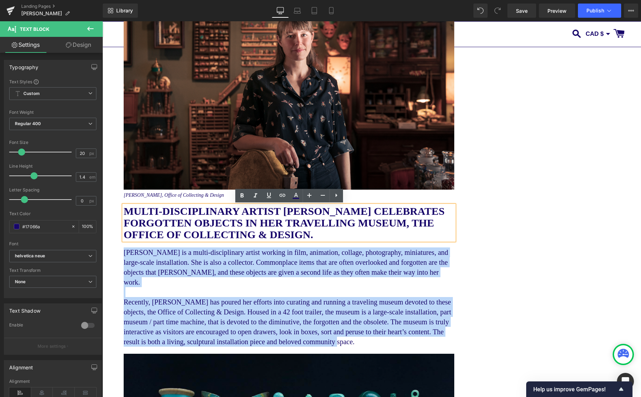
copy div "Jessica Oreck is a multi-disciplinary artist working in film, animation, collag…"
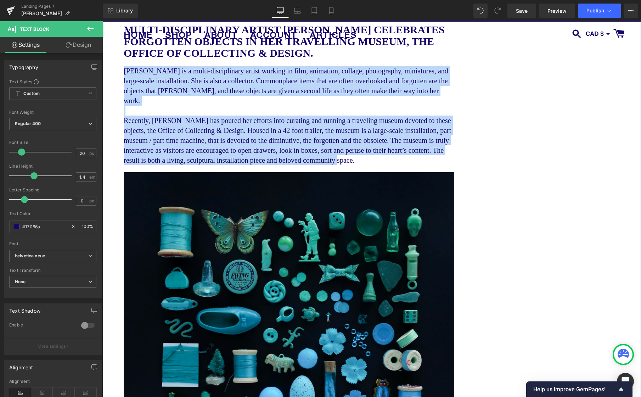
scroll to position [294, 0]
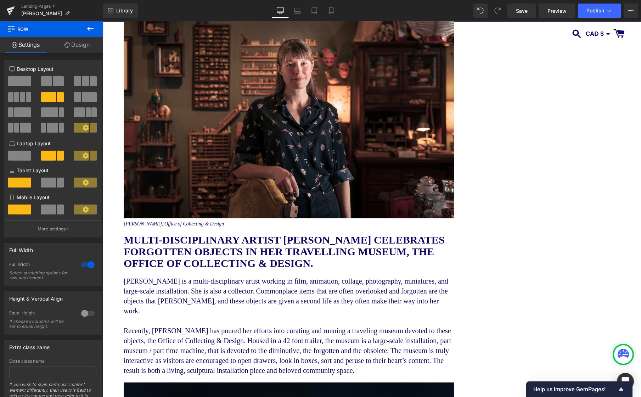
scroll to position [0, 0]
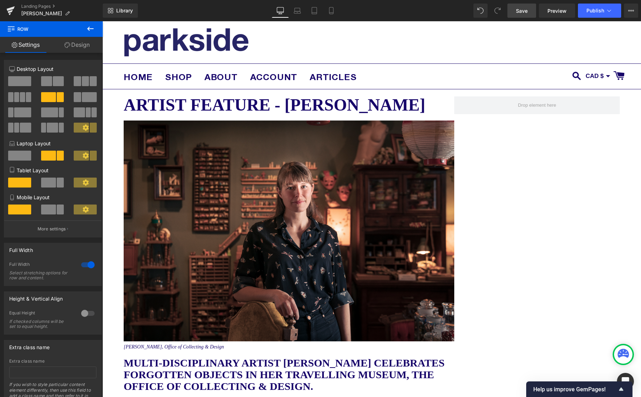
click at [519, 10] on span "Save" at bounding box center [522, 10] width 12 height 7
click at [600, 10] on span "Publish" at bounding box center [595, 11] width 18 height 6
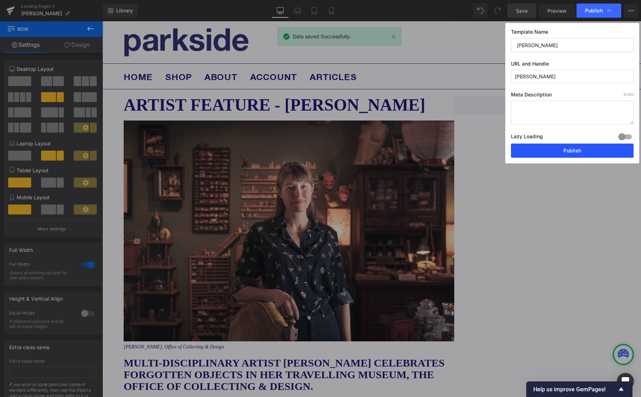
drag, startPoint x: 580, startPoint y: 152, endPoint x: 478, endPoint y: 130, distance: 103.9
click at [580, 152] on button "Publish" at bounding box center [572, 150] width 123 height 14
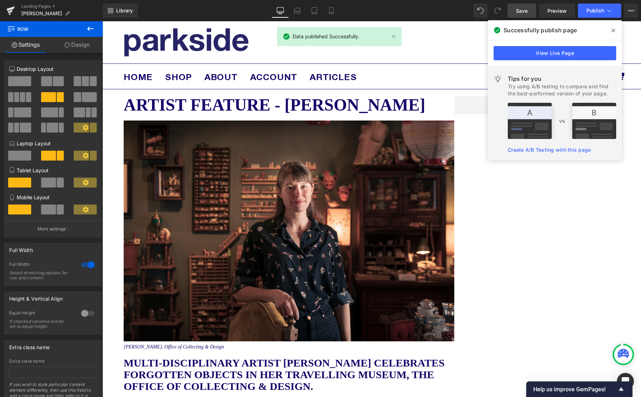
drag, startPoint x: 614, startPoint y: 29, endPoint x: 511, endPoint y: 8, distance: 105.3
click at [614, 29] on icon at bounding box center [613, 31] width 4 height 6
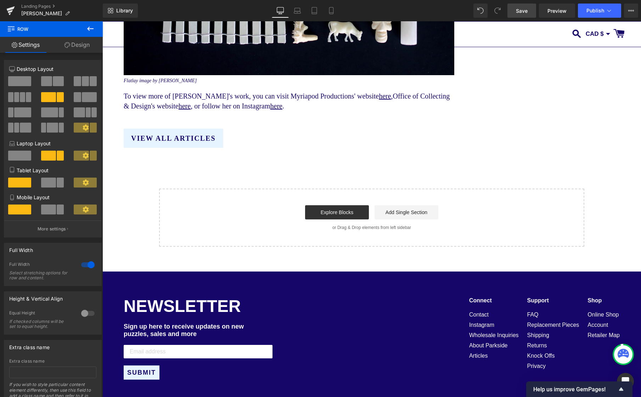
scroll to position [3415, 0]
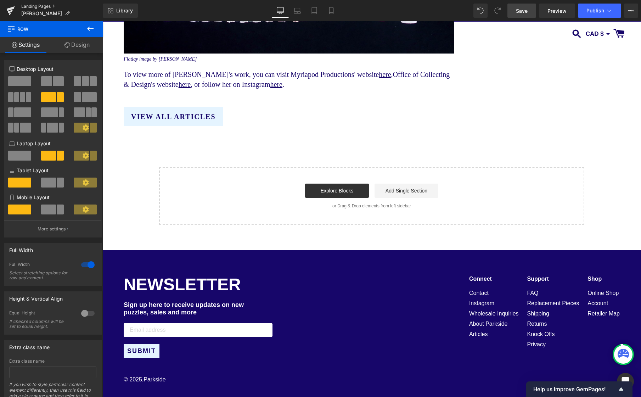
click at [36, 5] on link "Landing Pages" at bounding box center [61, 7] width 81 height 6
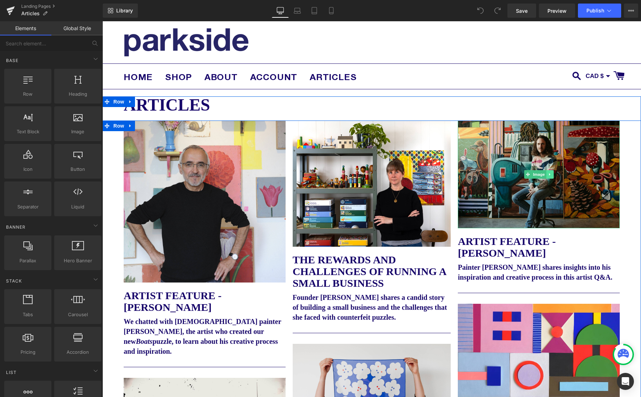
click at [549, 174] on icon at bounding box center [549, 174] width 1 height 2
click at [546, 174] on icon at bounding box center [546, 175] width 4 height 4
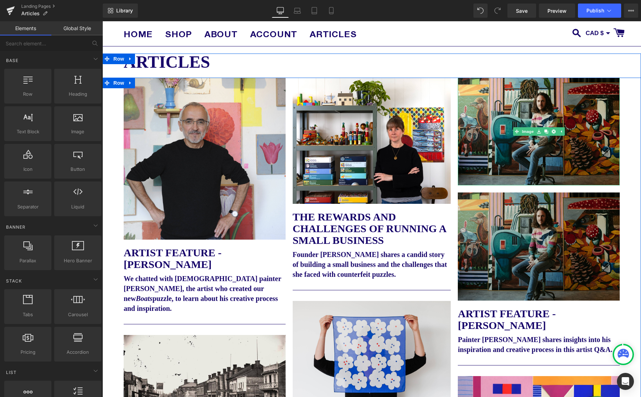
scroll to position [74, 0]
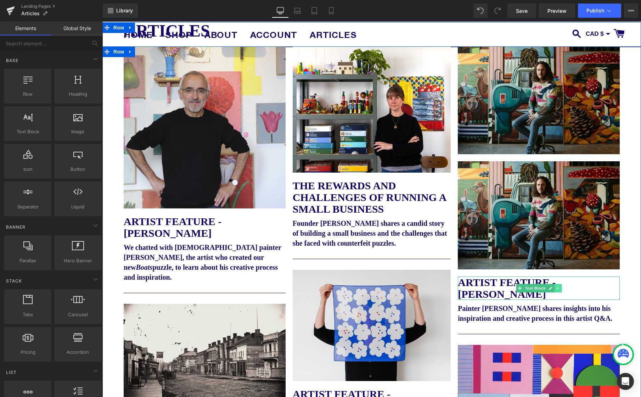
click at [557, 288] on icon at bounding box center [557, 288] width 1 height 2
click at [555, 289] on icon at bounding box center [554, 288] width 4 height 4
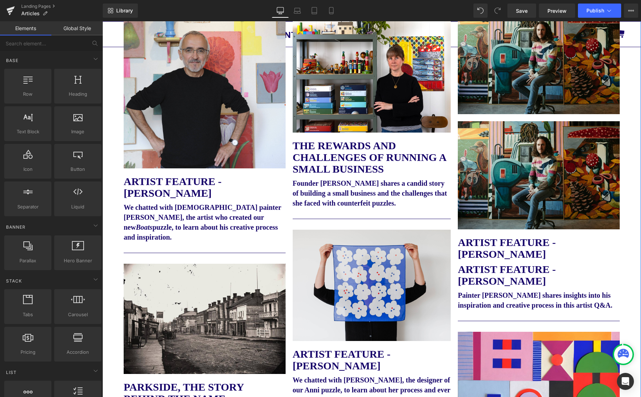
scroll to position [147, 0]
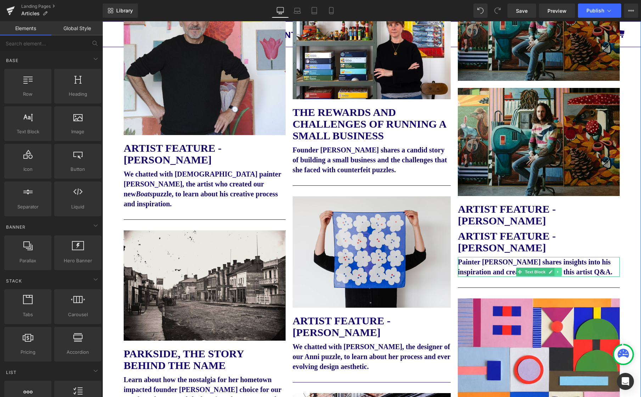
click at [559, 273] on link at bounding box center [557, 271] width 7 height 9
click at [554, 273] on icon at bounding box center [554, 272] width 4 height 4
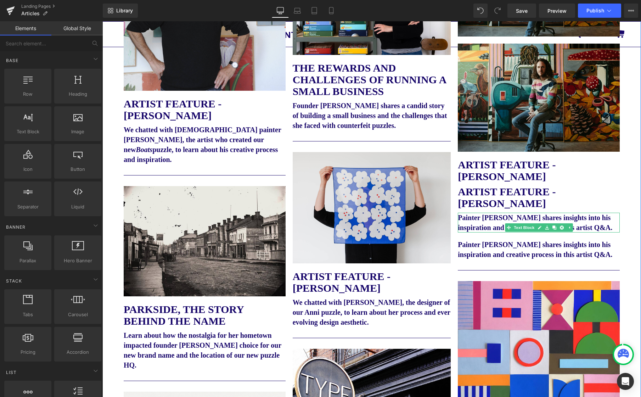
scroll to position [203, 0]
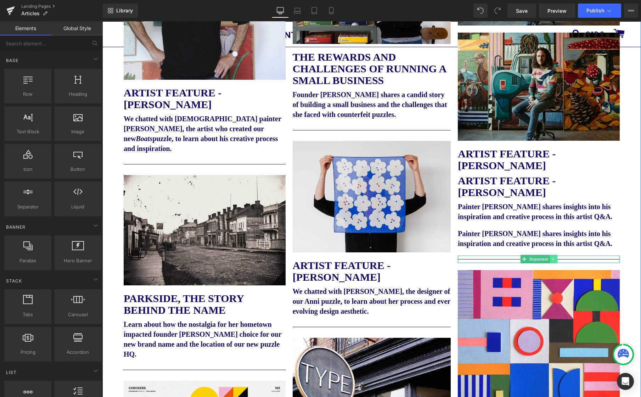
click at [553, 261] on icon at bounding box center [554, 259] width 4 height 4
click at [551, 261] on icon at bounding box center [550, 259] width 4 height 4
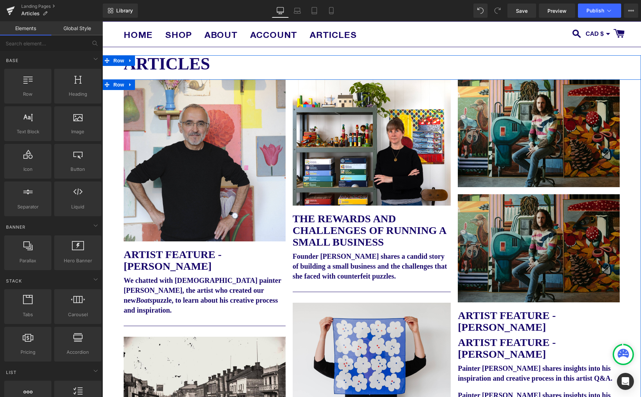
scroll to position [65, 0]
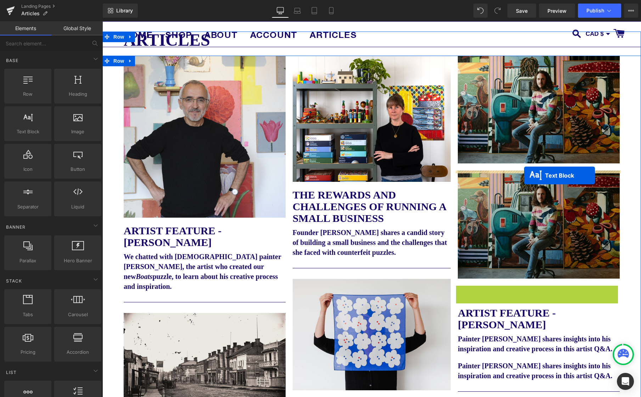
drag, startPoint x: 508, startPoint y: 296, endPoint x: 524, endPoint y: 175, distance: 121.8
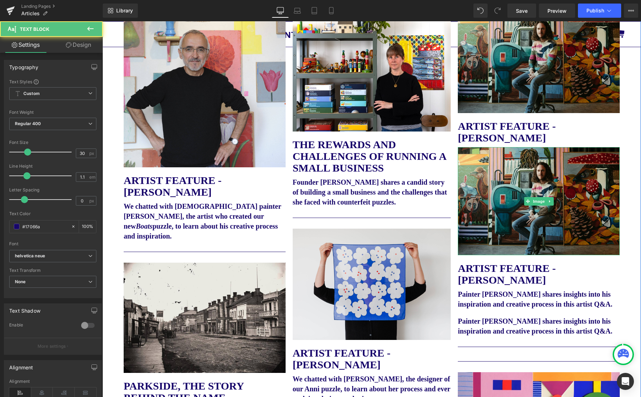
scroll to position [126, 0]
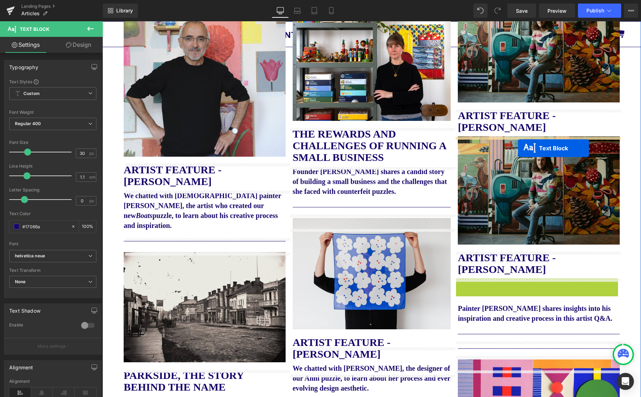
drag, startPoint x: 510, startPoint y: 293, endPoint x: 518, endPoint y: 148, distance: 145.5
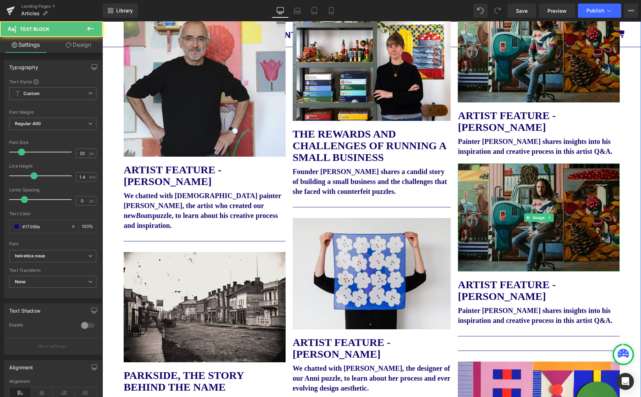
scroll to position [174, 0]
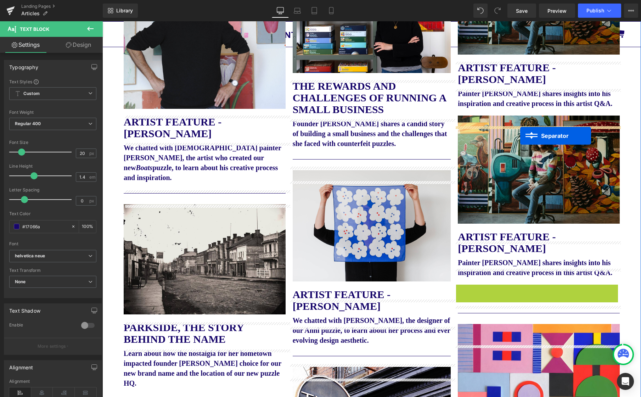
drag, startPoint x: 512, startPoint y: 308, endPoint x: 527, endPoint y: 137, distance: 171.7
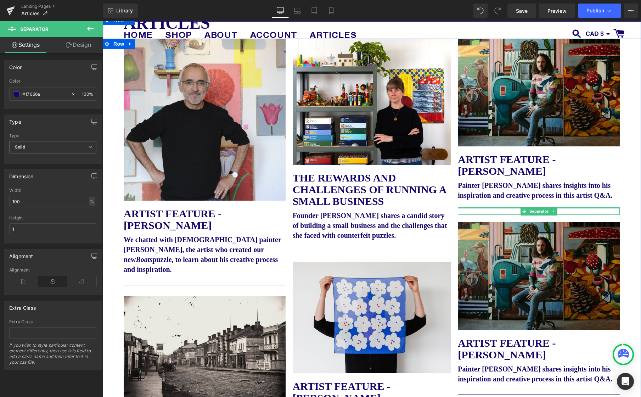
scroll to position [73, 0]
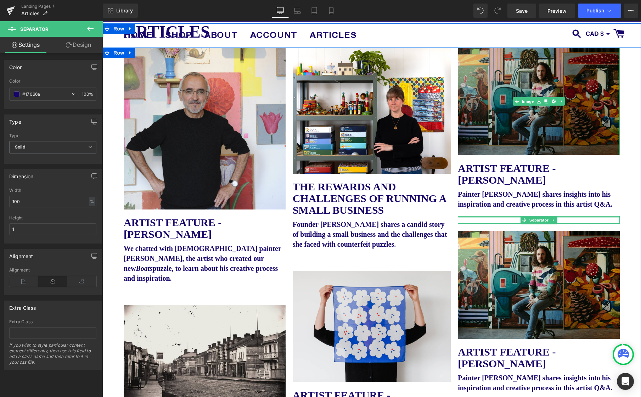
click at [555, 117] on img at bounding box center [539, 101] width 162 height 108
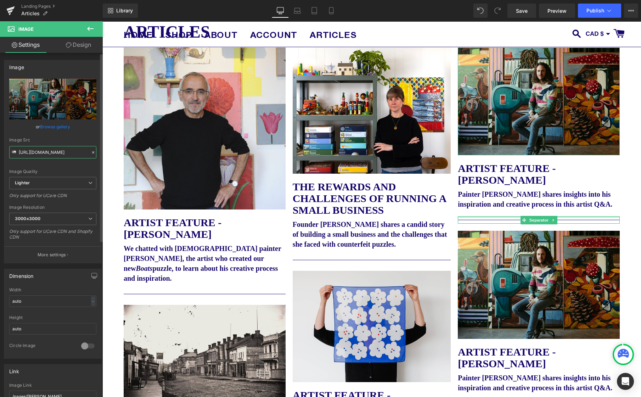
click at [63, 153] on input "[URL][DOMAIN_NAME]" at bounding box center [52, 152] width 87 height 12
paste input "[DOMAIN_NAME][URL]"
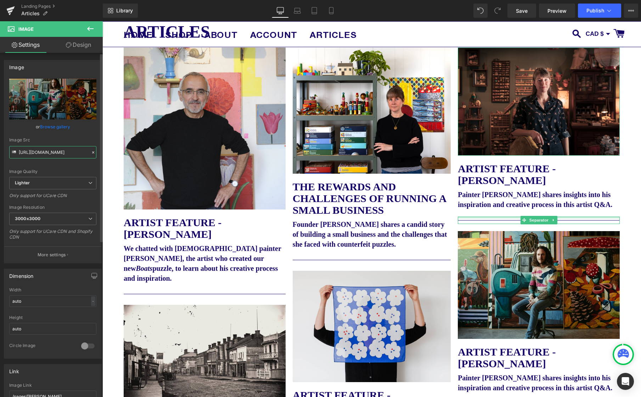
type input "[URL][DOMAIN_NAME]"
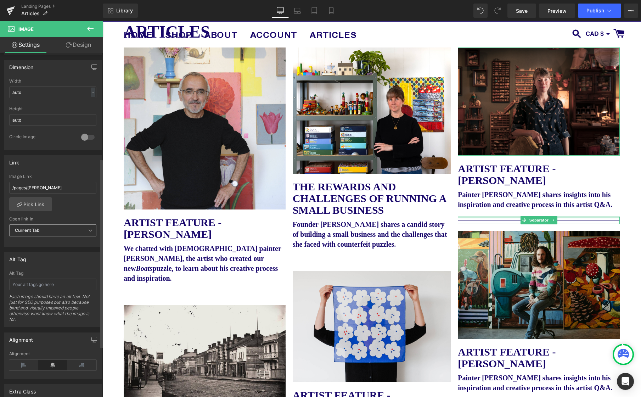
scroll to position [211, 0]
click at [38, 199] on link "Pick Link" at bounding box center [30, 201] width 43 height 14
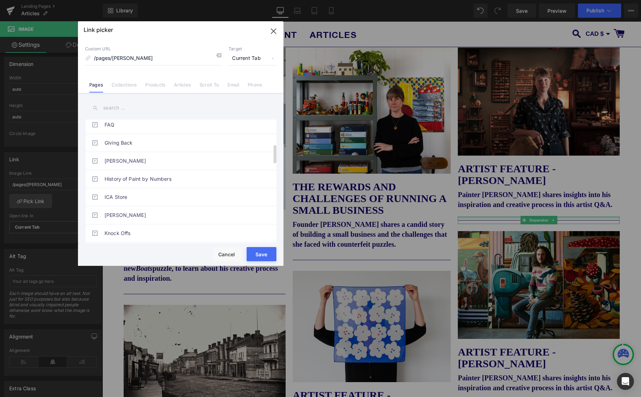
scroll to position [172, 0]
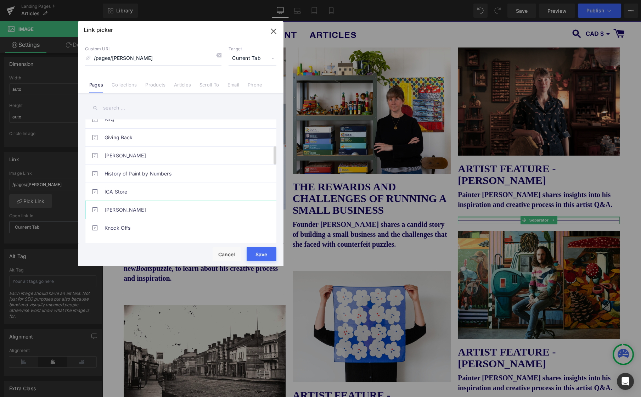
click at [147, 208] on link "[PERSON_NAME]" at bounding box center [183, 210] width 156 height 18
type input "/pages/[PERSON_NAME]"
click at [267, 257] on button "Save" at bounding box center [262, 254] width 30 height 14
type input "/pages/[PERSON_NAME]"
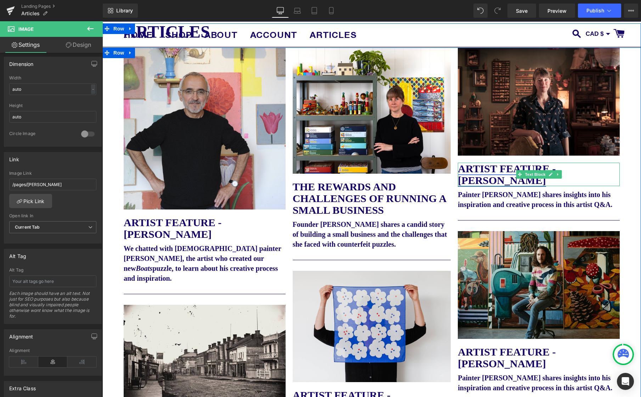
click at [474, 166] on link "ARTIST FEATURE - [PERSON_NAME]" at bounding box center [507, 174] width 98 height 23
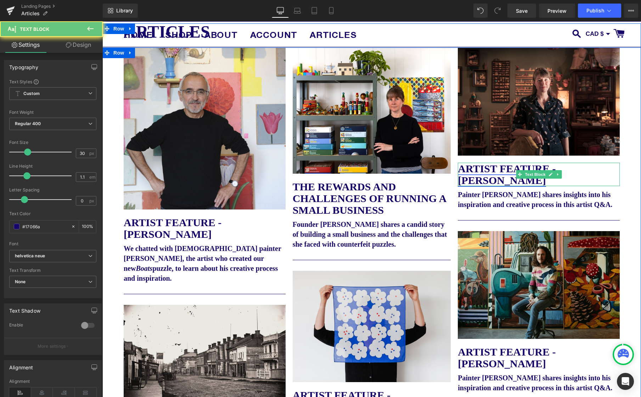
click at [475, 166] on link "ARTIST FEATURE - [PERSON_NAME]" at bounding box center [507, 174] width 98 height 23
click at [491, 180] on link "ARTIST FEATURE - [PERSON_NAME]" at bounding box center [507, 174] width 98 height 23
click at [490, 180] on link "ARTIST FEATURE - [PERSON_NAME]" at bounding box center [507, 174] width 98 height 23
click at [479, 176] on link "ARTIST FEATURE - [PERSON_NAME]" at bounding box center [507, 174] width 98 height 23
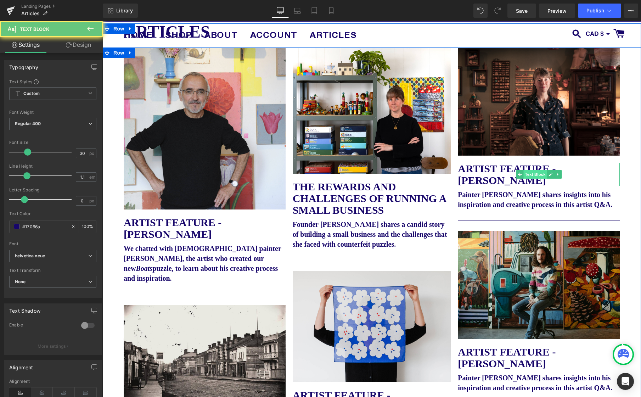
drag, startPoint x: 498, startPoint y: 168, endPoint x: 526, endPoint y: 172, distance: 28.6
click at [498, 168] on link "ARTIST FEATURE - [PERSON_NAME]" at bounding box center [507, 174] width 98 height 23
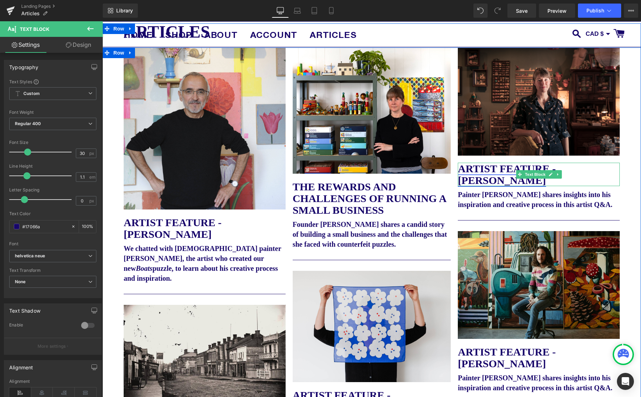
click at [552, 174] on link at bounding box center [550, 174] width 7 height 9
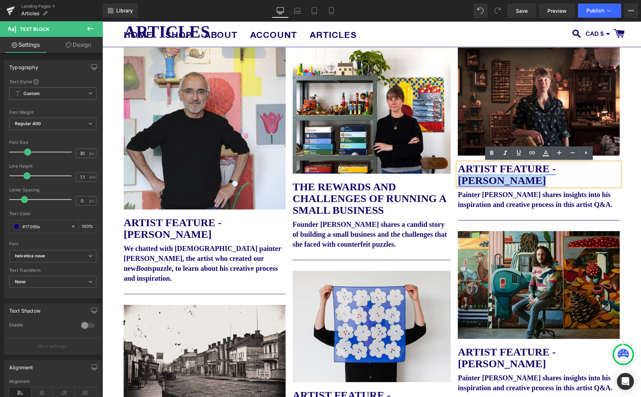
drag, startPoint x: 494, startPoint y: 182, endPoint x: 558, endPoint y: 166, distance: 66.2
click at [558, 166] on p "ARTIST FEATURE - [PERSON_NAME]" at bounding box center [539, 174] width 162 height 23
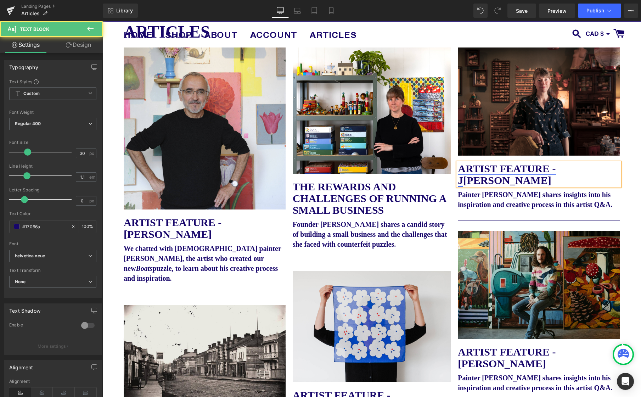
drag, startPoint x: 499, startPoint y: 184, endPoint x: 459, endPoint y: 165, distance: 44.7
click at [459, 165] on p "ARTIST FEATURE - [PERSON_NAME]" at bounding box center [539, 174] width 162 height 23
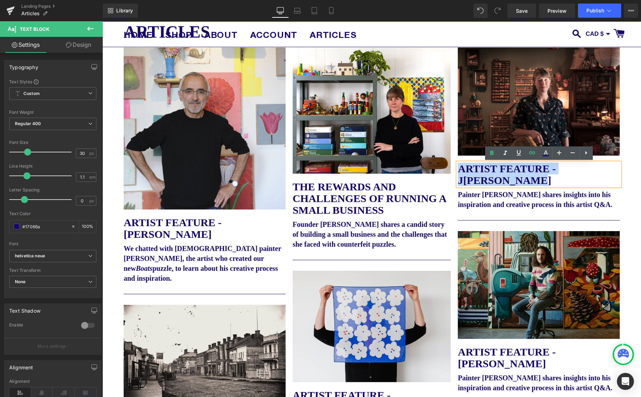
drag, startPoint x: 497, startPoint y: 181, endPoint x: 497, endPoint y: 160, distance: 20.2
click at [461, 167] on p "ARTIST FEATURE - [PERSON_NAME]" at bounding box center [539, 174] width 162 height 23
click at [497, 175] on p "ARTIST FEATURE - [PERSON_NAME]" at bounding box center [539, 174] width 162 height 23
drag, startPoint x: 499, startPoint y: 181, endPoint x: 452, endPoint y: 169, distance: 47.8
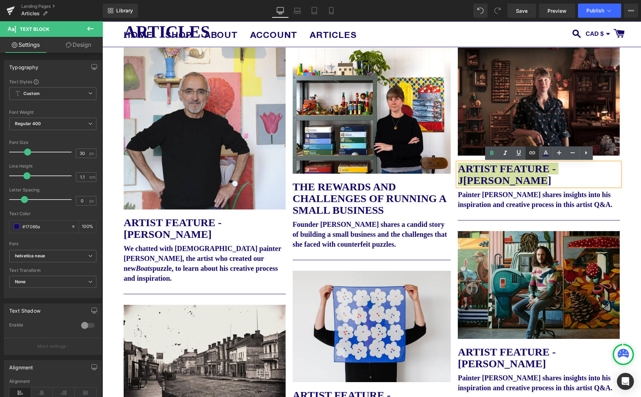
click at [531, 154] on icon at bounding box center [532, 152] width 9 height 9
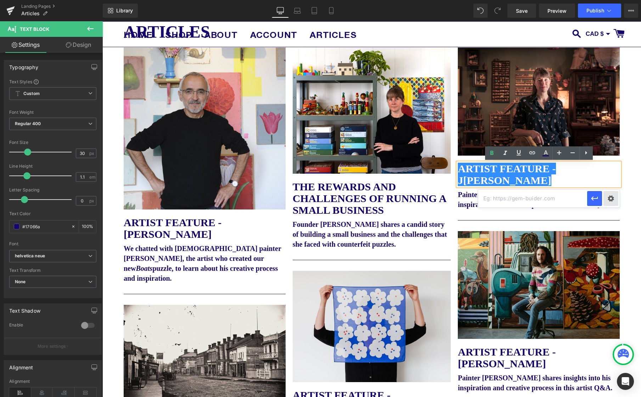
click at [609, 0] on div "Text Color Highlight Color #333333 Edit or remove link: Edit - Unlink - Cancel" at bounding box center [320, 0] width 641 height 0
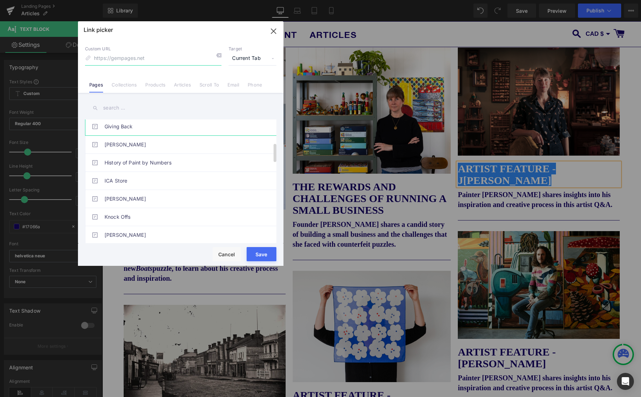
scroll to position [165, 0]
drag, startPoint x: 141, startPoint y: 196, endPoint x: 145, endPoint y: 195, distance: 4.0
click at [141, 196] on link "[PERSON_NAME]" at bounding box center [183, 199] width 156 height 18
type input "/pages/[PERSON_NAME]"
click at [264, 254] on button "Save" at bounding box center [262, 254] width 30 height 14
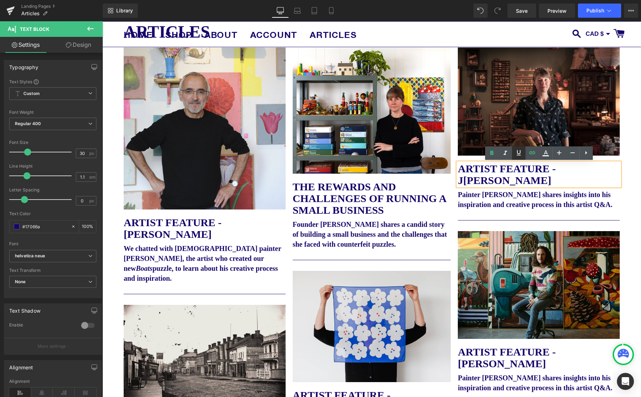
click at [516, 153] on icon at bounding box center [518, 152] width 9 height 9
click at [519, 152] on icon at bounding box center [518, 152] width 9 height 9
click at [531, 209] on p "Painter [PERSON_NAME] shares insights into his inspiration and creative process…" at bounding box center [539, 200] width 162 height 20
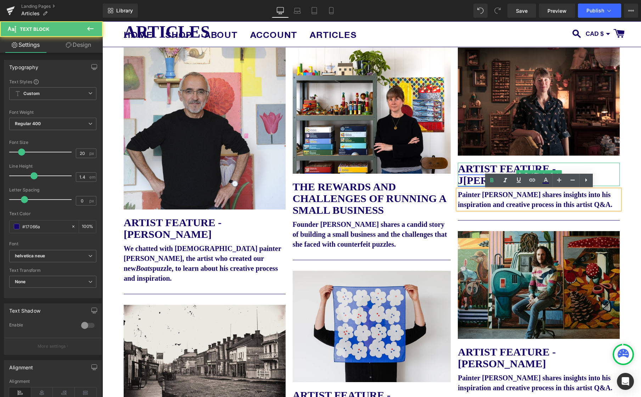
click at [470, 168] on link "ARTIST FEATURE - [PERSON_NAME]" at bounding box center [507, 174] width 98 height 23
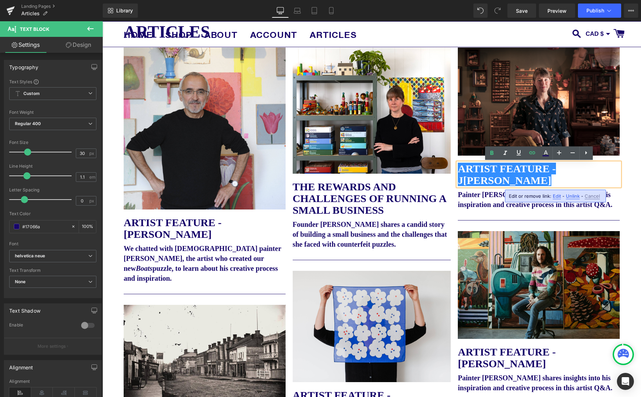
click at [462, 200] on b "Painter [PERSON_NAME] shares insights into his inspiration and creative process…" at bounding box center [535, 200] width 154 height 18
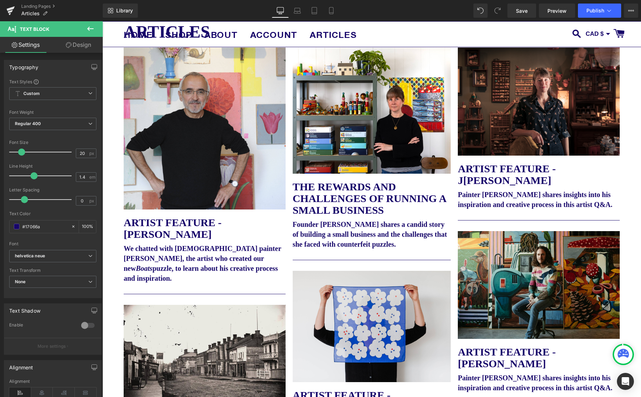
click at [472, 208] on b "Painter [PERSON_NAME] shares insights into his inspiration and creative process…" at bounding box center [535, 200] width 154 height 18
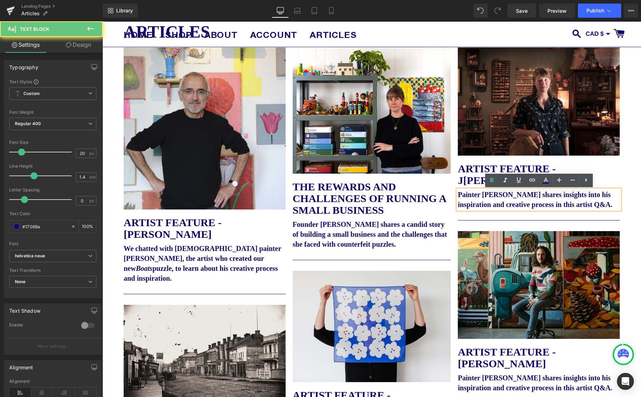
click at [484, 209] on p "Painter [PERSON_NAME] shares insights into his inspiration and creative process…" at bounding box center [539, 200] width 162 height 20
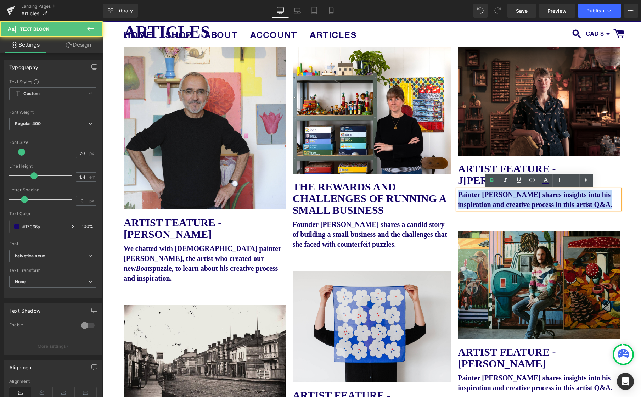
drag, startPoint x: 457, startPoint y: 210, endPoint x: 453, endPoint y: 194, distance: 16.1
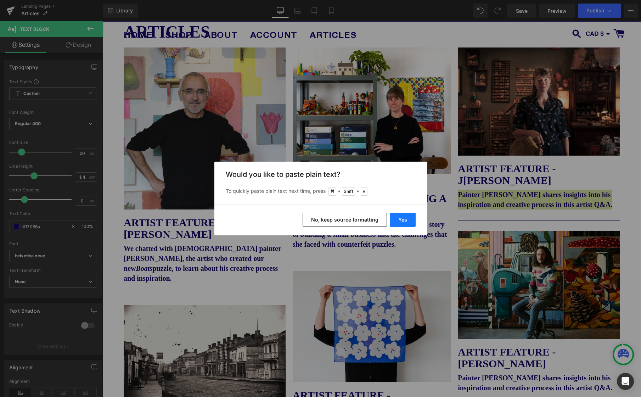
click at [406, 222] on button "Yes" at bounding box center [403, 220] width 26 height 14
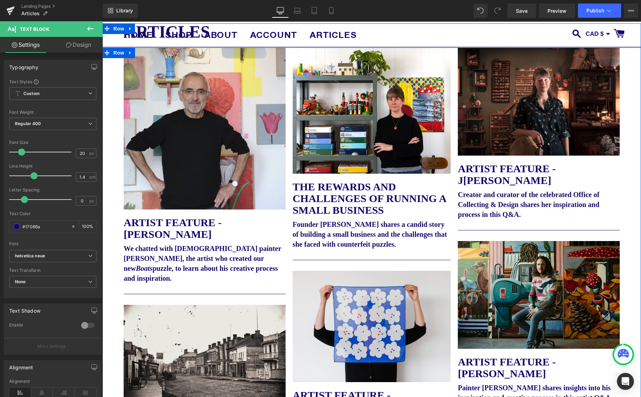
scroll to position [32, 0]
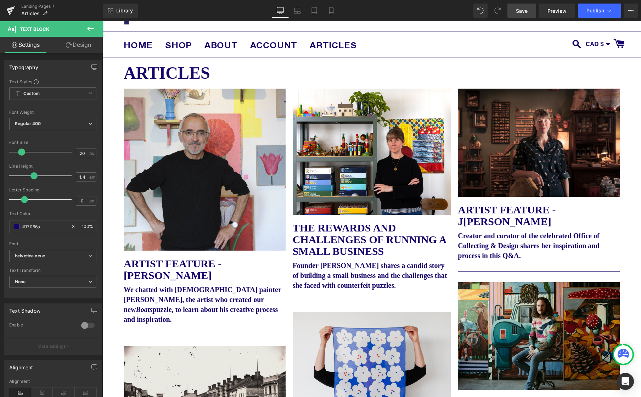
drag, startPoint x: 516, startPoint y: 10, endPoint x: 532, endPoint y: 16, distance: 17.0
click at [516, 10] on span "Save" at bounding box center [522, 10] width 12 height 7
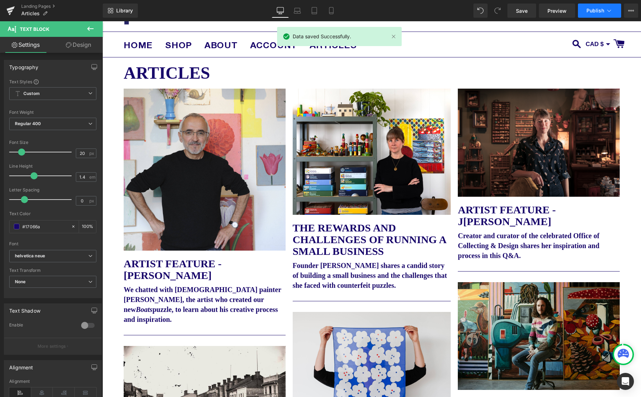
click at [598, 9] on span "Publish" at bounding box center [595, 11] width 18 height 6
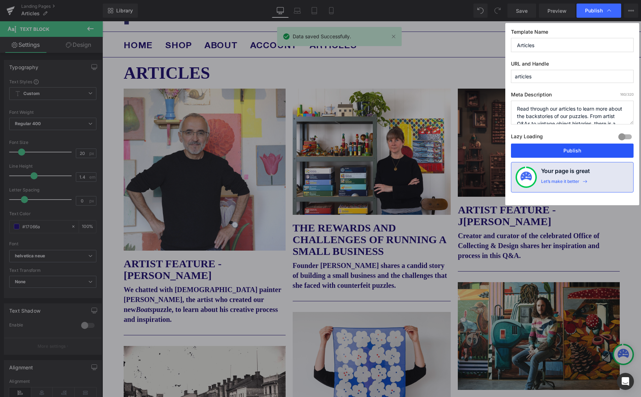
click at [578, 153] on button "Publish" at bounding box center [572, 150] width 123 height 14
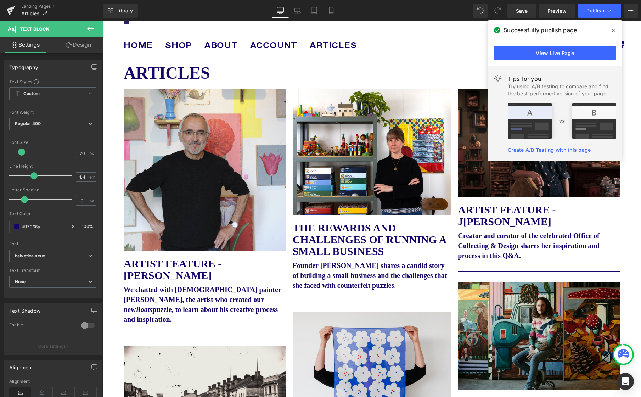
drag, startPoint x: 490, startPoint y: 2, endPoint x: 614, endPoint y: 29, distance: 127.2
click at [614, 29] on icon at bounding box center [613, 31] width 4 height 4
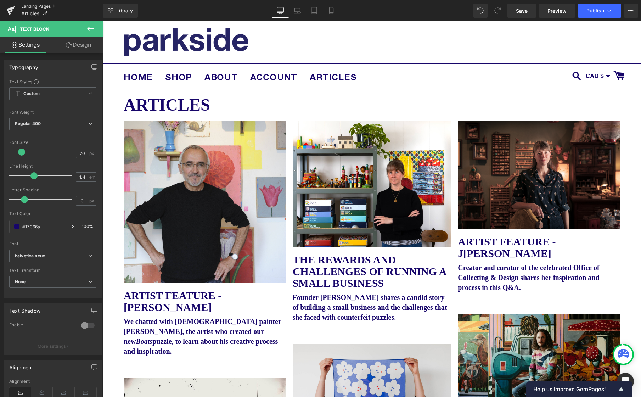
click at [34, 4] on link "Landing Pages" at bounding box center [61, 7] width 81 height 6
